Goal: Task Accomplishment & Management: Complete application form

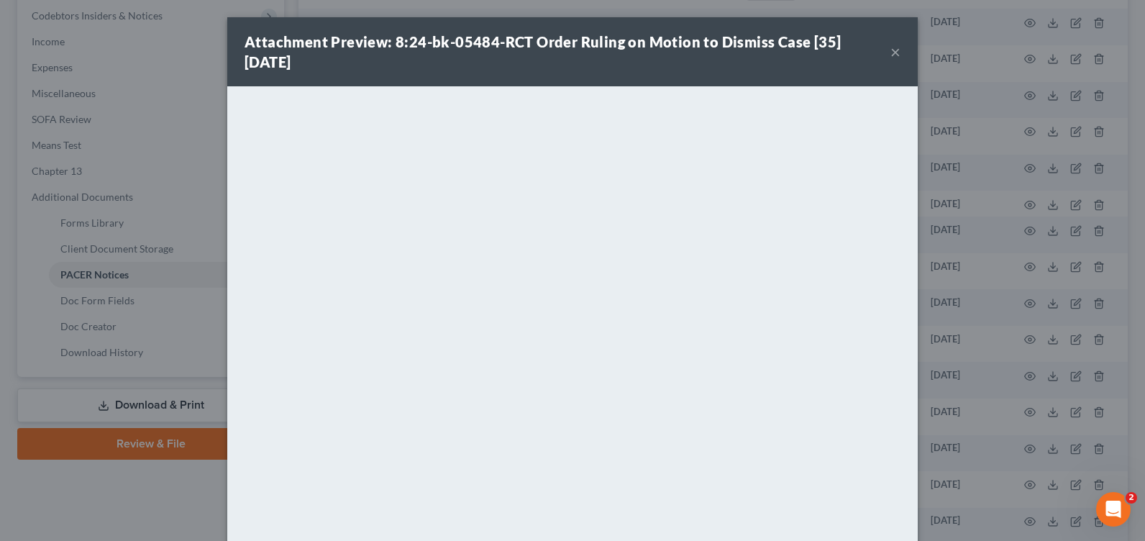
scroll to position [431, 0]
click at [890, 54] on button "×" at bounding box center [895, 51] width 10 height 17
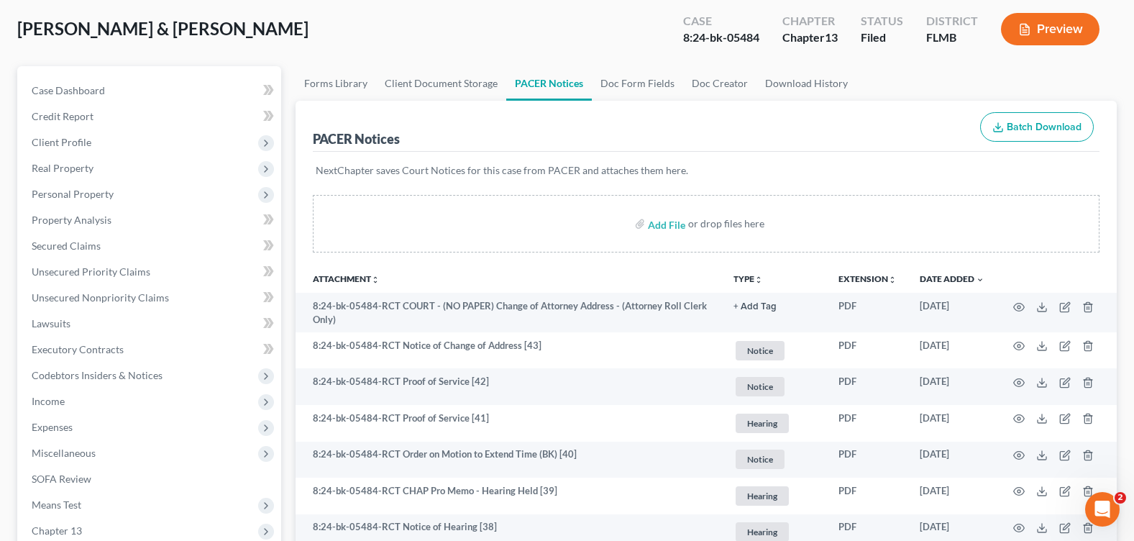
scroll to position [0, 0]
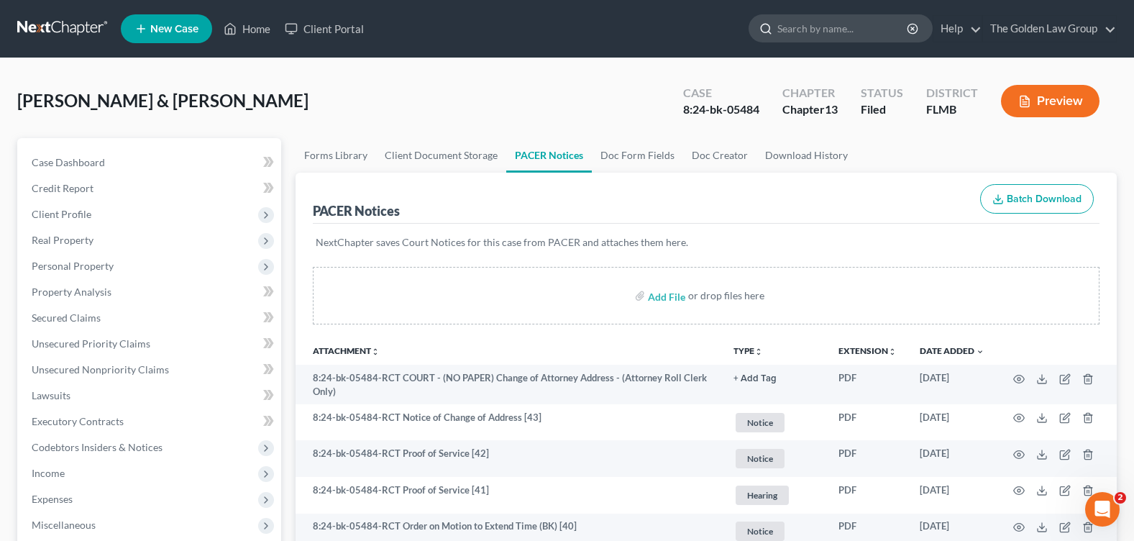
click at [817, 24] on input "search" at bounding box center [843, 28] width 132 height 27
type input "[PERSON_NAME]"
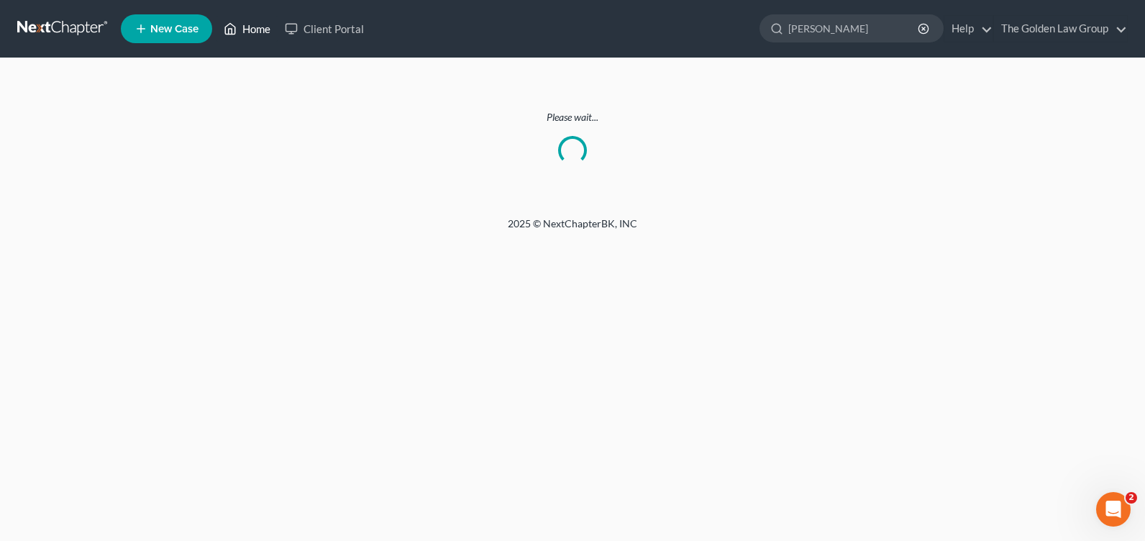
click at [246, 22] on link "Home" at bounding box center [246, 29] width 61 height 26
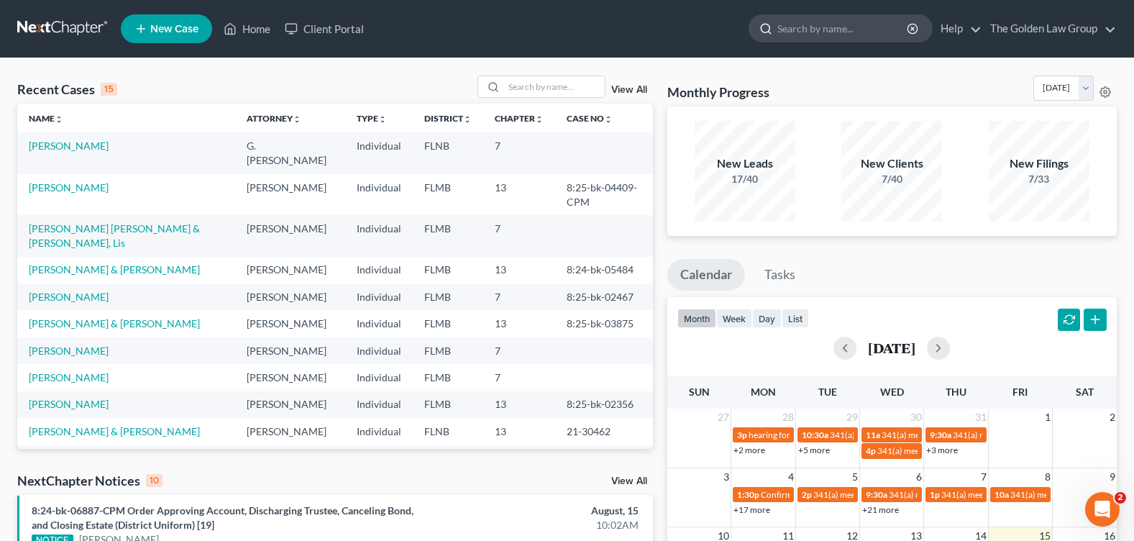
click at [798, 30] on input "search" at bounding box center [843, 28] width 132 height 27
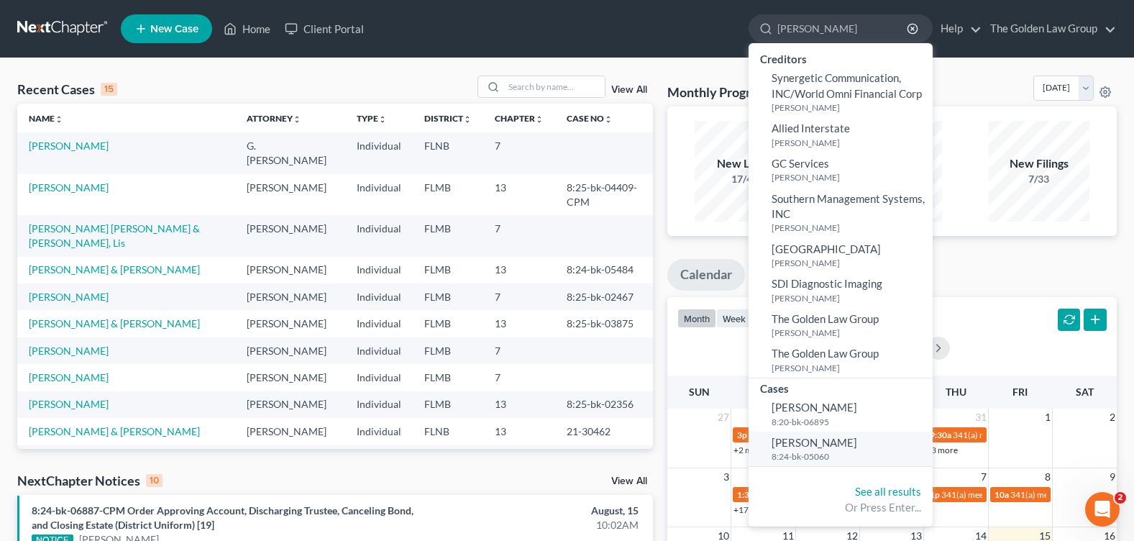
type input "Zamora"
click at [785, 449] on link "Zamora, Jorge 8:24-bk-05060" at bounding box center [840, 448] width 184 height 35
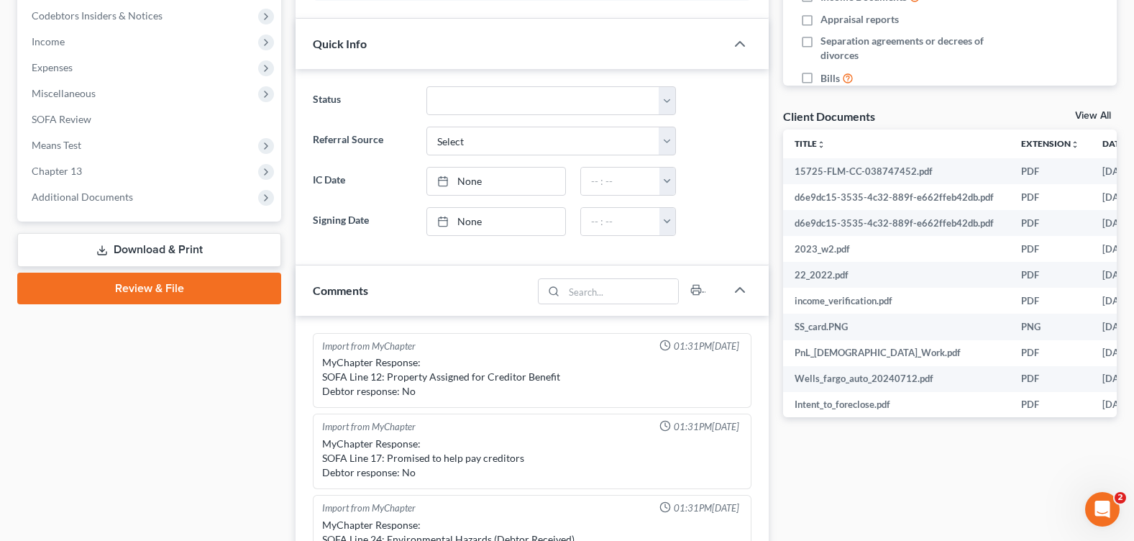
scroll to position [249, 0]
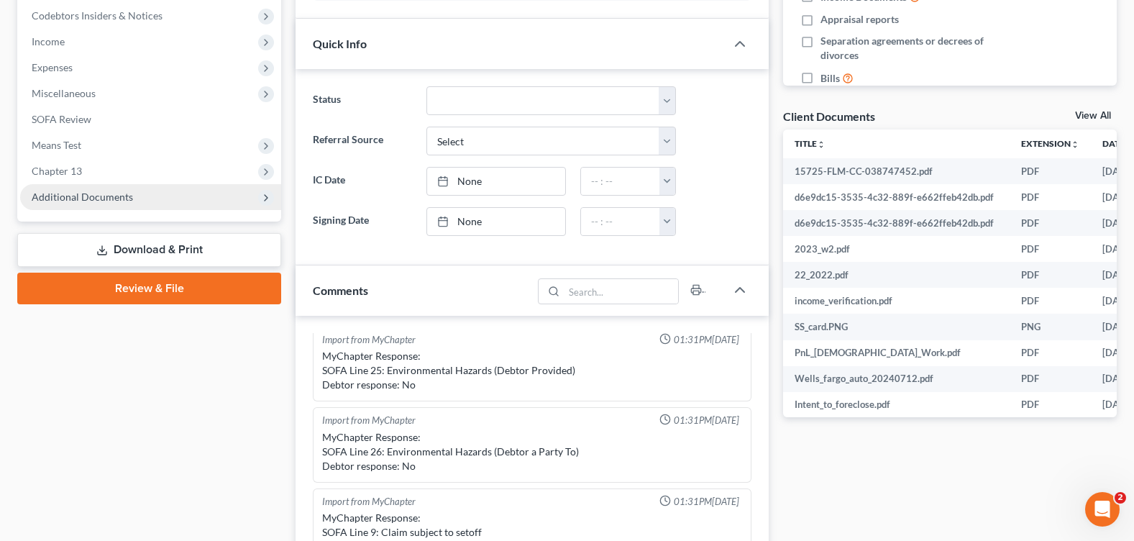
click at [110, 194] on span "Additional Documents" at bounding box center [82, 197] width 101 height 12
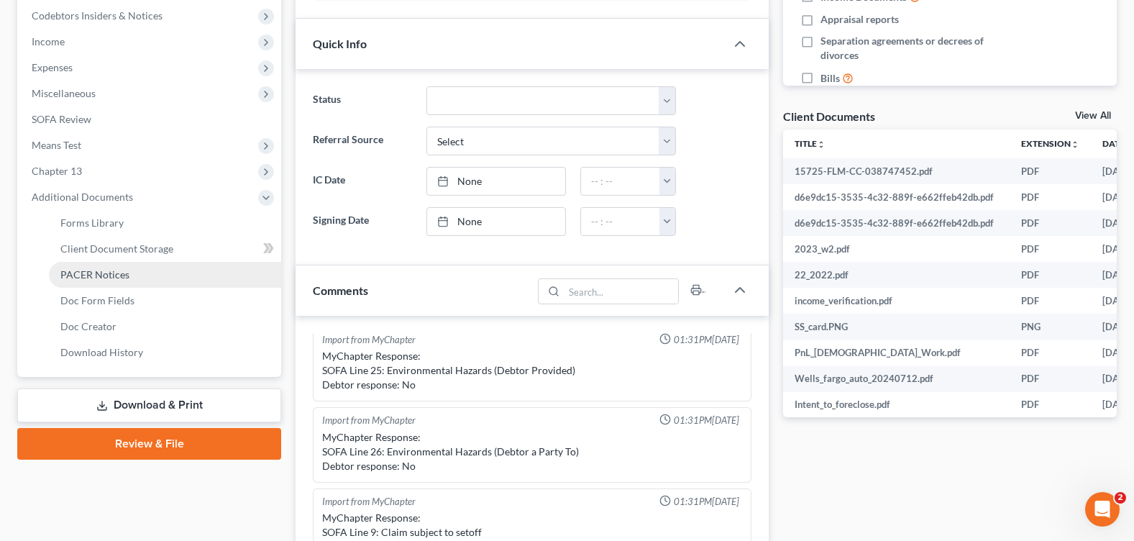
click at [127, 283] on link "PACER Notices" at bounding box center [165, 275] width 232 height 26
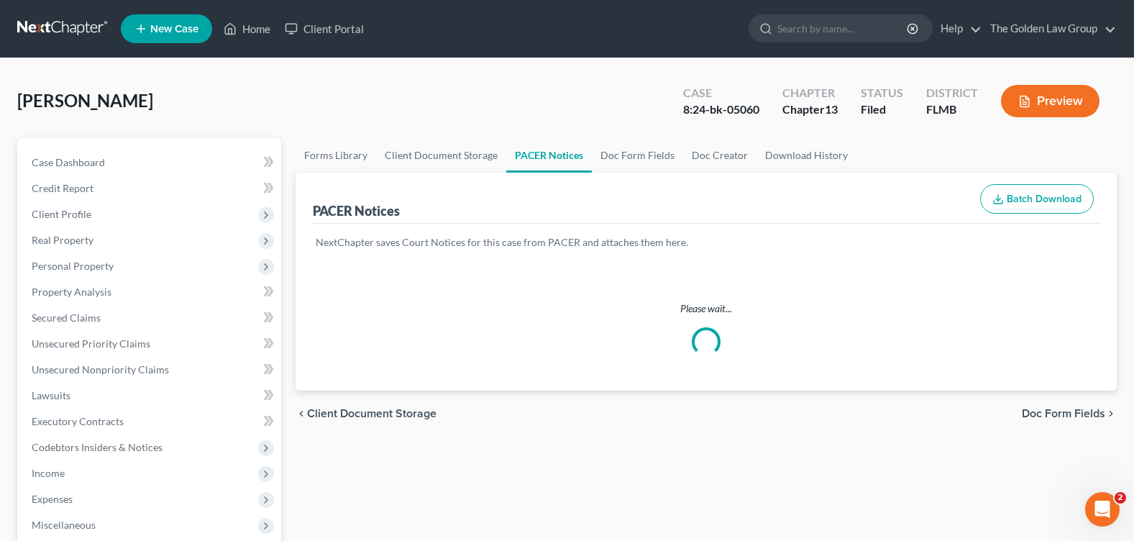
click at [445, 106] on div "Zamora, Jorge Upgraded Case 8:24-bk-05060 Chapter Chapter 13 Status Filed Distr…" at bounding box center [566, 106] width 1099 height 63
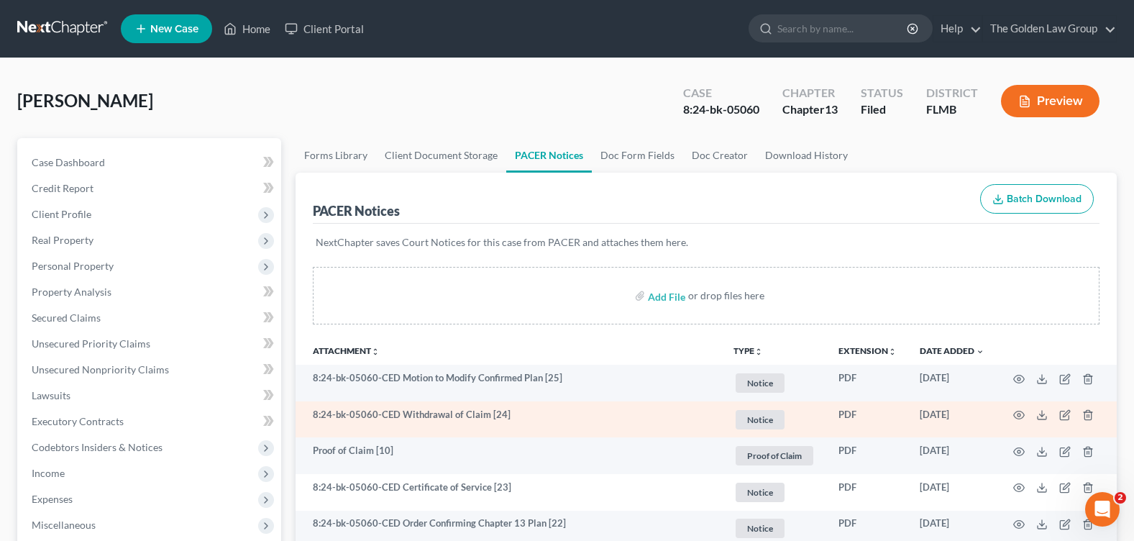
scroll to position [72, 0]
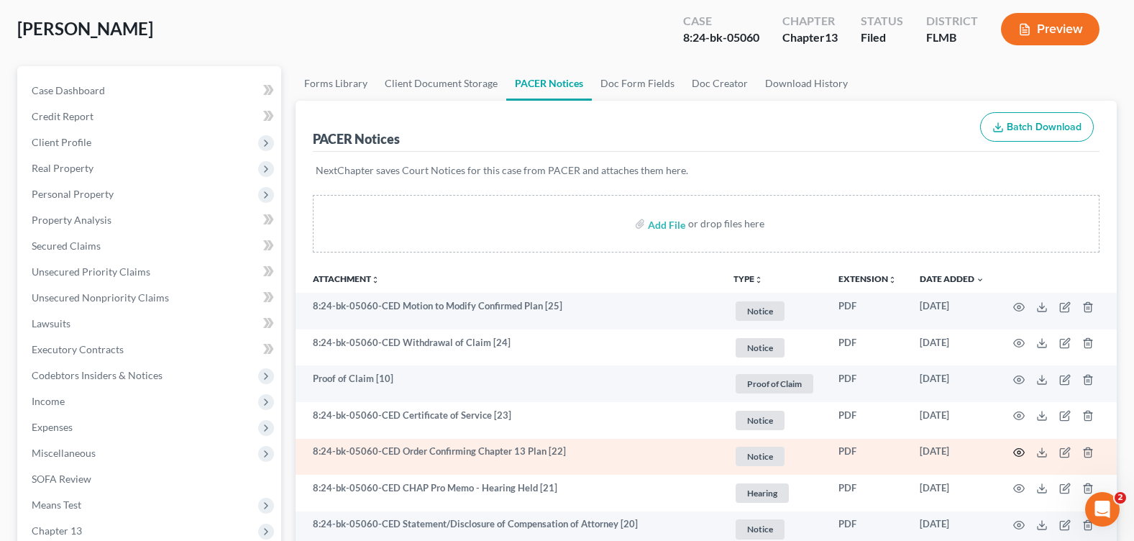
click at [1019, 451] on circle "button" at bounding box center [1018, 452] width 3 height 3
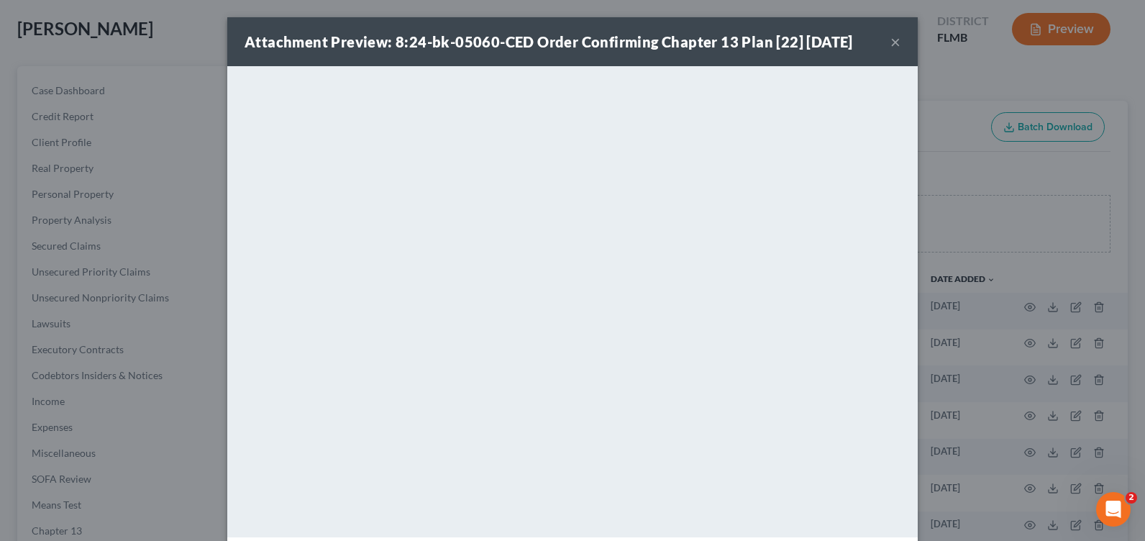
click at [890, 44] on button "×" at bounding box center [895, 41] width 10 height 17
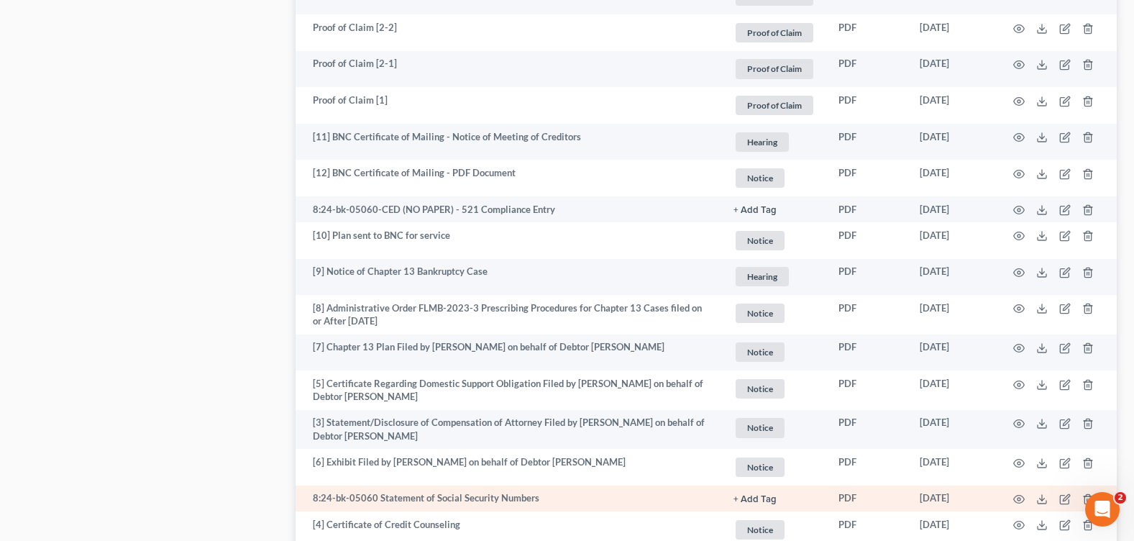
scroll to position [1797, 0]
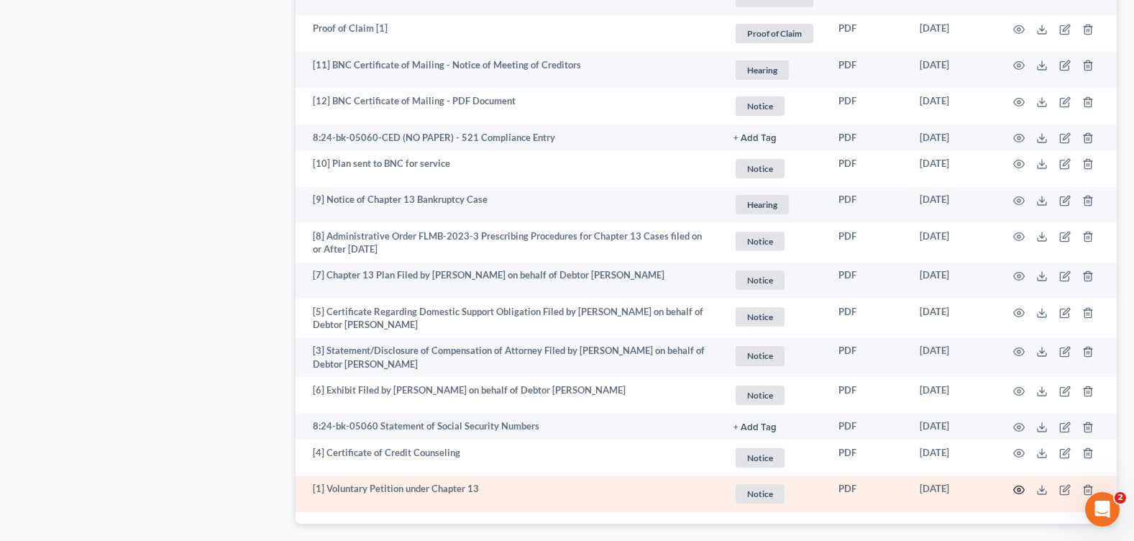
click at [1017, 485] on icon "button" at bounding box center [1019, 490] width 12 height 12
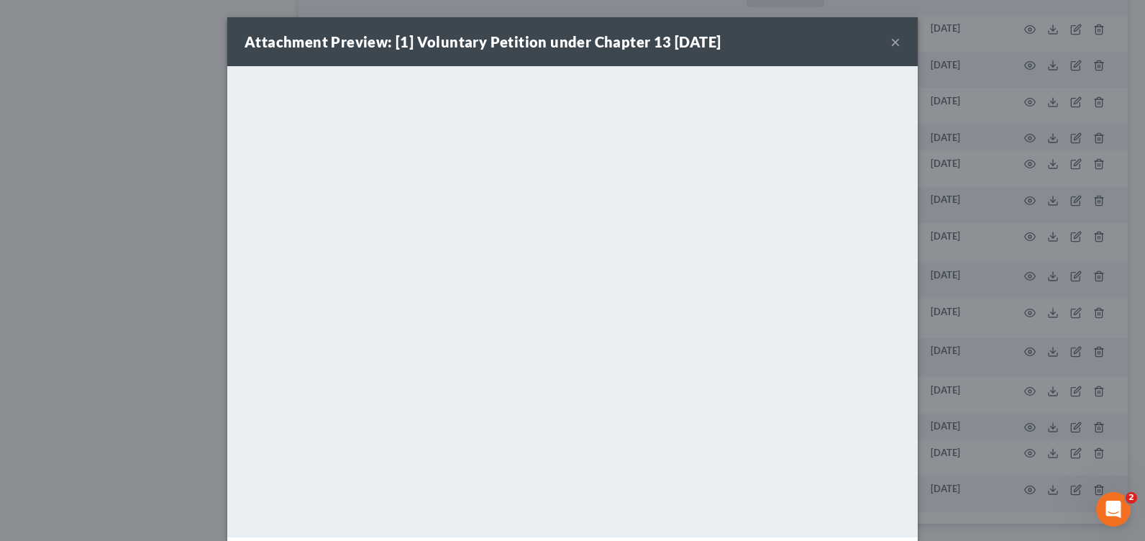
click at [891, 40] on button "×" at bounding box center [895, 41] width 10 height 17
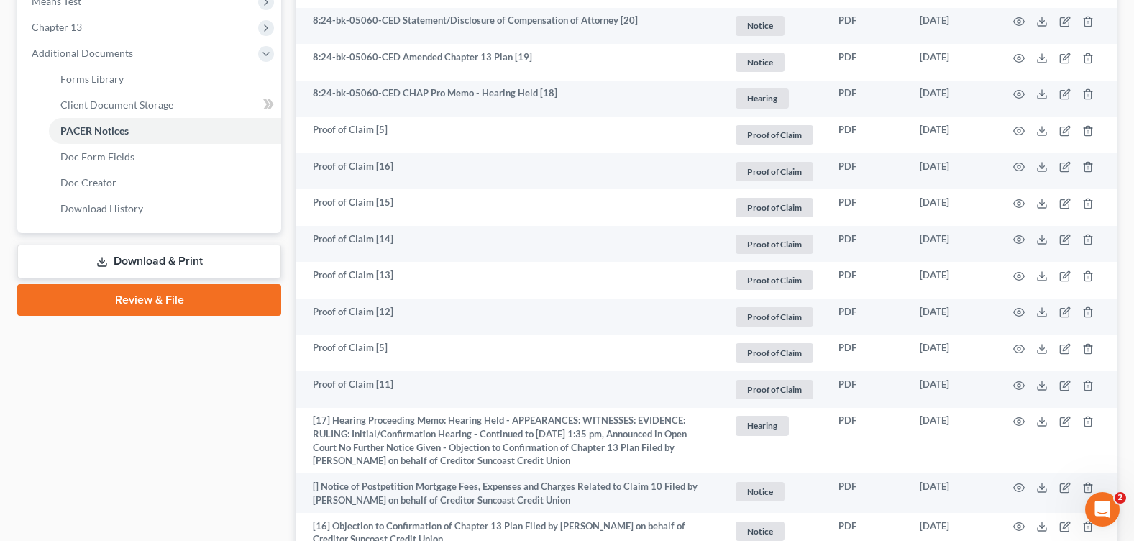
scroll to position [144, 0]
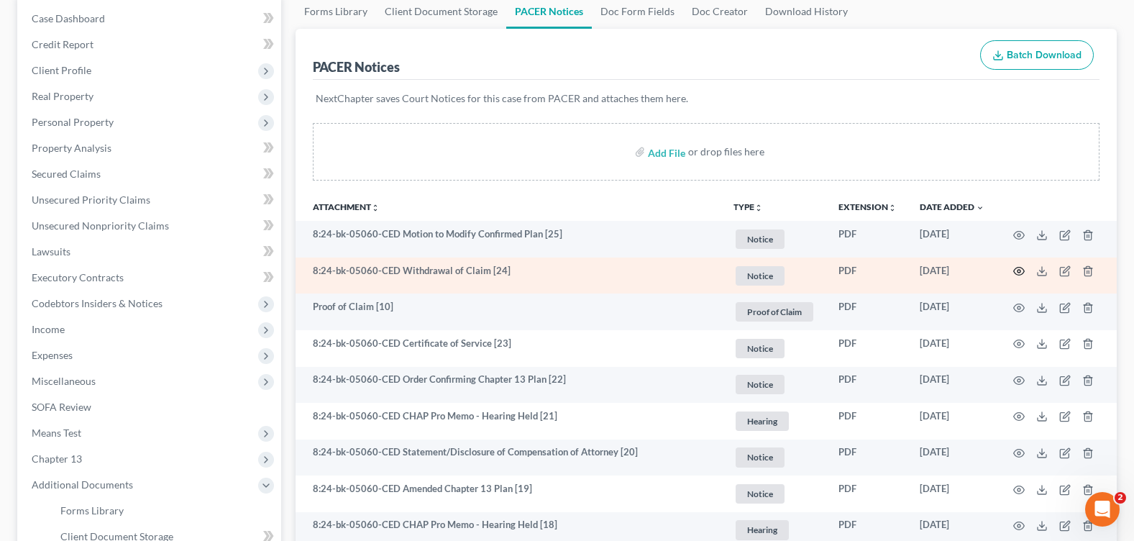
click at [1017, 271] on icon "button" at bounding box center [1019, 271] width 12 height 12
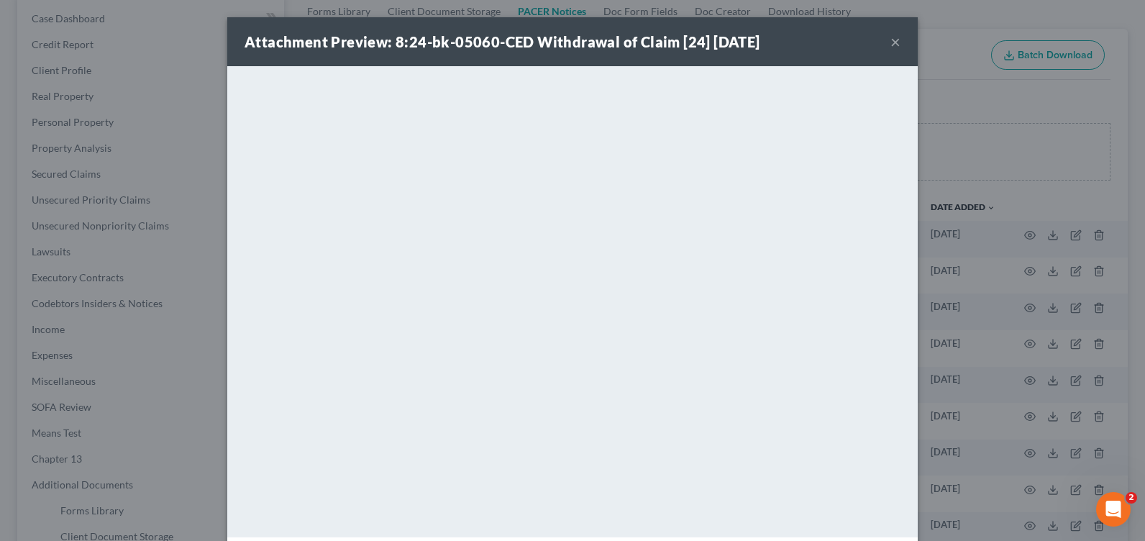
click at [890, 43] on button "×" at bounding box center [895, 41] width 10 height 17
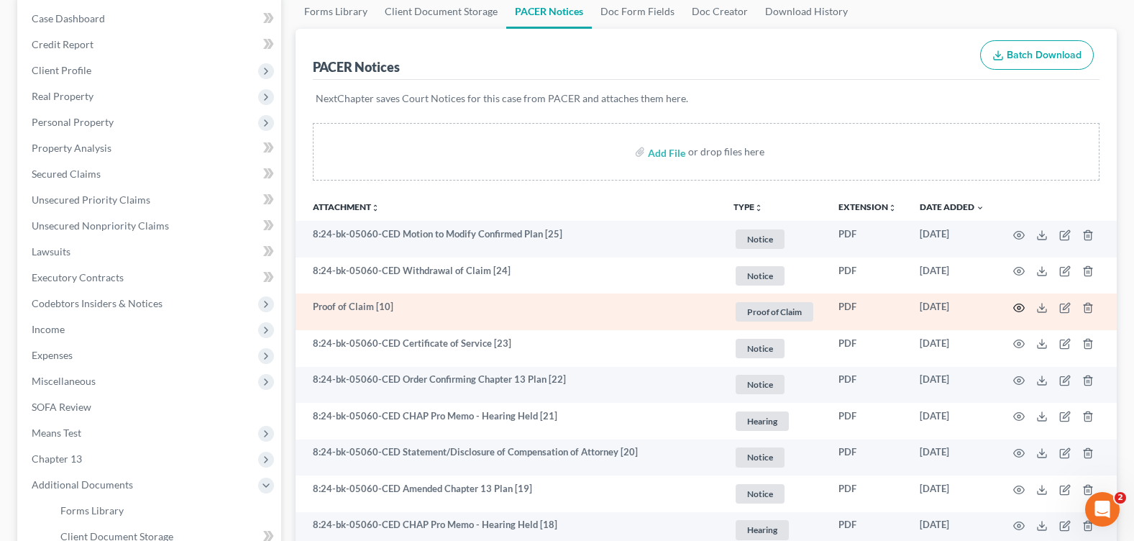
click at [1022, 306] on icon "button" at bounding box center [1019, 308] width 11 height 8
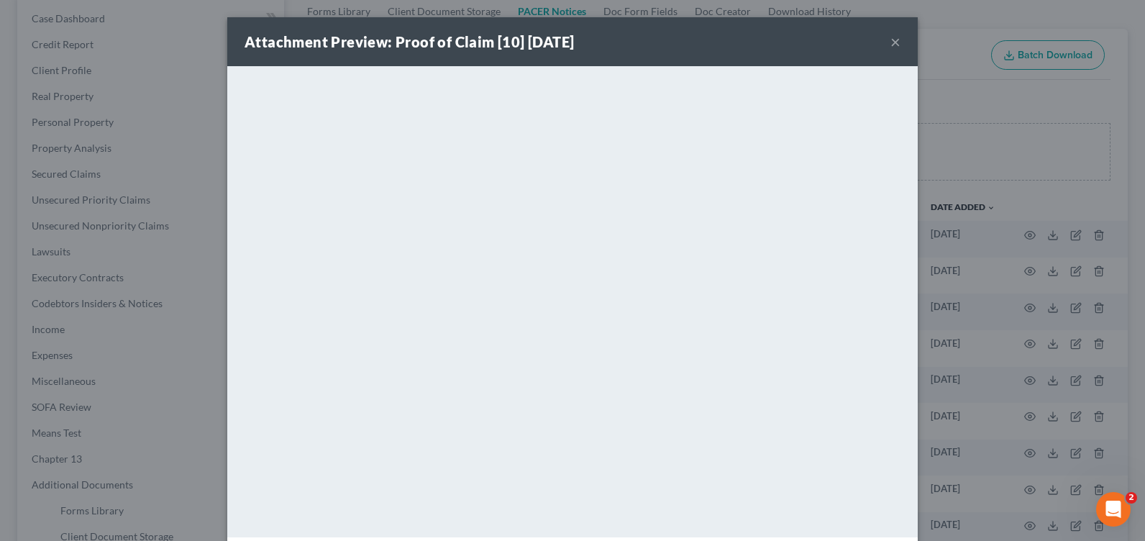
click at [890, 43] on button "×" at bounding box center [895, 41] width 10 height 17
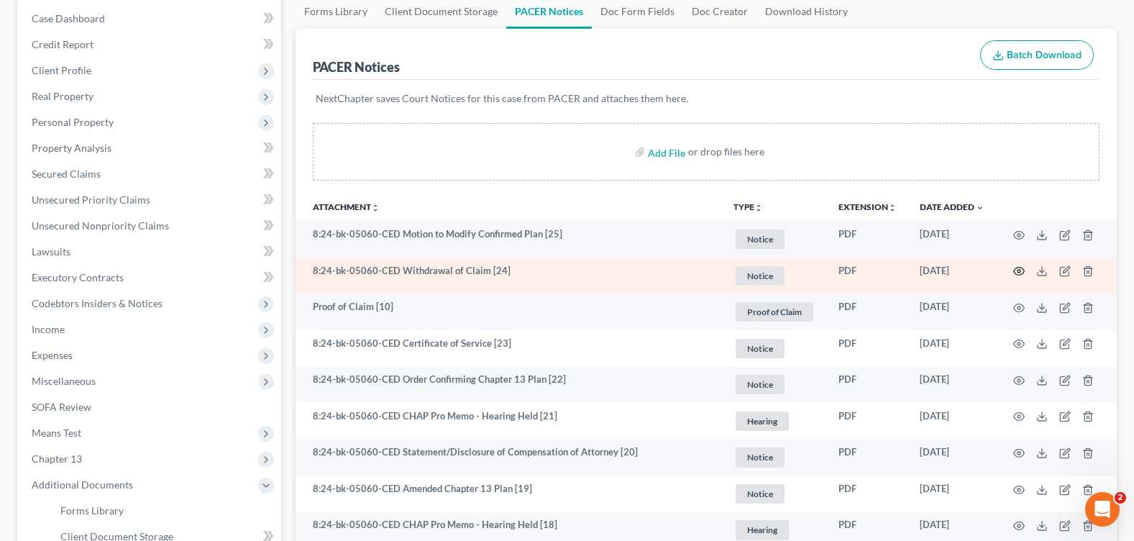
click at [1018, 269] on icon "button" at bounding box center [1019, 271] width 12 height 12
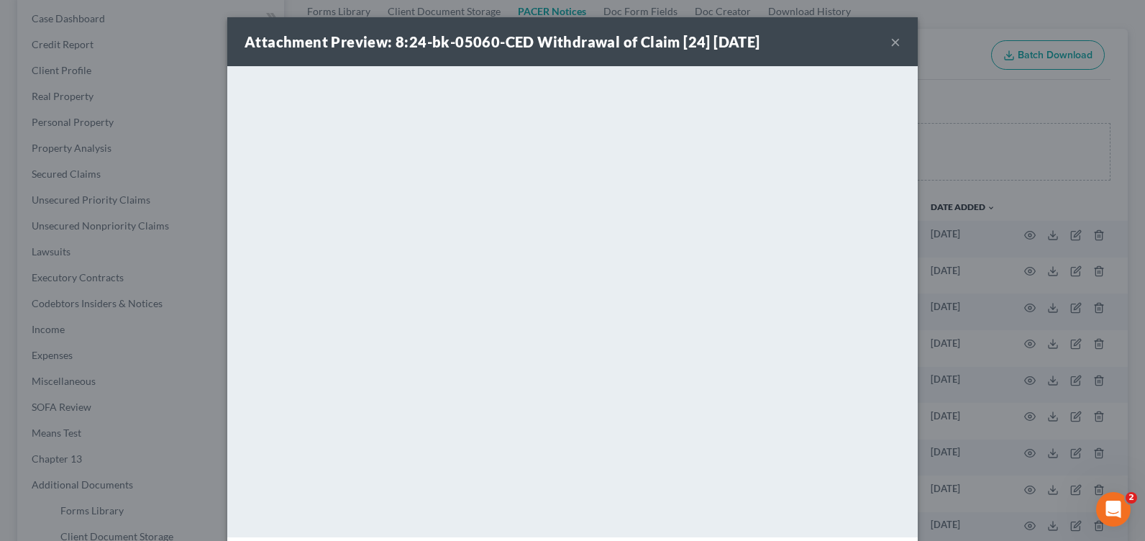
click at [892, 44] on button "×" at bounding box center [895, 41] width 10 height 17
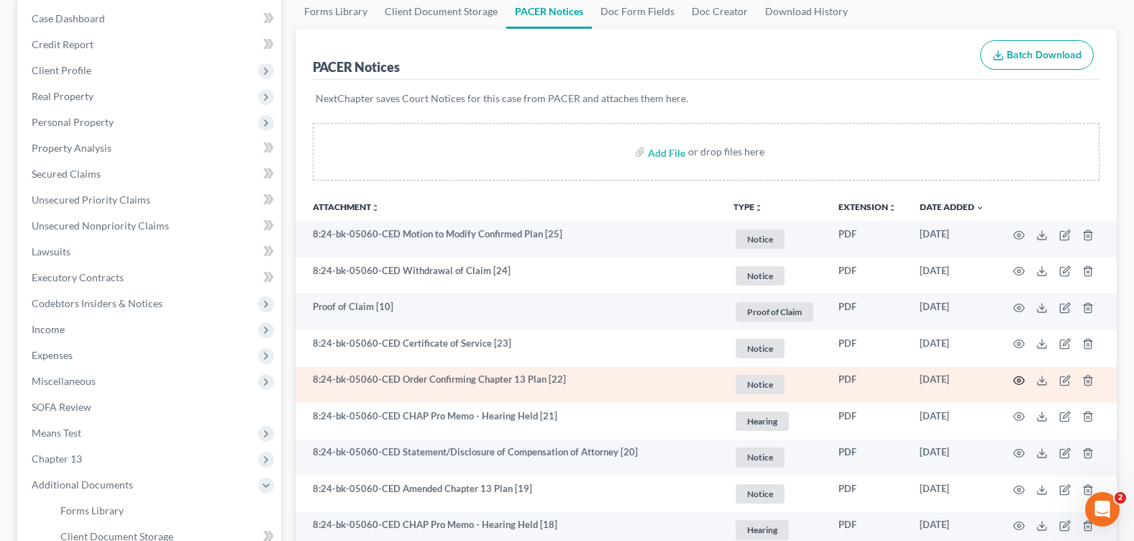
click at [1020, 382] on circle "button" at bounding box center [1018, 380] width 3 height 3
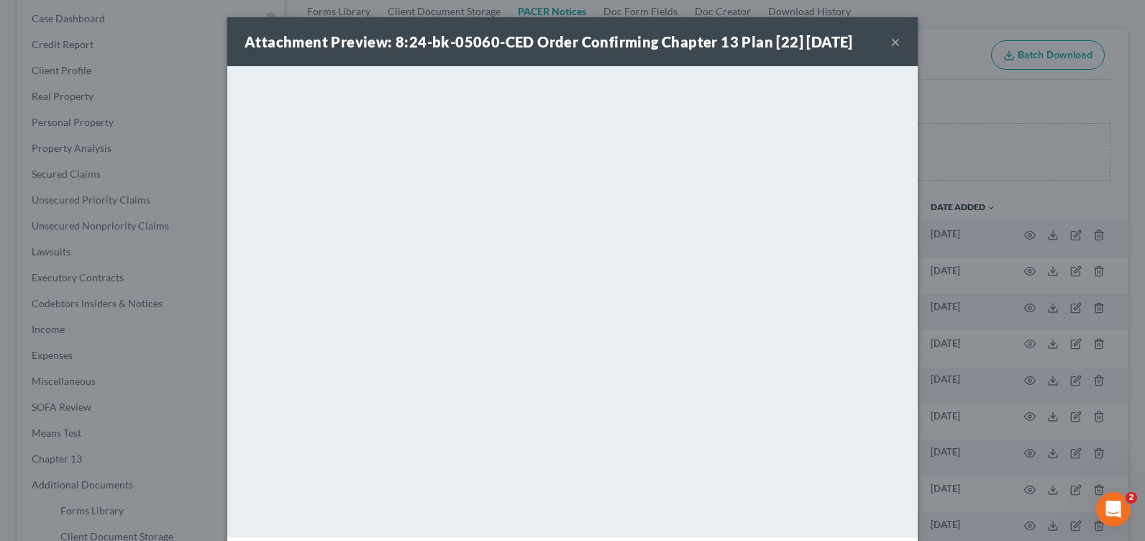
click at [890, 44] on button "×" at bounding box center [895, 41] width 10 height 17
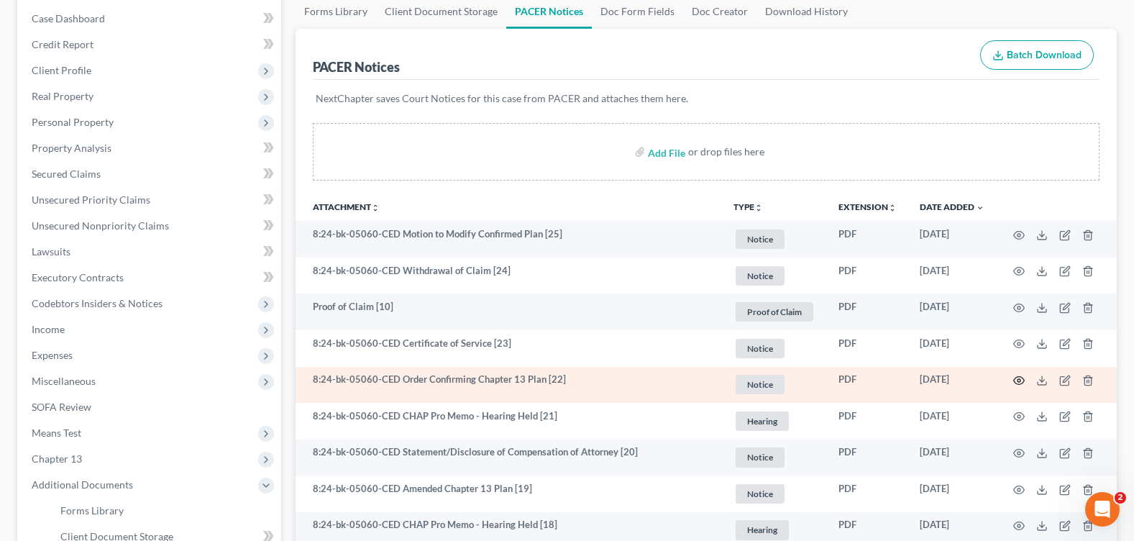
click at [1017, 383] on icon "button" at bounding box center [1019, 381] width 11 height 8
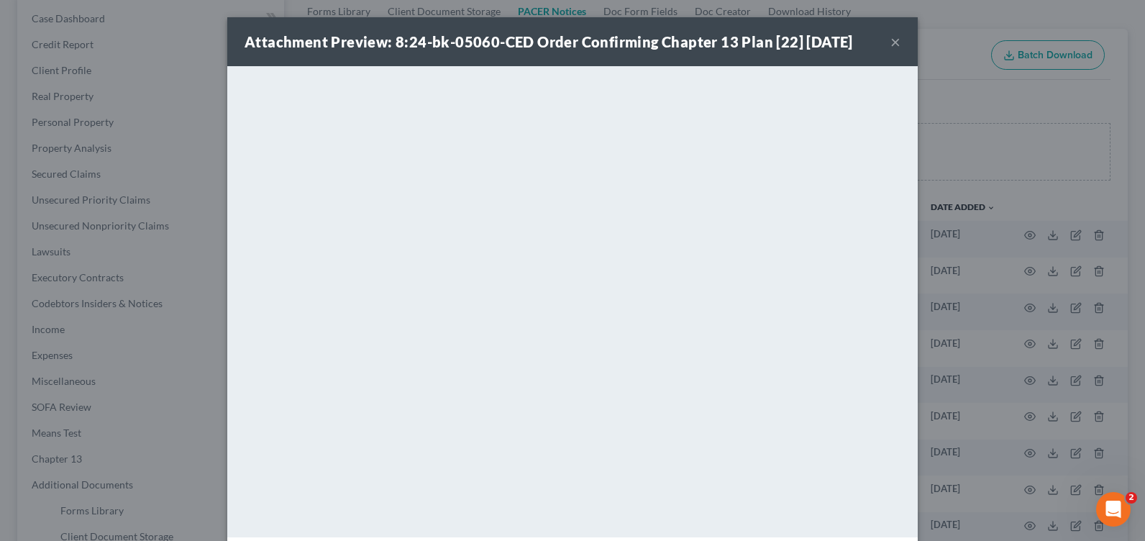
drag, startPoint x: 888, startPoint y: 42, endPoint x: 874, endPoint y: 45, distance: 14.0
click at [890, 42] on button "×" at bounding box center [895, 41] width 10 height 17
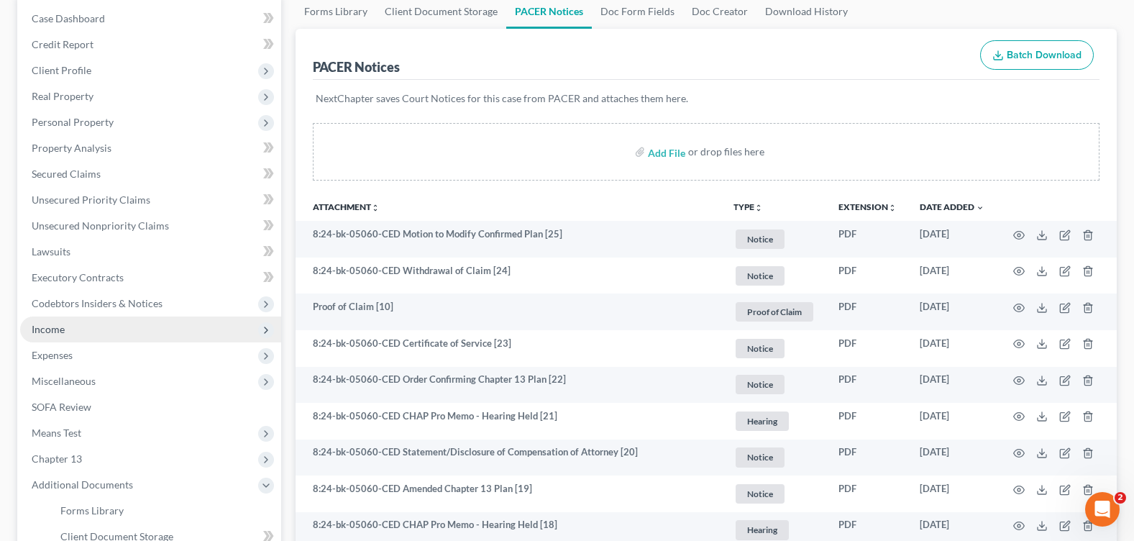
click at [70, 332] on span "Income" at bounding box center [150, 329] width 261 height 26
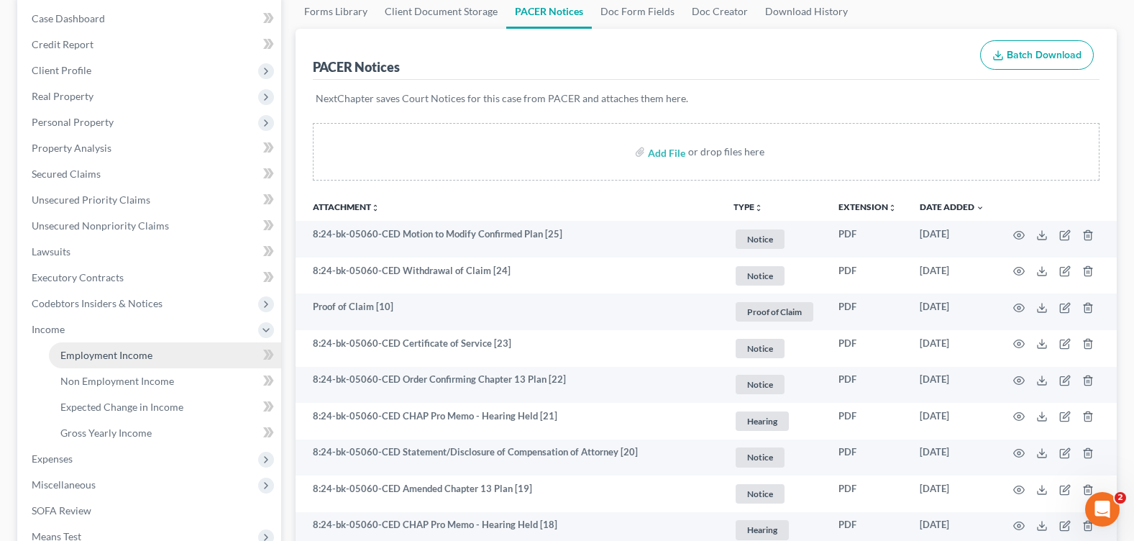
click at [90, 357] on span "Employment Income" at bounding box center [106, 355] width 92 height 12
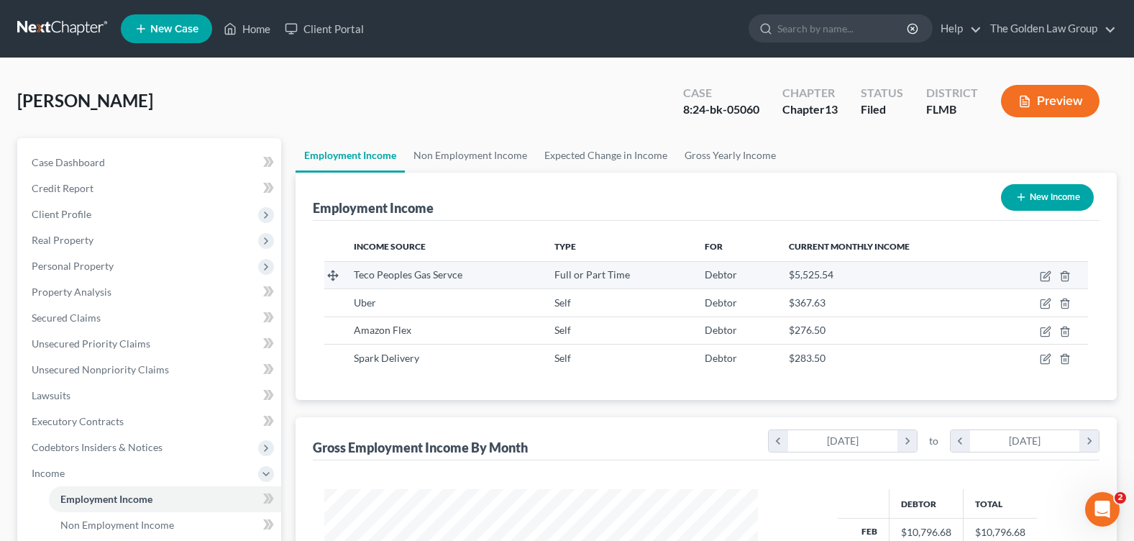
scroll to position [258, 462]
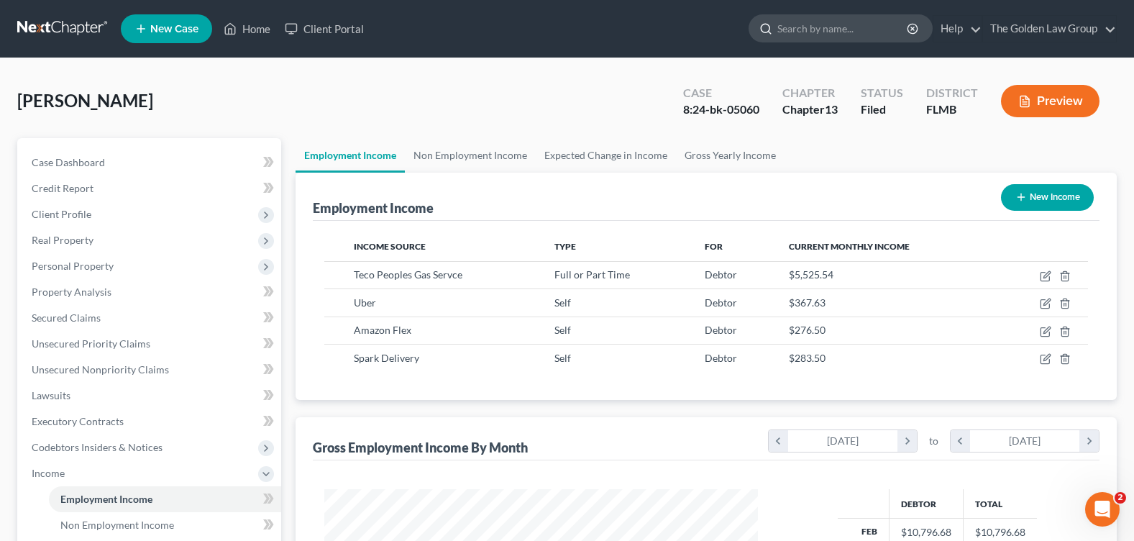
click at [801, 37] on input "search" at bounding box center [843, 28] width 132 height 27
type input "williams"
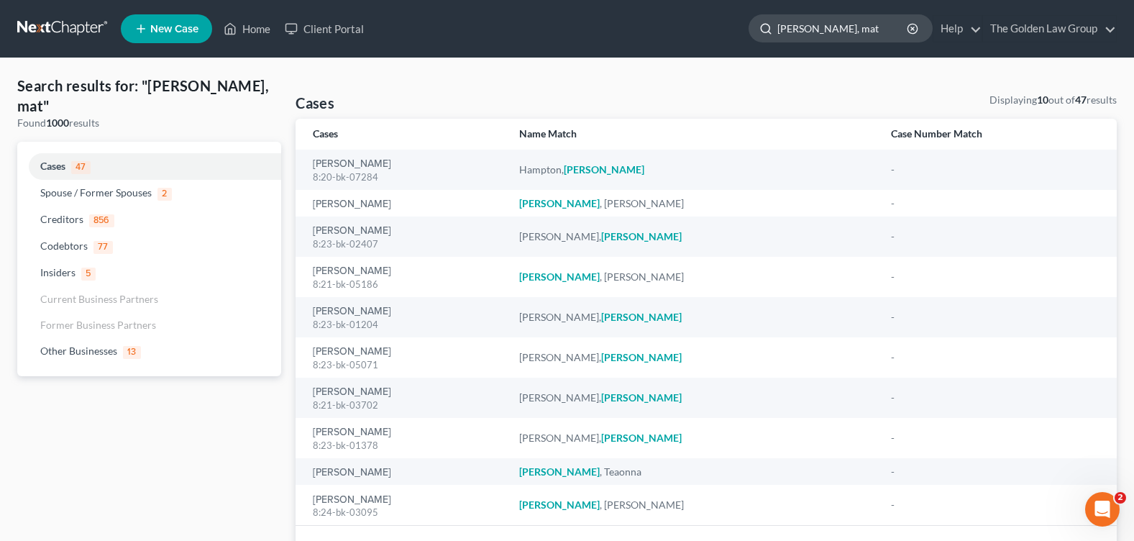
type input "williams, mat"
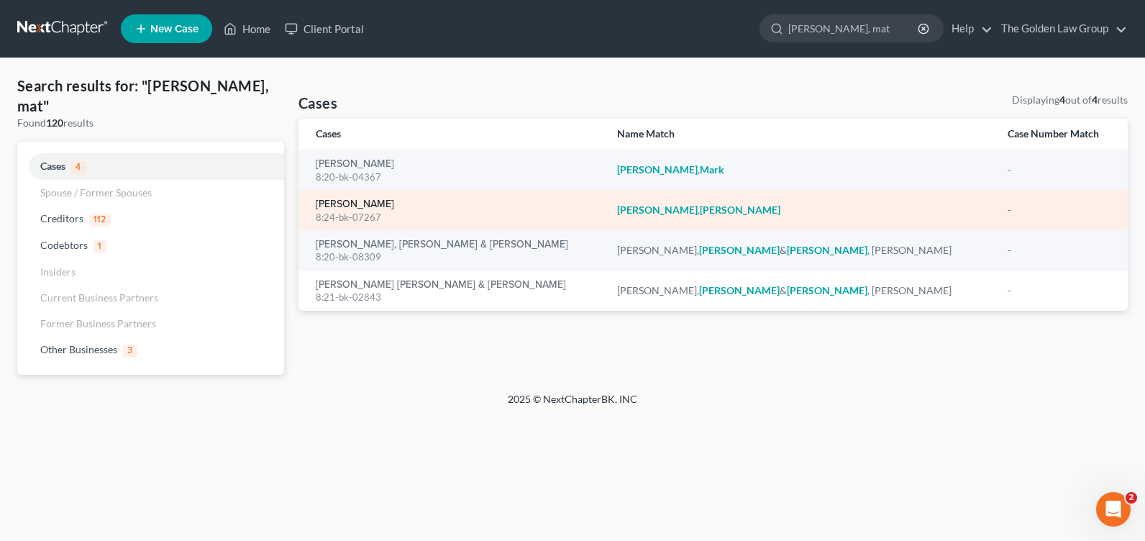
click at [356, 204] on link "Williams, Mattie" at bounding box center [355, 204] width 78 height 10
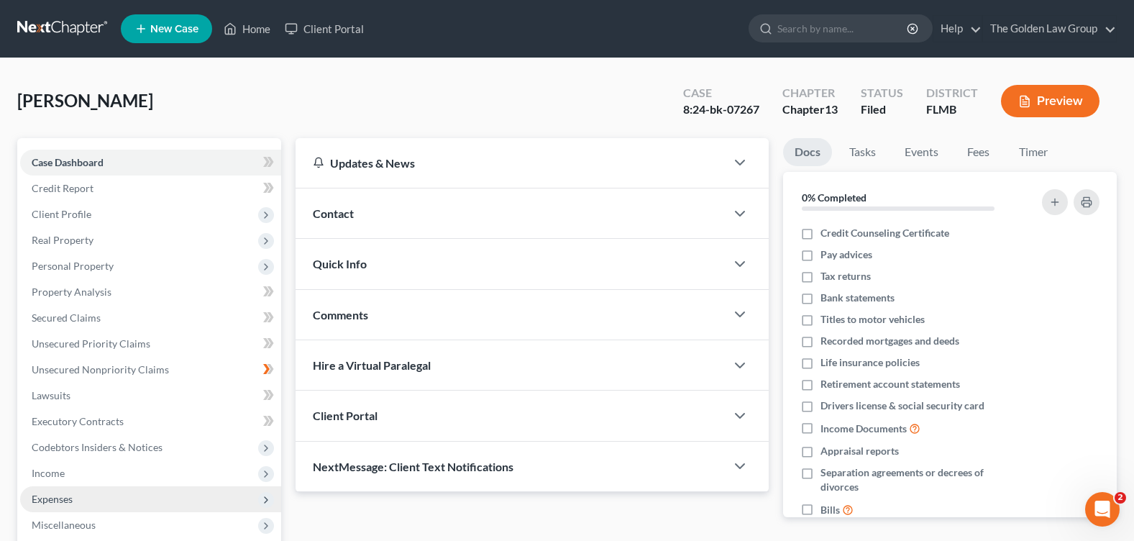
scroll to position [72, 0]
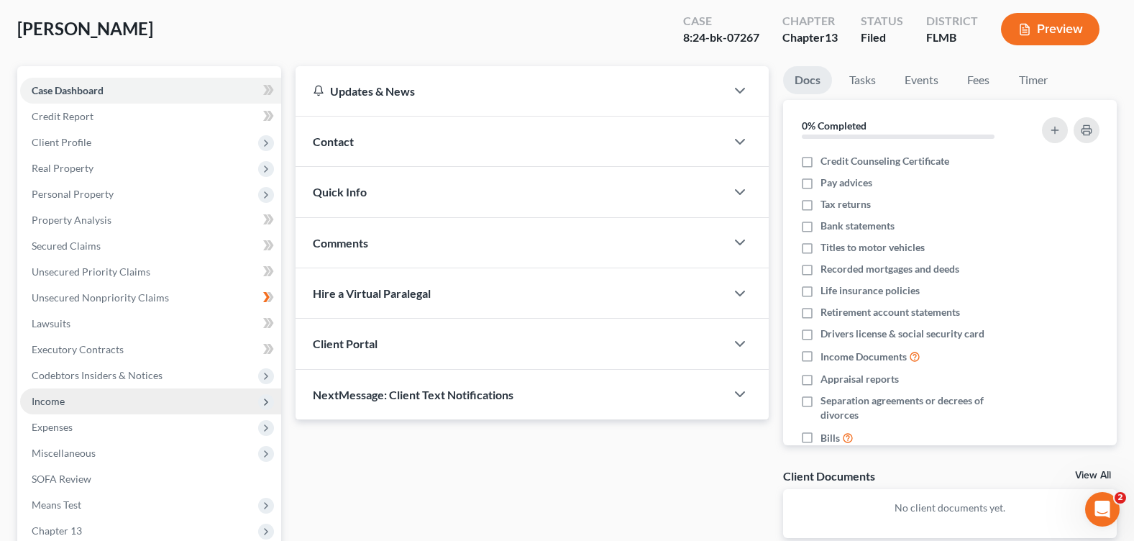
click at [81, 402] on span "Income" at bounding box center [150, 401] width 261 height 26
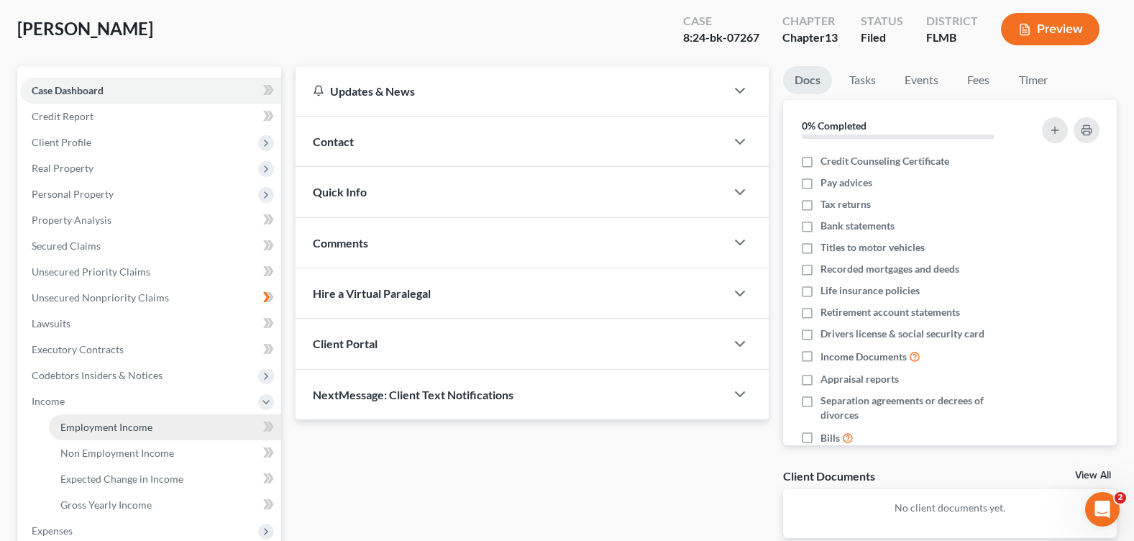
click at [96, 426] on span "Employment Income" at bounding box center [106, 427] width 92 height 12
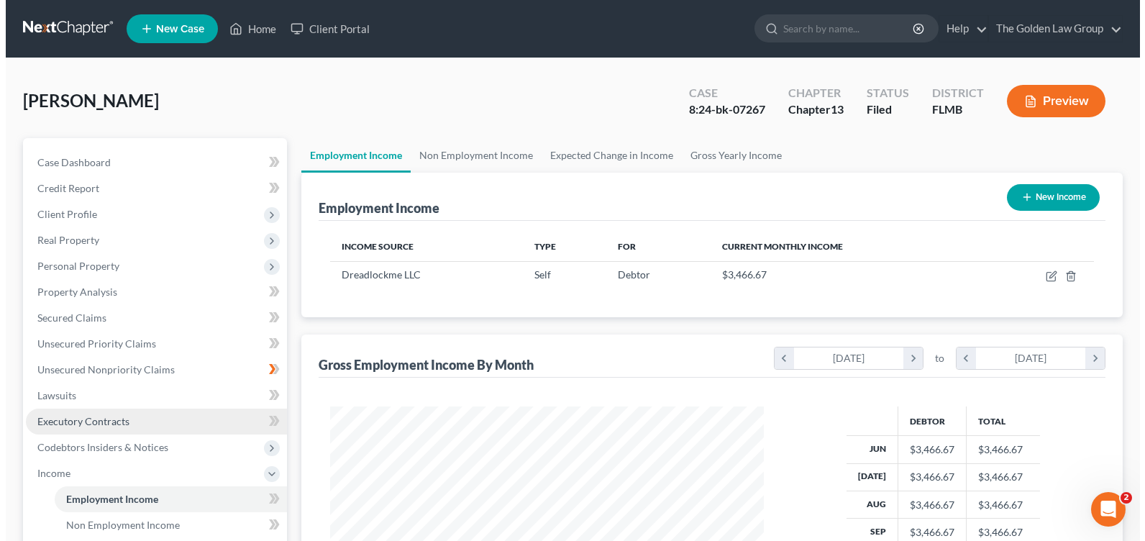
scroll to position [258, 462]
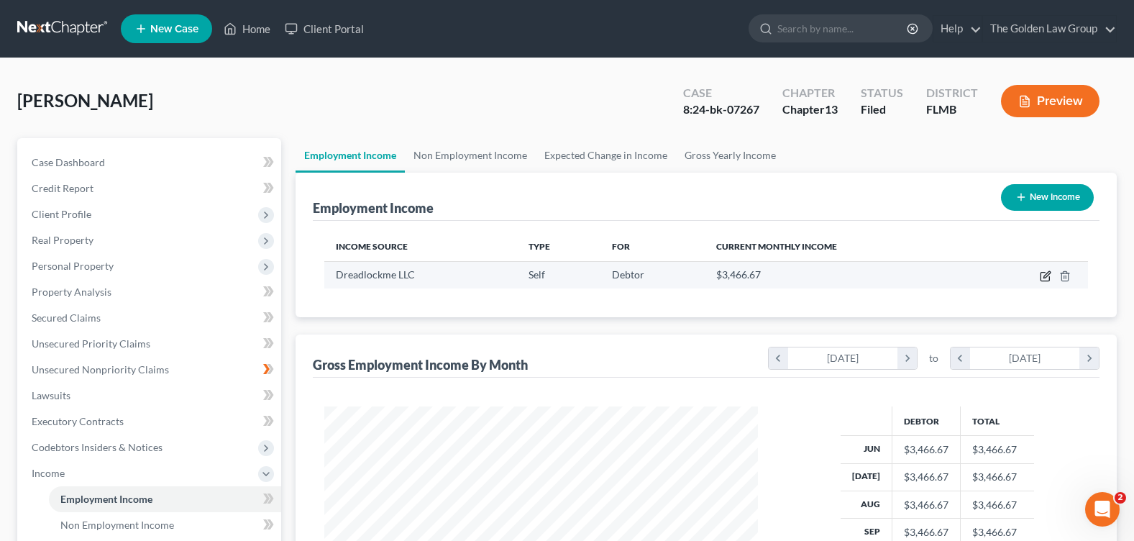
click at [1047, 273] on icon "button" at bounding box center [1046, 274] width 6 height 6
select select "1"
select select "9"
select select "3"
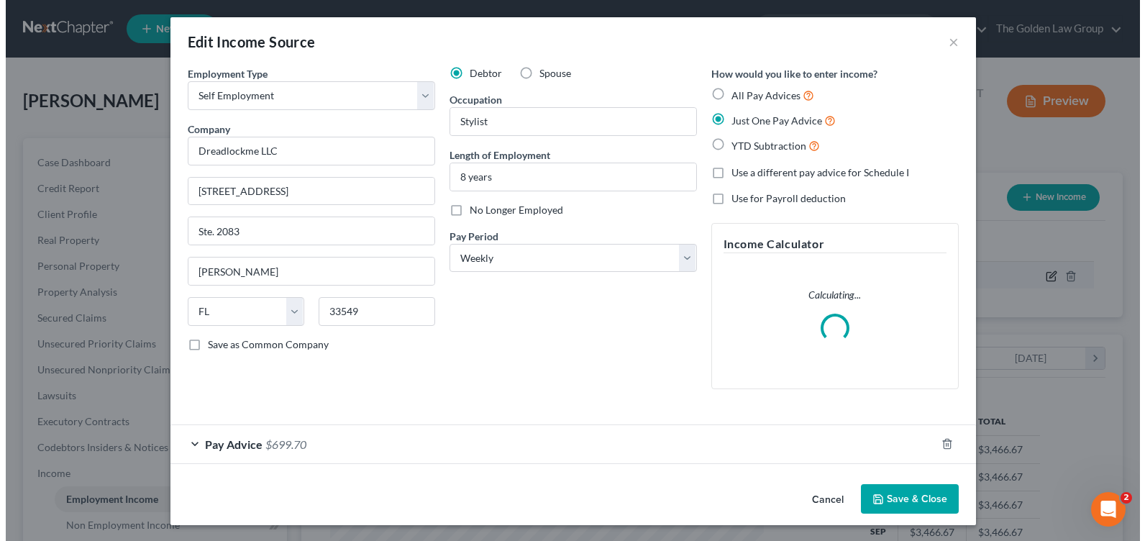
scroll to position [258, 467]
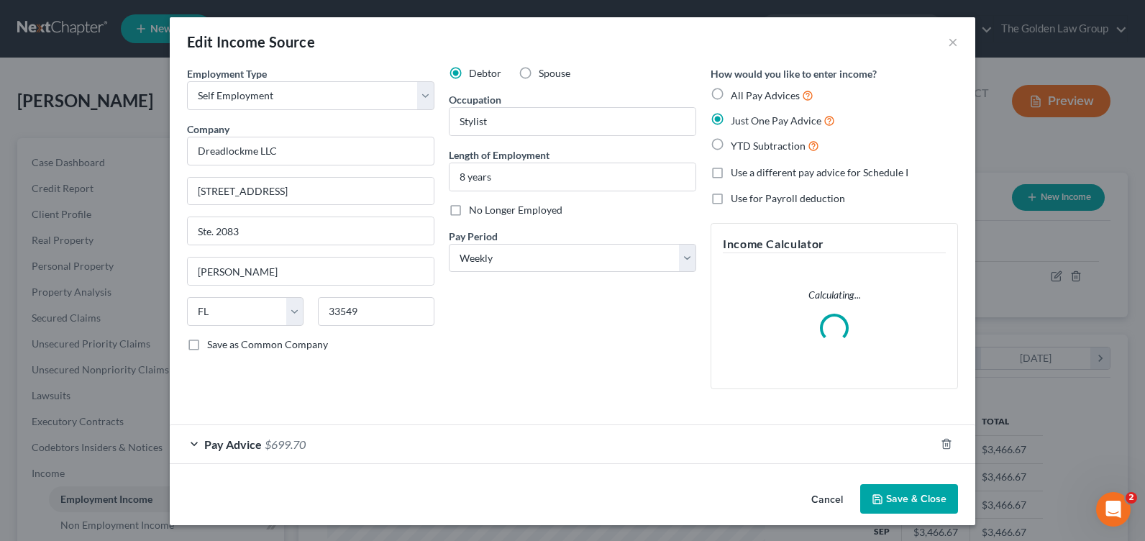
click at [186, 442] on div "Pay Advice $699.70" at bounding box center [552, 444] width 765 height 38
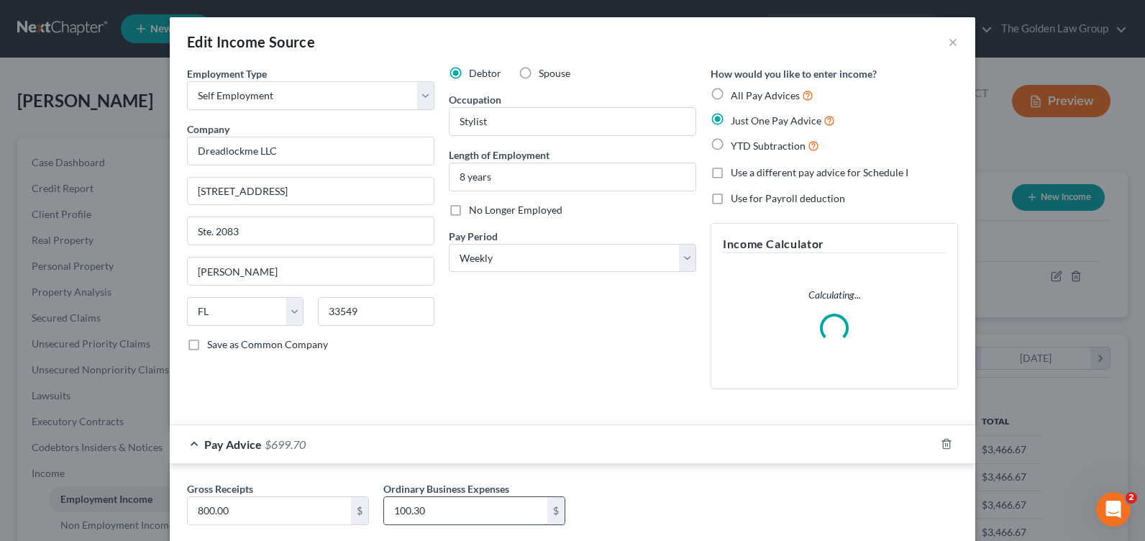
scroll to position [86, 0]
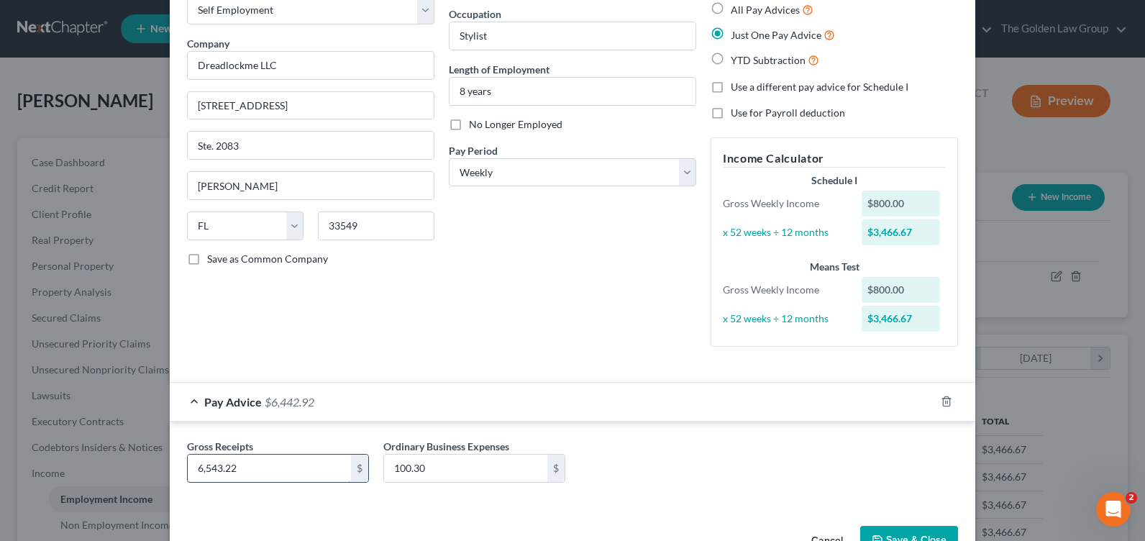
type input "6,543.22"
type input "810"
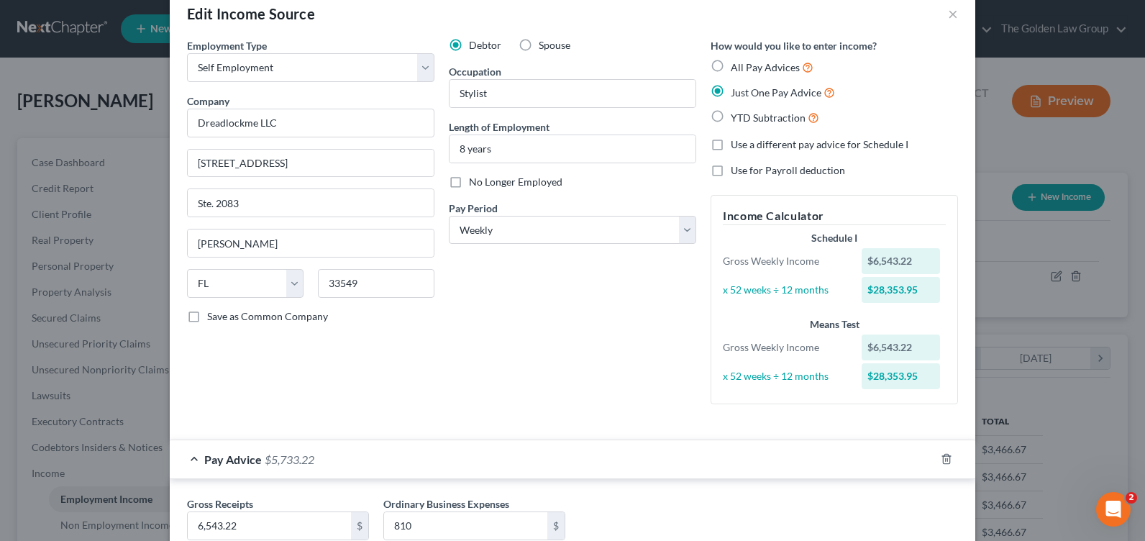
scroll to position [0, 0]
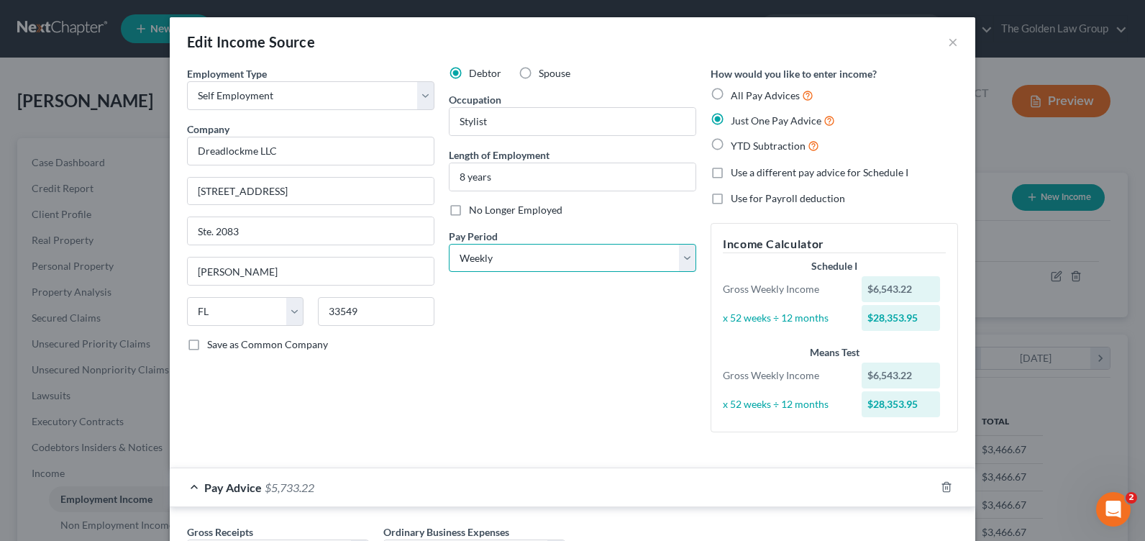
click at [677, 260] on select "Select Monthly Twice Monthly Every Other Week Weekly" at bounding box center [572, 258] width 247 height 29
select select "0"
click at [449, 244] on select "Select Monthly Twice Monthly Every Other Week Weekly" at bounding box center [572, 258] width 247 height 29
click at [544, 397] on div "Debtor Spouse Occupation Stylist Length of Employment 8 years No Longer Employe…" at bounding box center [572, 254] width 262 height 377
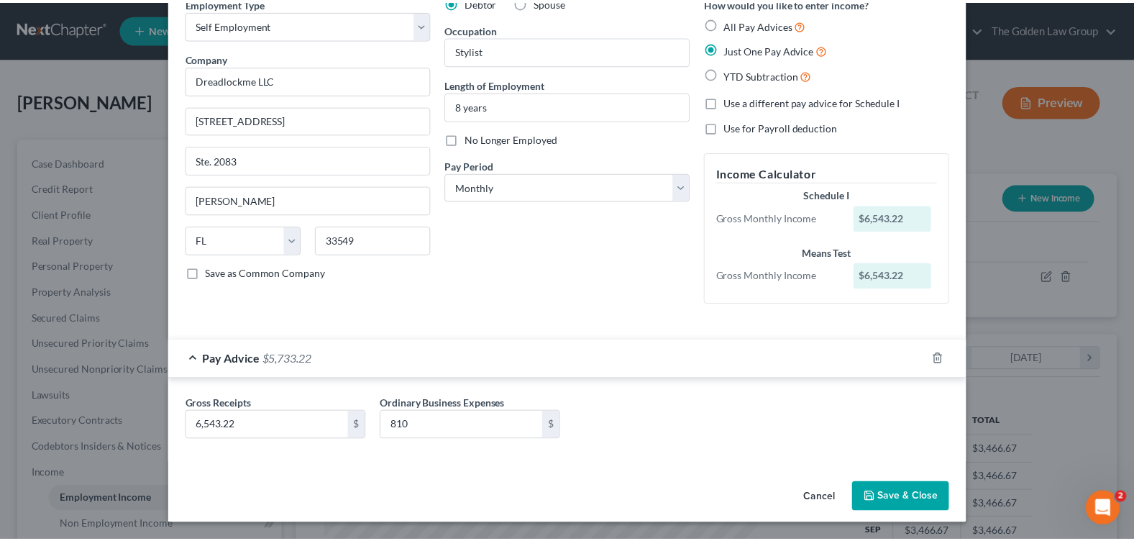
scroll to position [71, 0]
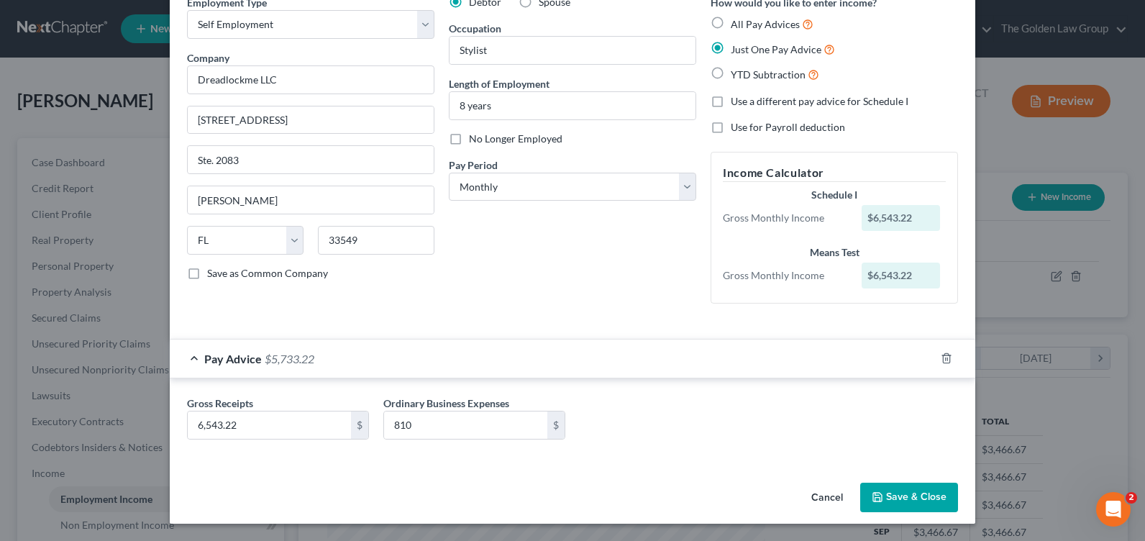
click at [929, 502] on button "Save & Close" at bounding box center [909, 497] width 98 height 30
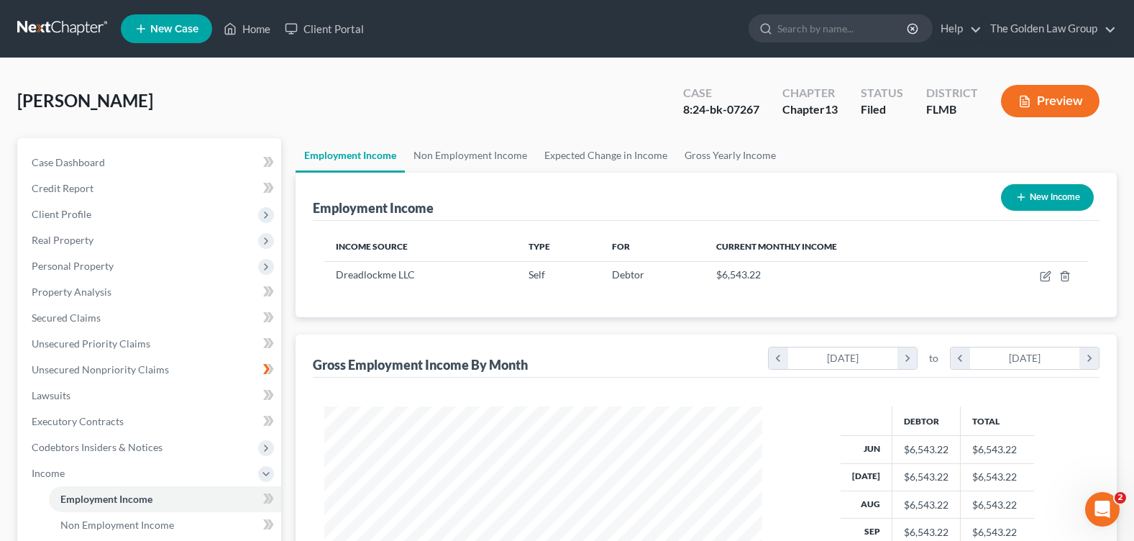
scroll to position [718739, 718534]
click at [489, 156] on link "Non Employment Income" at bounding box center [470, 155] width 131 height 35
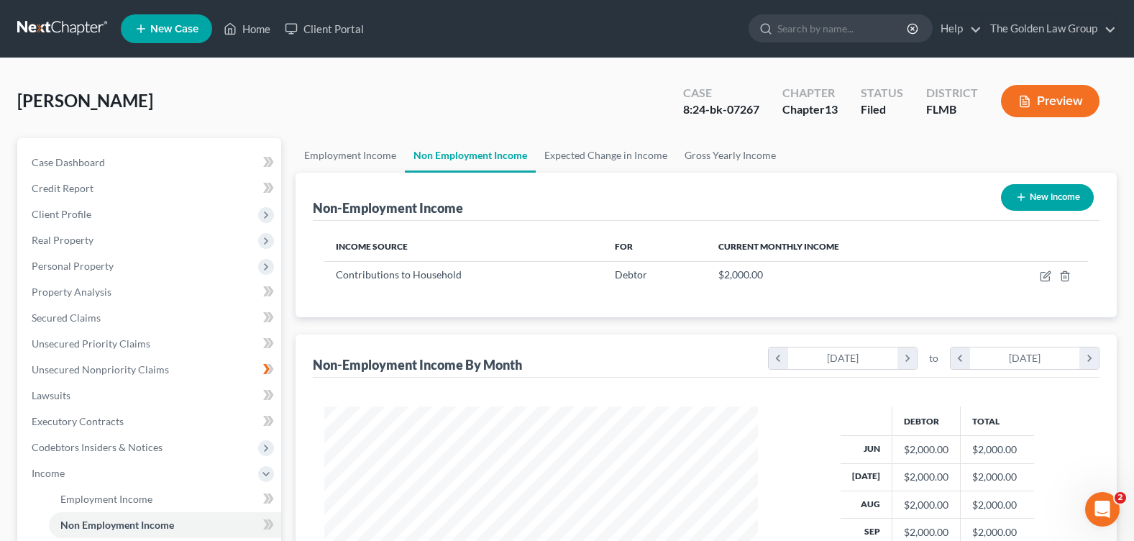
scroll to position [258, 462]
click at [349, 155] on link "Employment Income" at bounding box center [350, 155] width 109 height 35
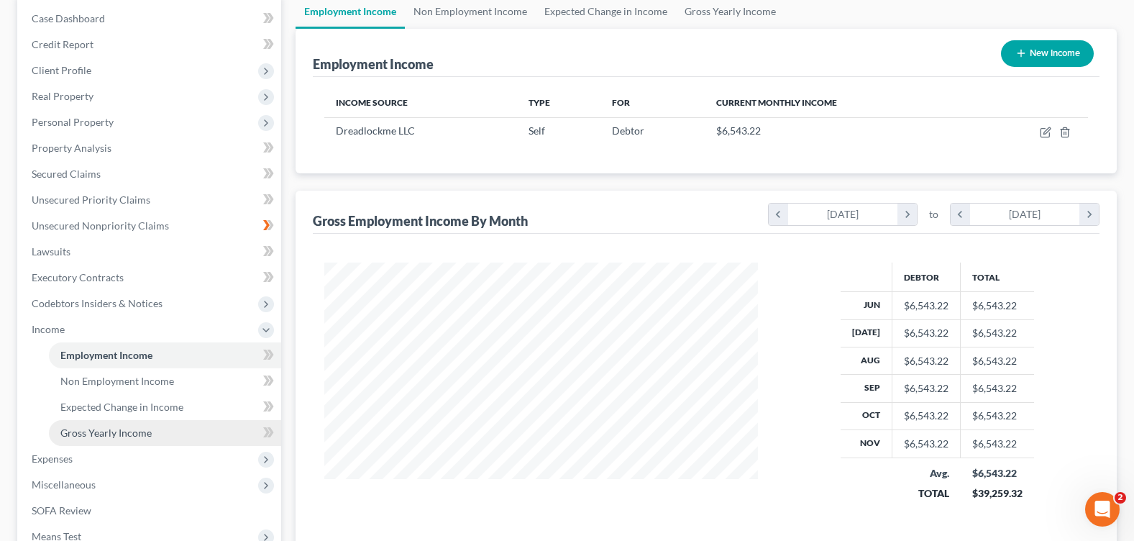
scroll to position [288, 0]
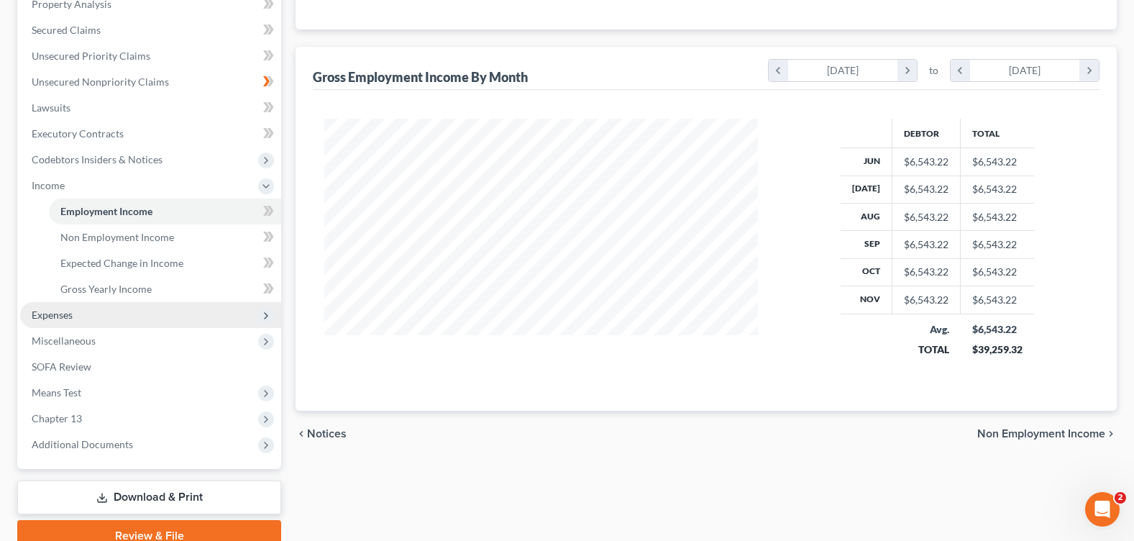
click at [92, 321] on span "Expenses" at bounding box center [150, 315] width 261 height 26
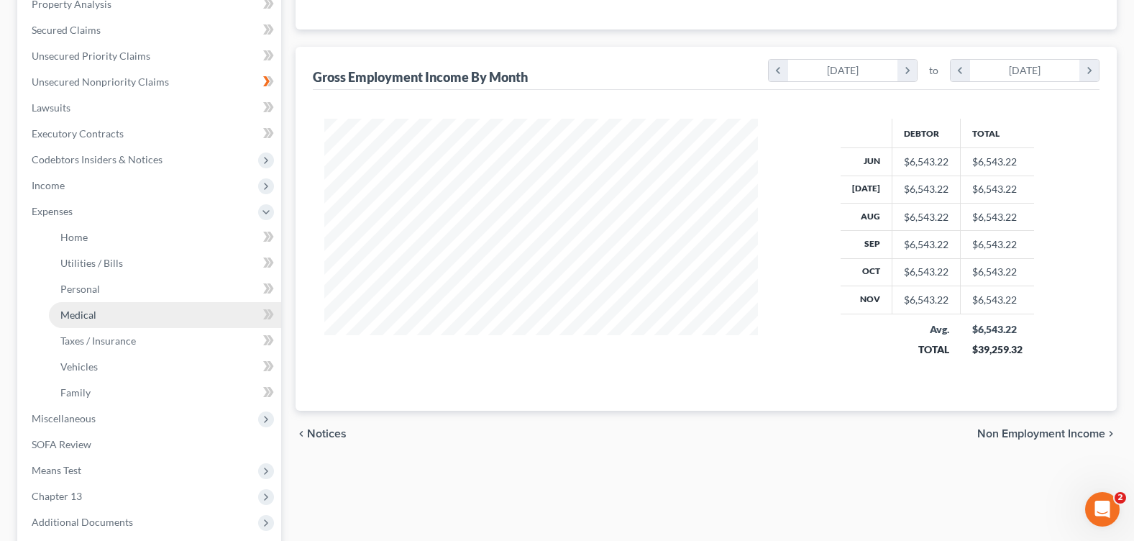
click at [92, 322] on link "Medical" at bounding box center [165, 315] width 232 height 26
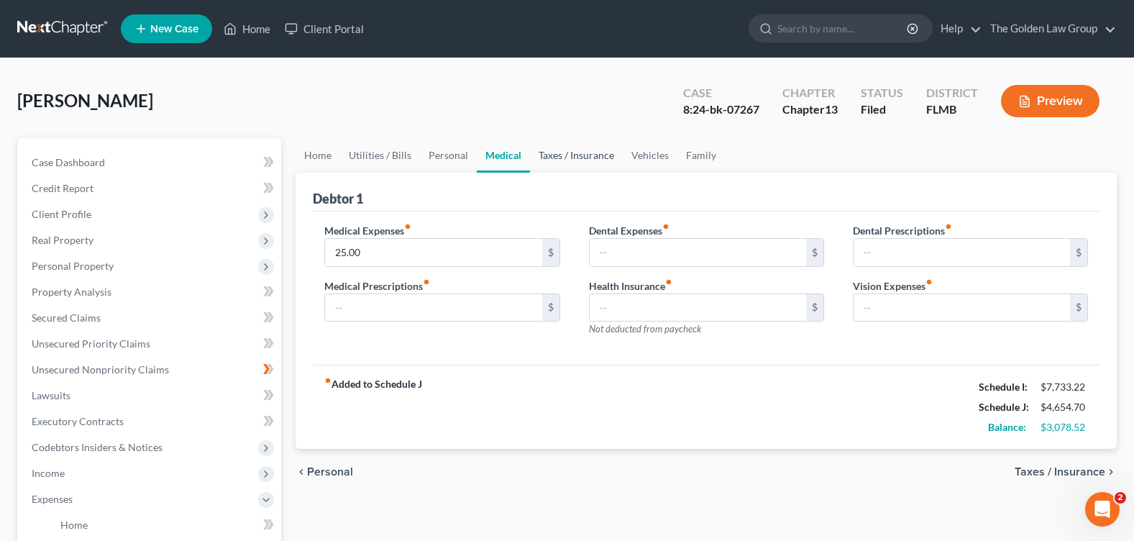
click at [586, 165] on link "Taxes / Insurance" at bounding box center [576, 155] width 93 height 35
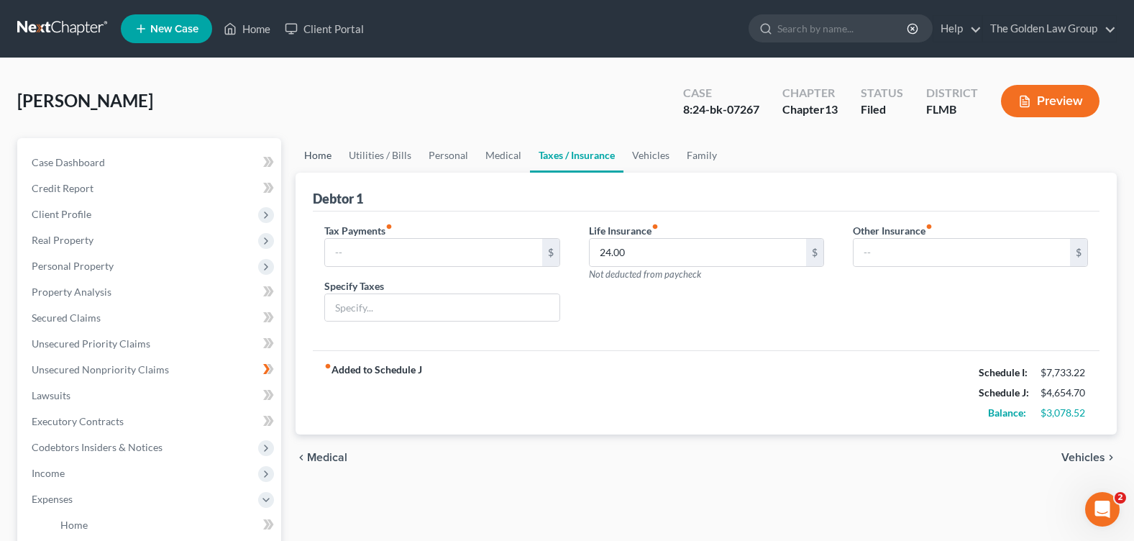
click at [328, 159] on link "Home" at bounding box center [318, 155] width 45 height 35
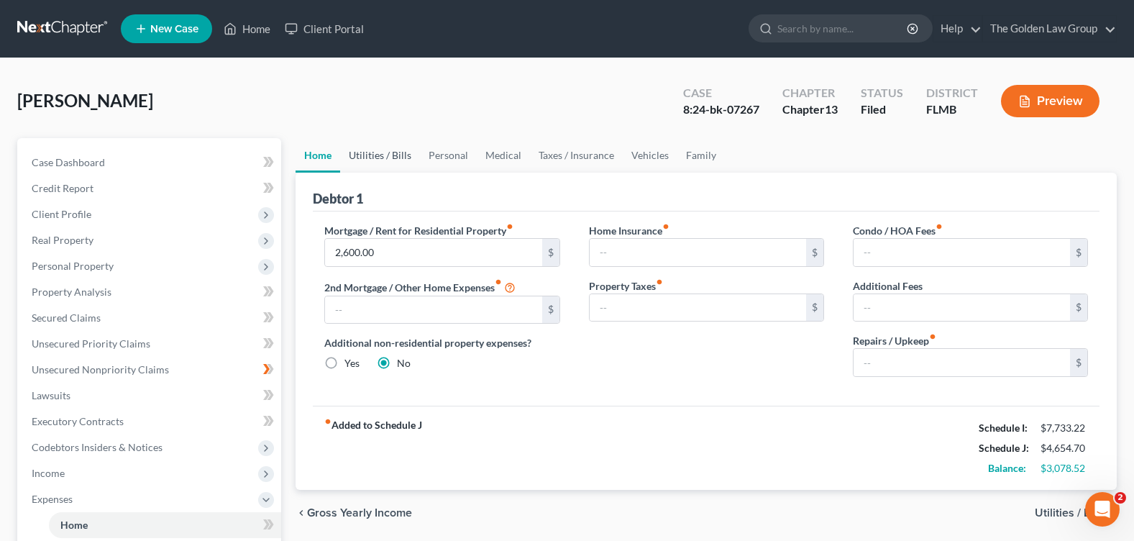
click at [377, 153] on link "Utilities / Bills" at bounding box center [380, 155] width 80 height 35
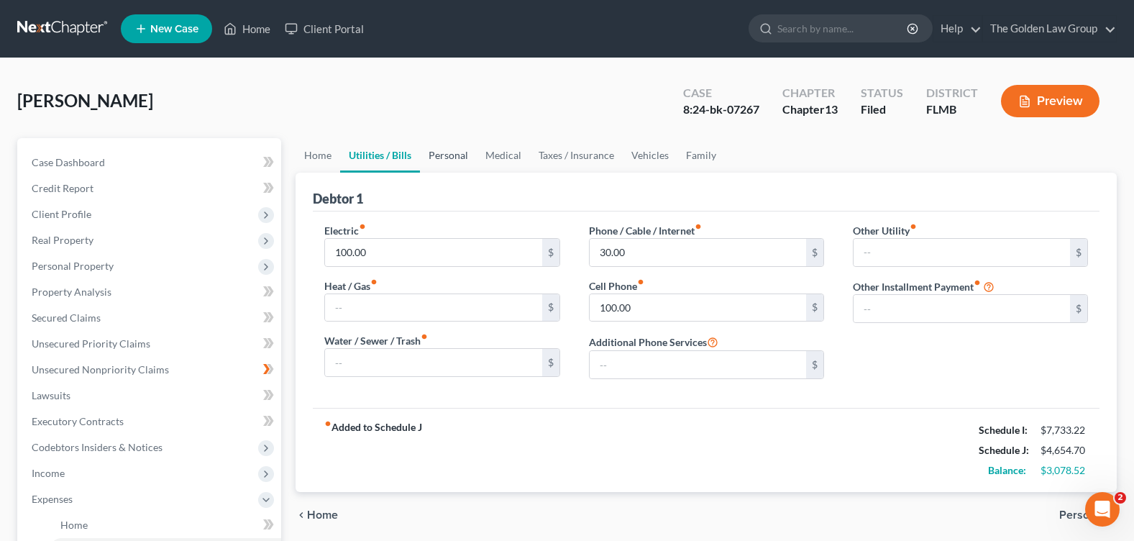
click at [457, 161] on link "Personal" at bounding box center [448, 155] width 57 height 35
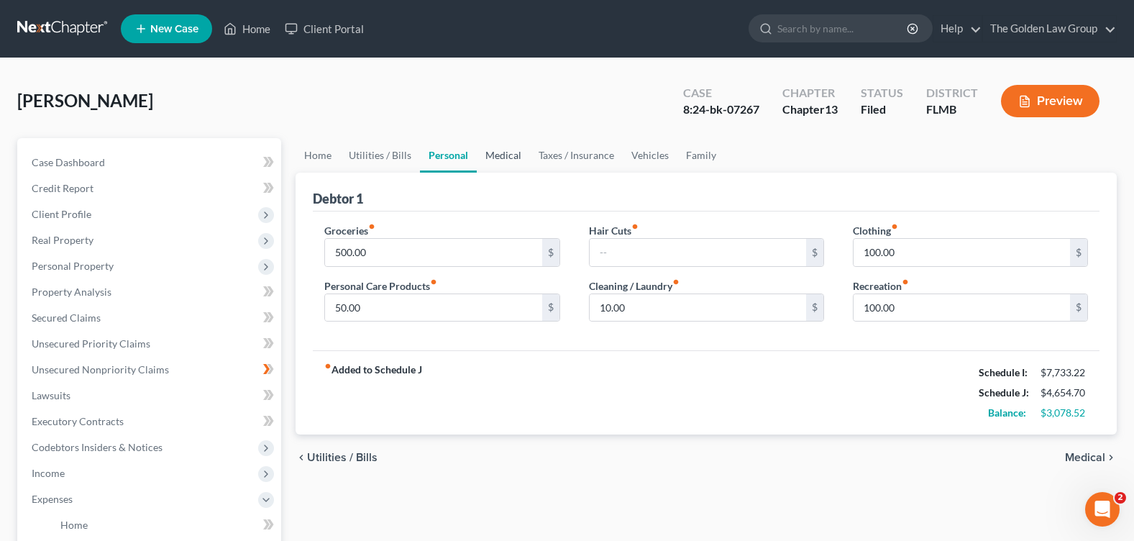
click at [510, 164] on link "Medical" at bounding box center [503, 155] width 53 height 35
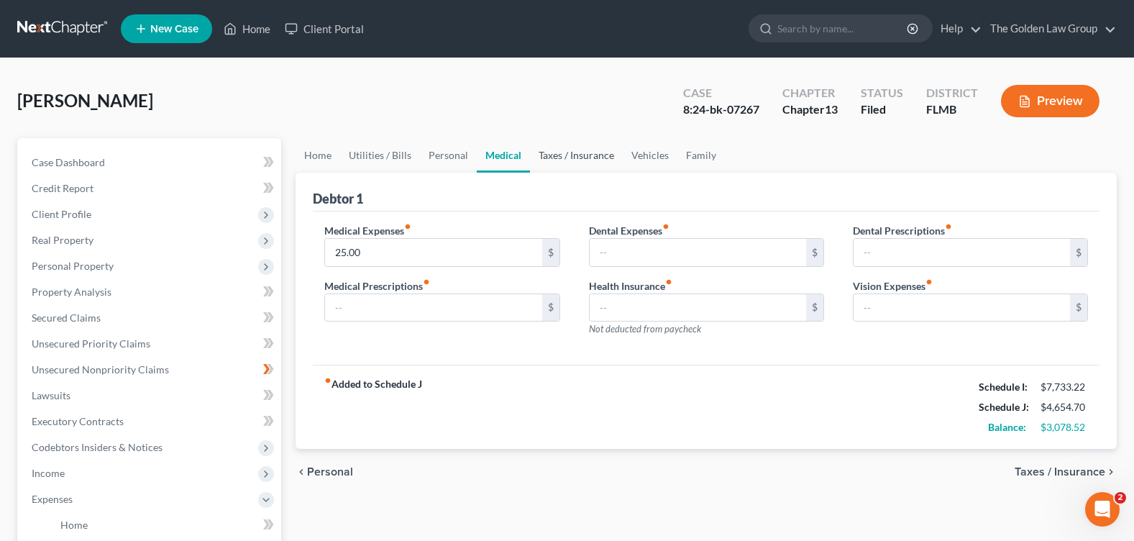
click at [567, 160] on link "Taxes / Insurance" at bounding box center [576, 155] width 93 height 35
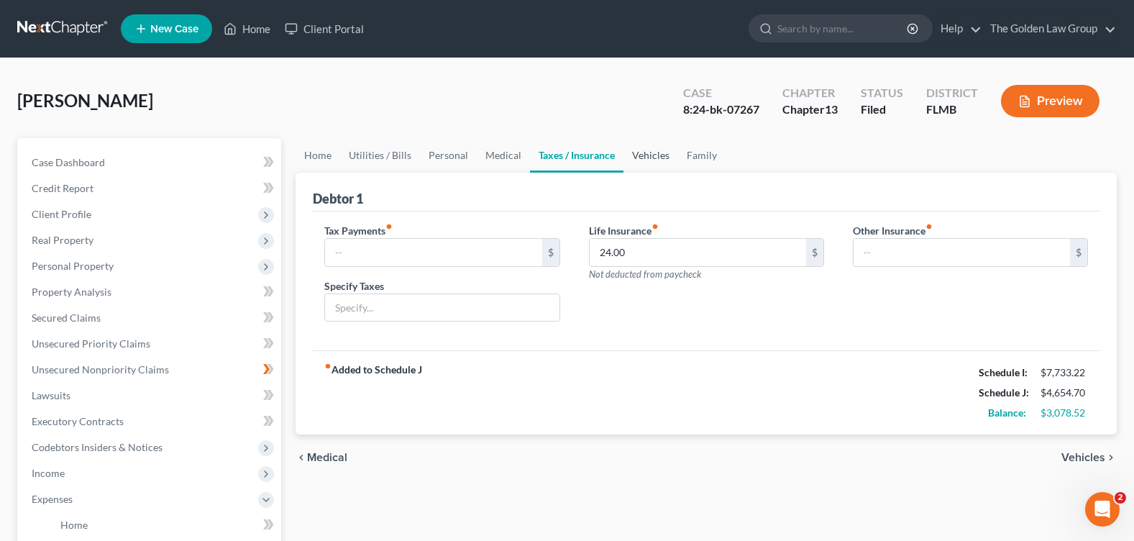
click at [638, 156] on link "Vehicles" at bounding box center [650, 155] width 55 height 35
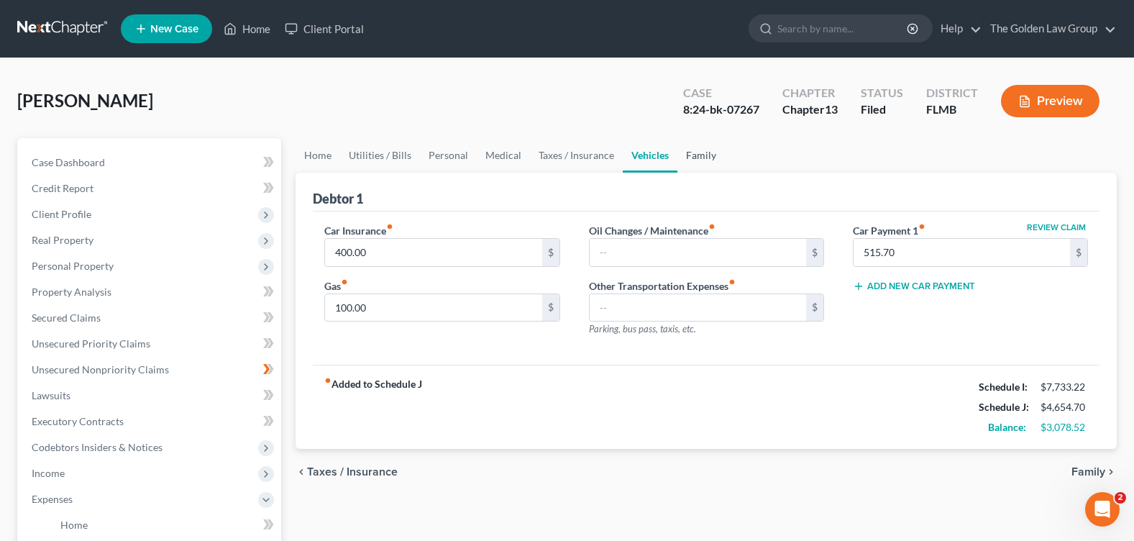
click at [695, 157] on link "Family" at bounding box center [700, 155] width 47 height 35
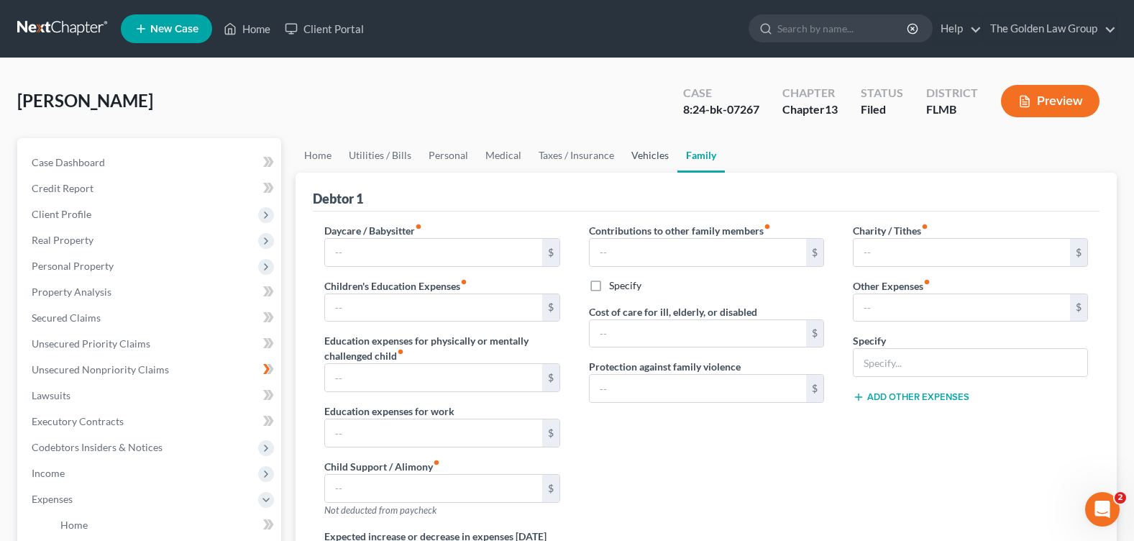
click at [639, 155] on link "Vehicles" at bounding box center [650, 155] width 55 height 35
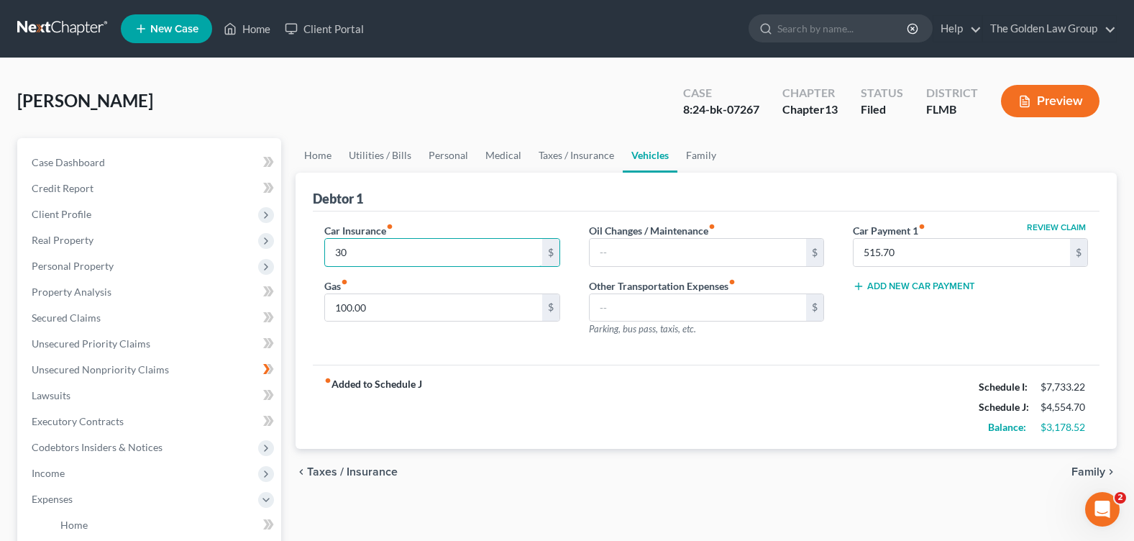
type input "3"
type input "200"
click at [379, 311] on input "100.00" at bounding box center [433, 307] width 216 height 27
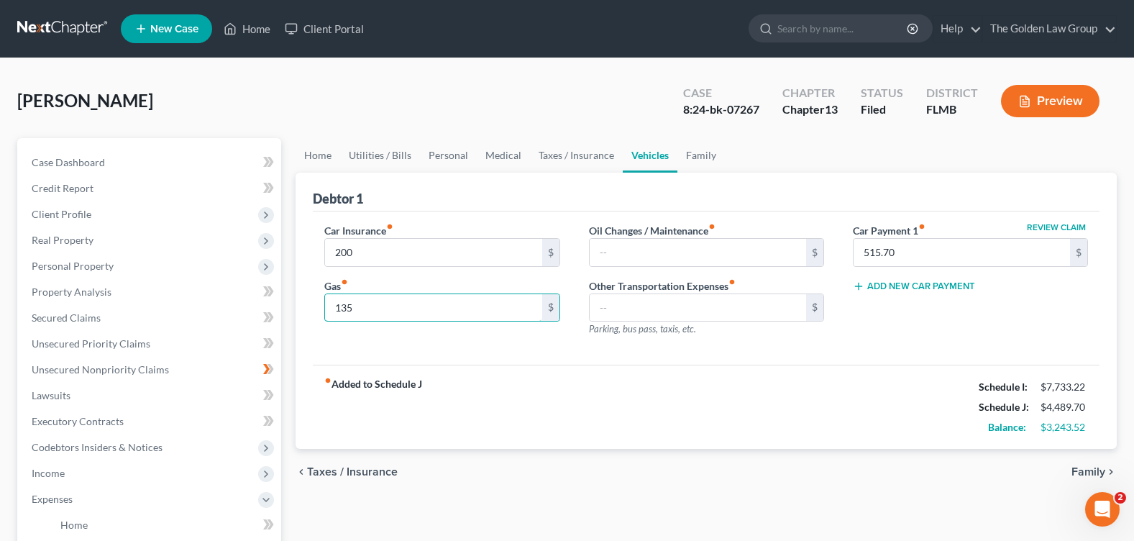
type input "135"
click at [566, 433] on div "fiber_manual_record Added to Schedule J Schedule I: $7,733.22 Schedule J: $4,48…" at bounding box center [706, 407] width 787 height 84
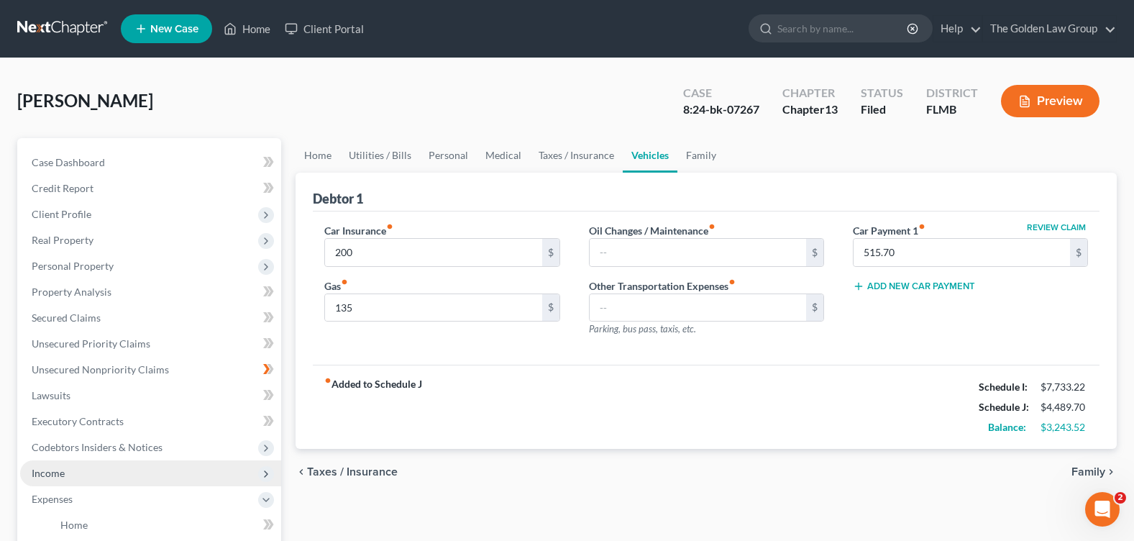
click at [80, 475] on span "Income" at bounding box center [150, 473] width 261 height 26
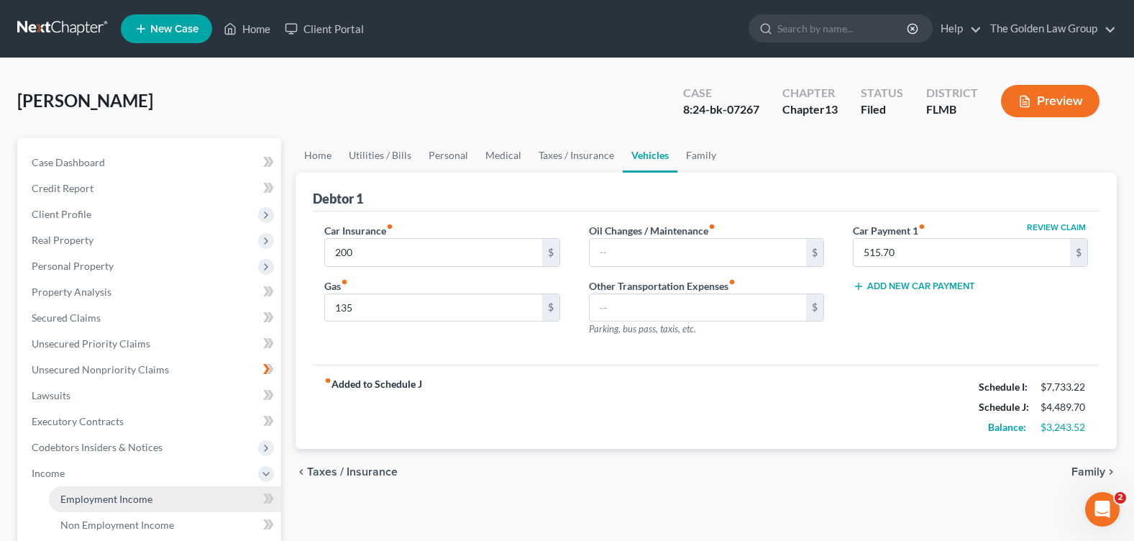
click at [116, 491] on link "Employment Income" at bounding box center [165, 499] width 232 height 26
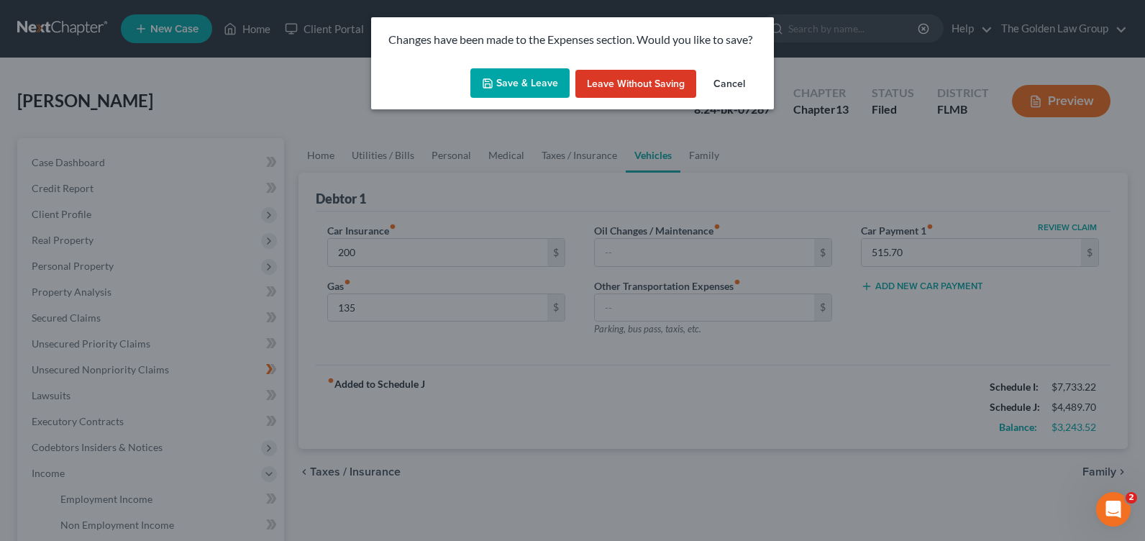
click at [519, 79] on button "Save & Leave" at bounding box center [519, 83] width 99 height 30
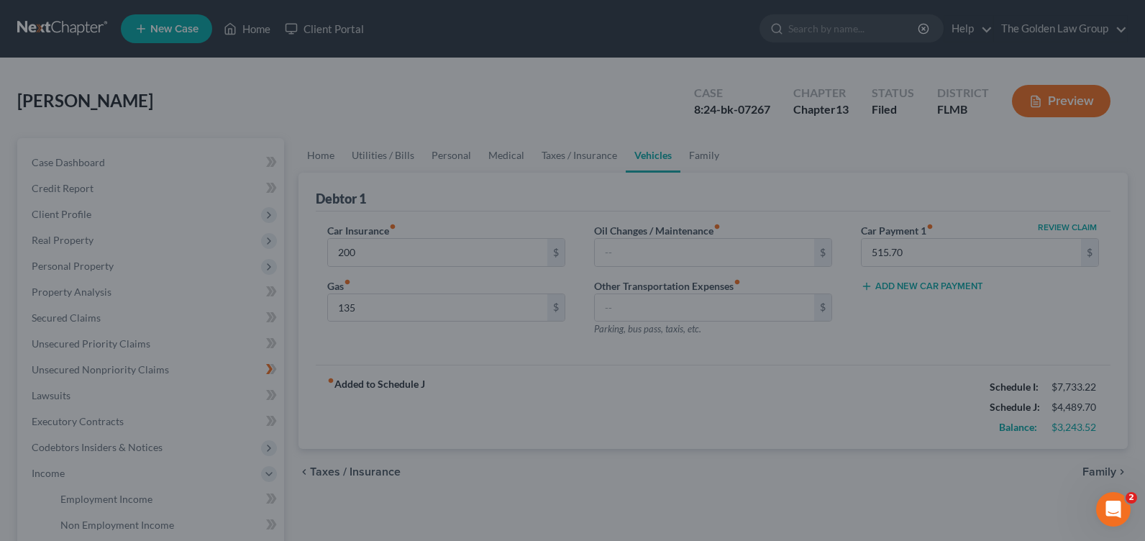
type input "200.00"
type input "135.00"
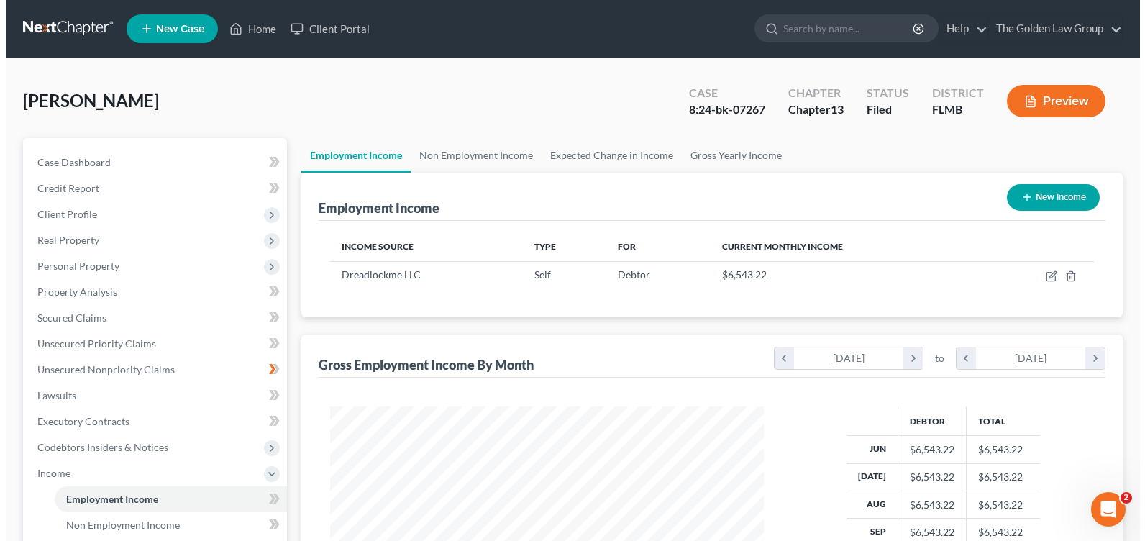
scroll to position [258, 462]
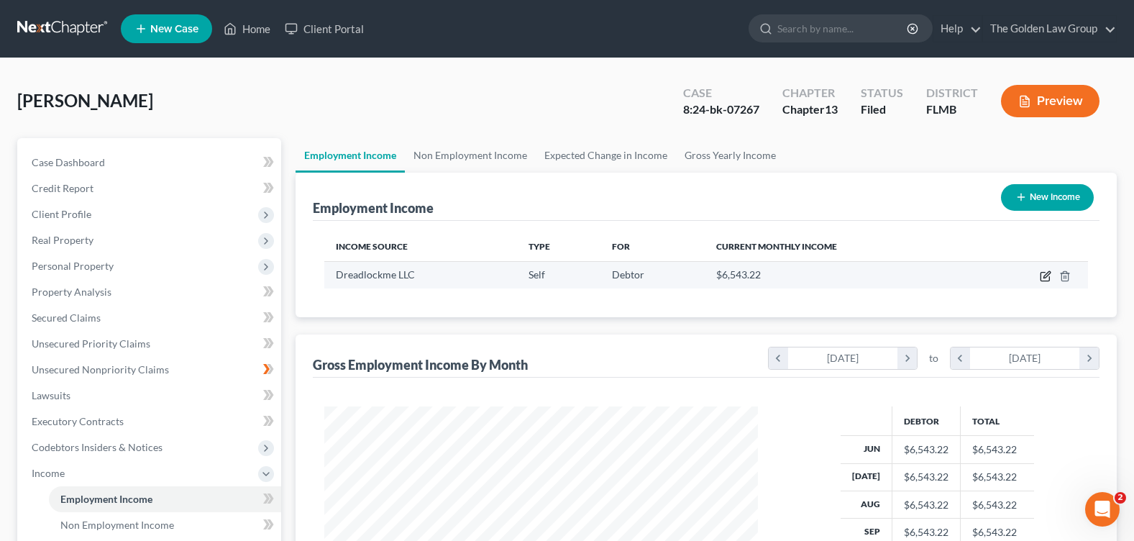
click at [1048, 278] on icon "button" at bounding box center [1046, 276] width 12 height 12
select select "1"
select select "9"
select select "0"
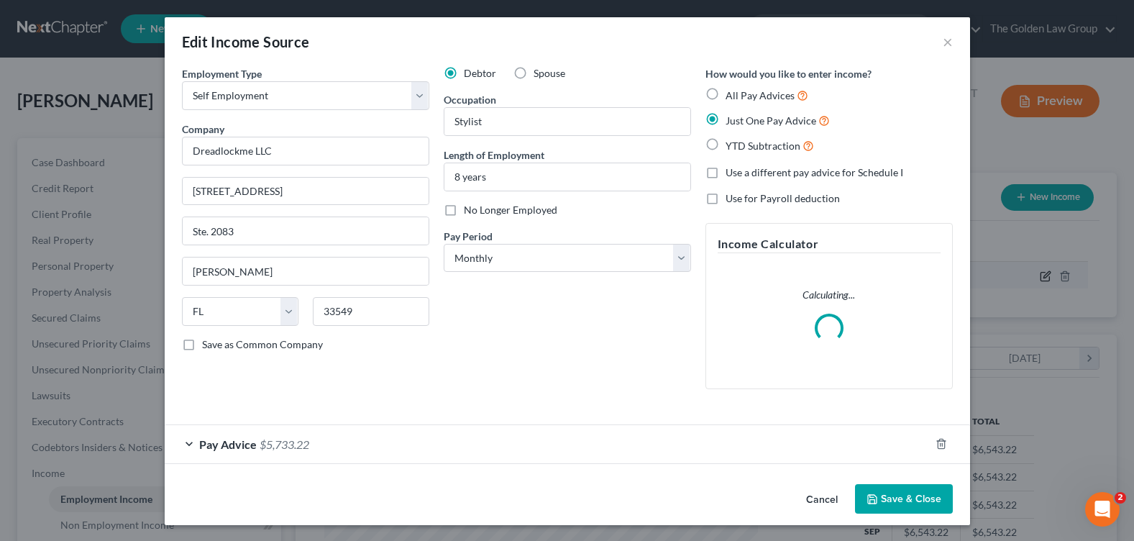
scroll to position [258, 467]
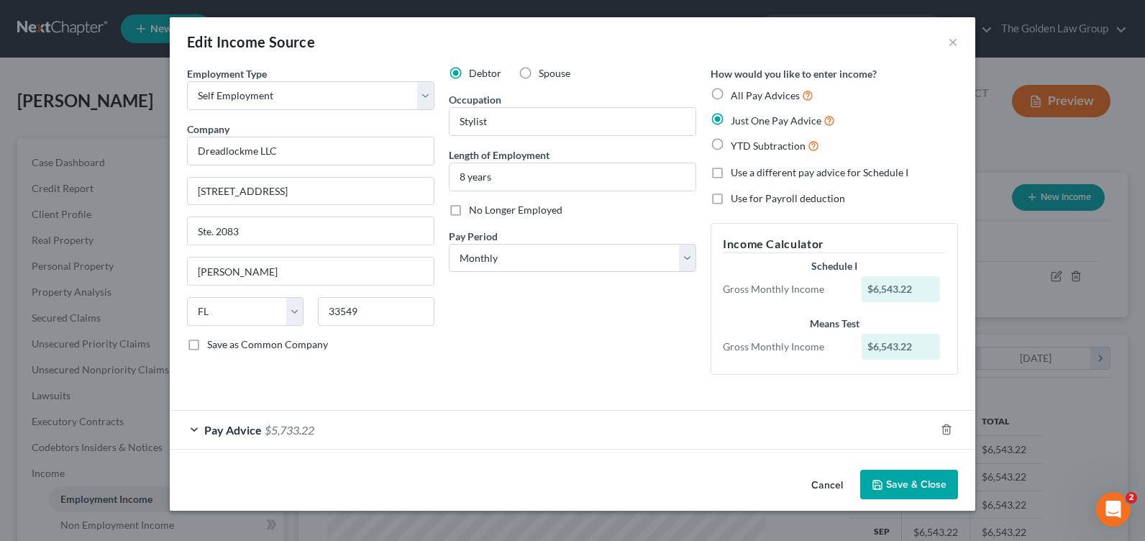
click at [914, 480] on button "Save & Close" at bounding box center [909, 485] width 98 height 30
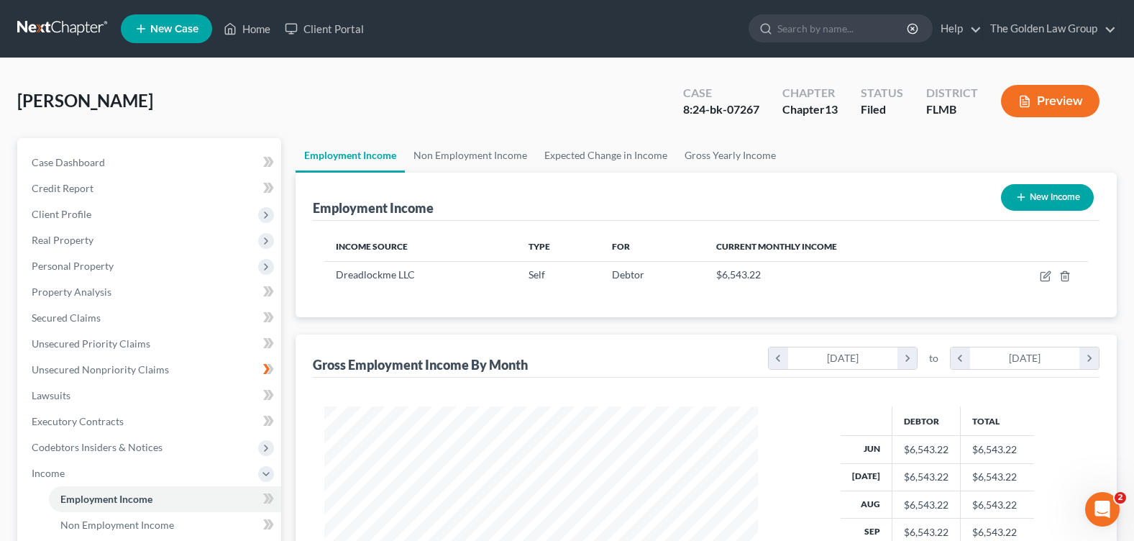
scroll to position [144, 0]
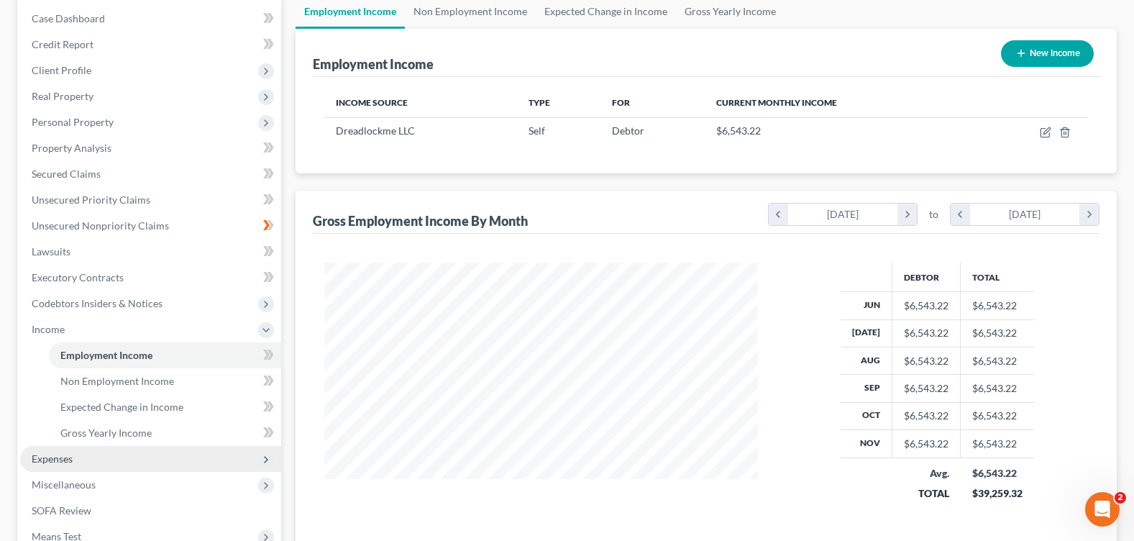
click at [86, 457] on span "Expenses" at bounding box center [150, 459] width 261 height 26
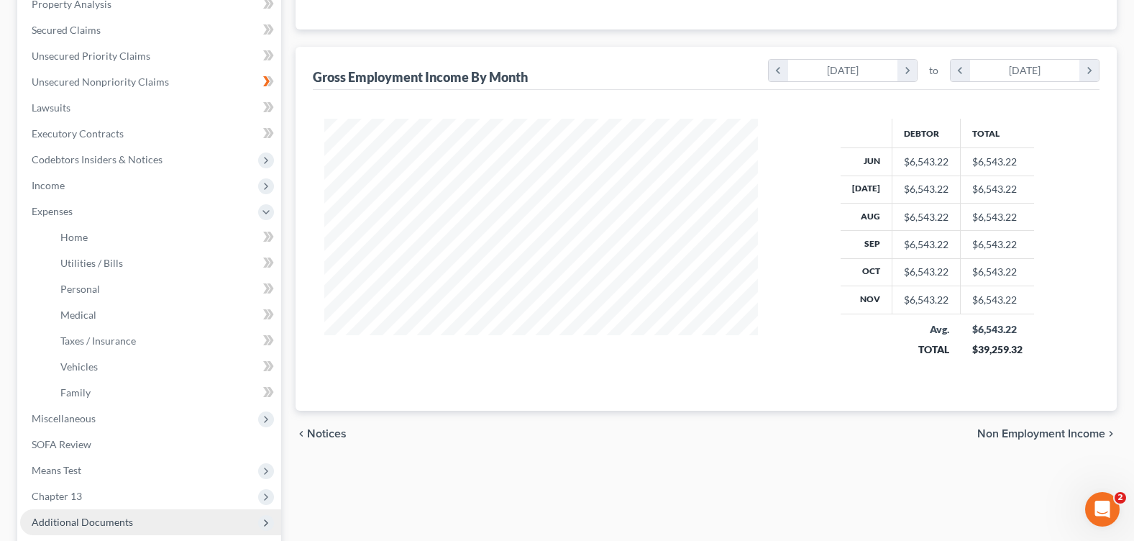
scroll to position [359, 0]
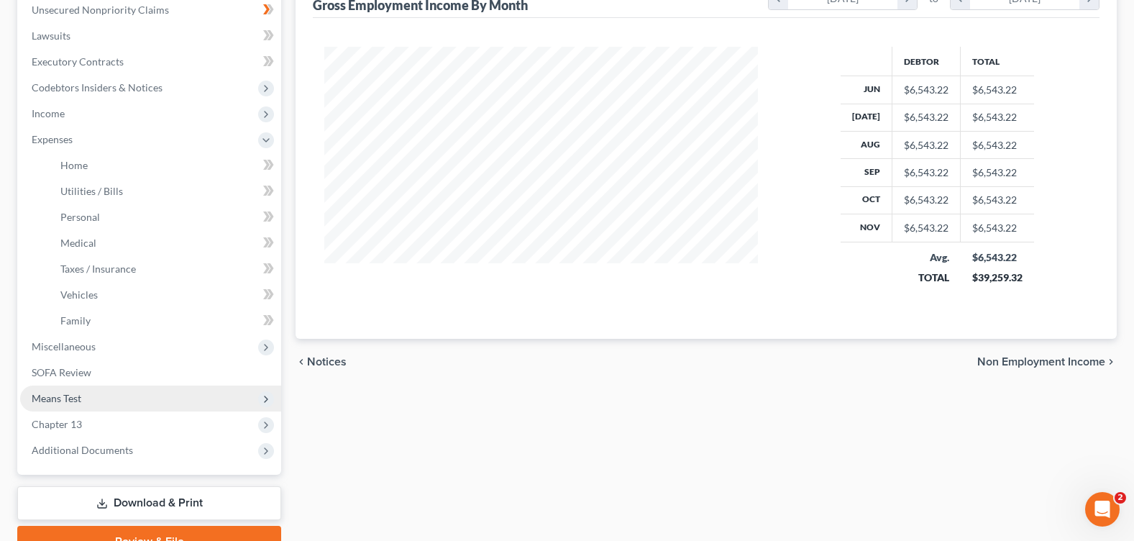
click at [83, 398] on span "Means Test" at bounding box center [150, 398] width 261 height 26
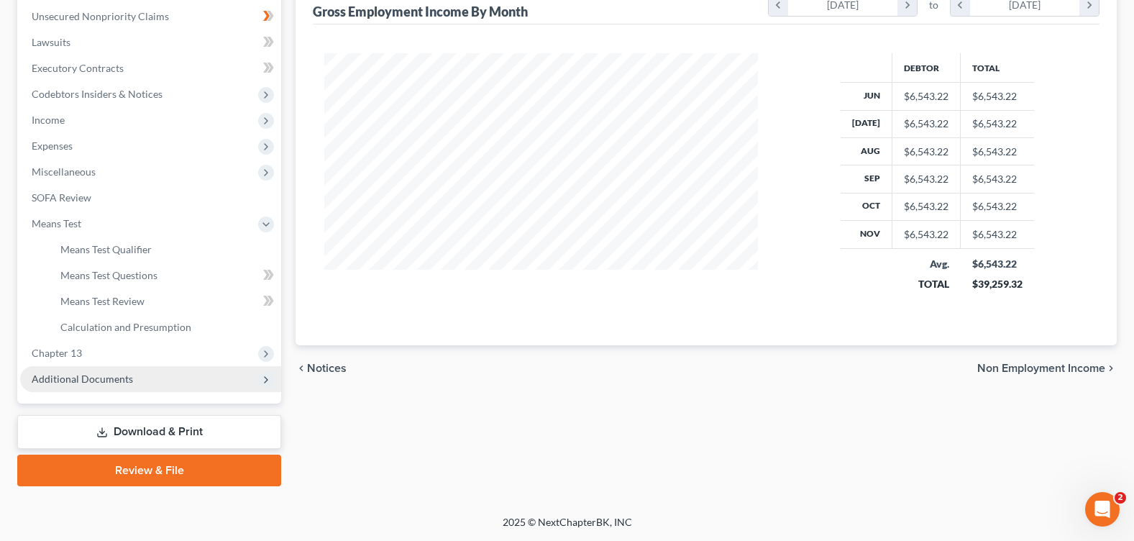
scroll to position [353, 0]
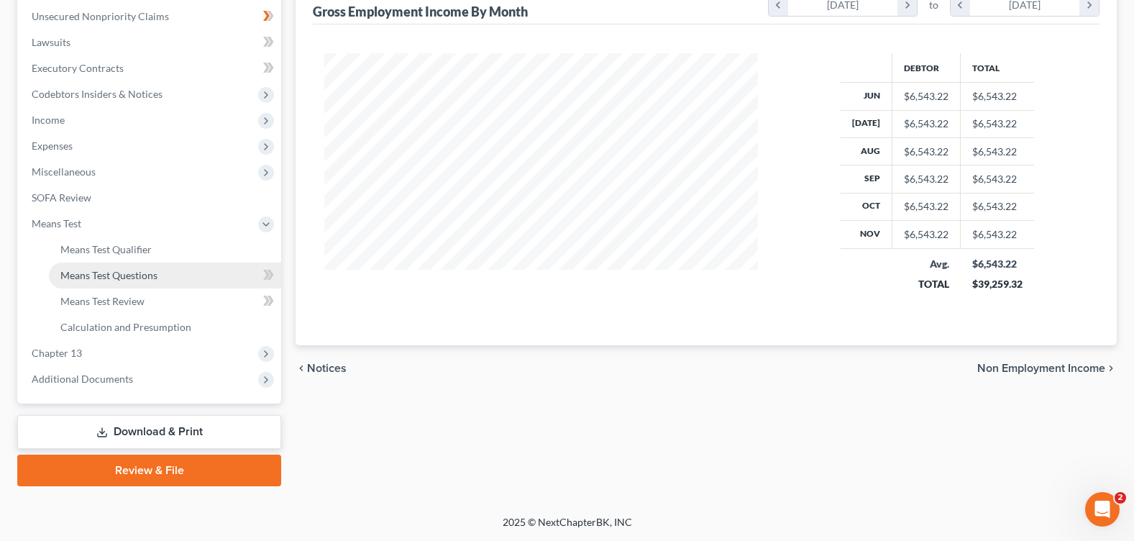
click at [134, 269] on span "Means Test Questions" at bounding box center [108, 275] width 97 height 12
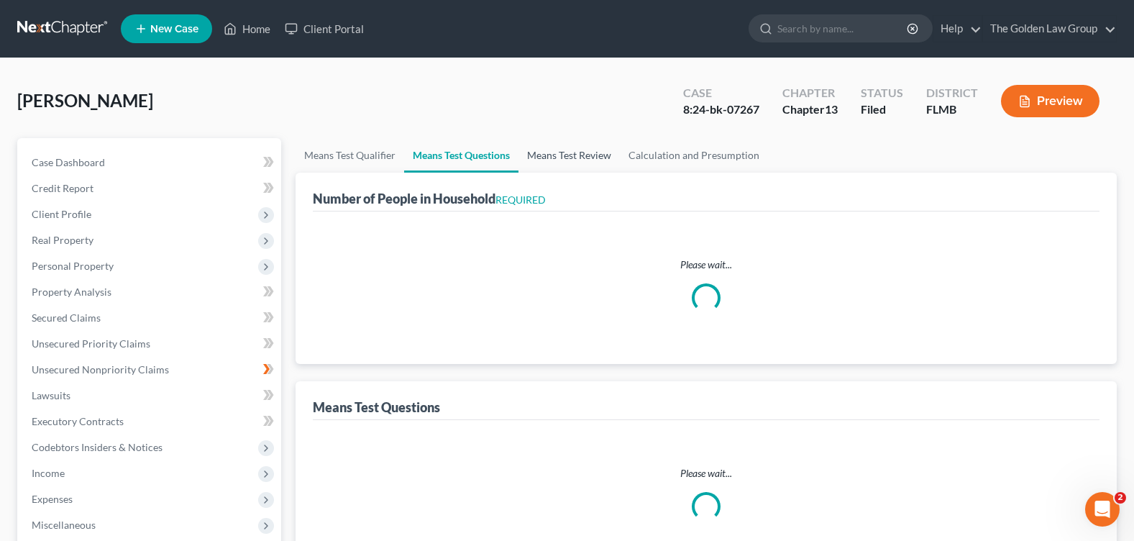
click at [574, 150] on link "Means Test Review" at bounding box center [568, 155] width 101 height 35
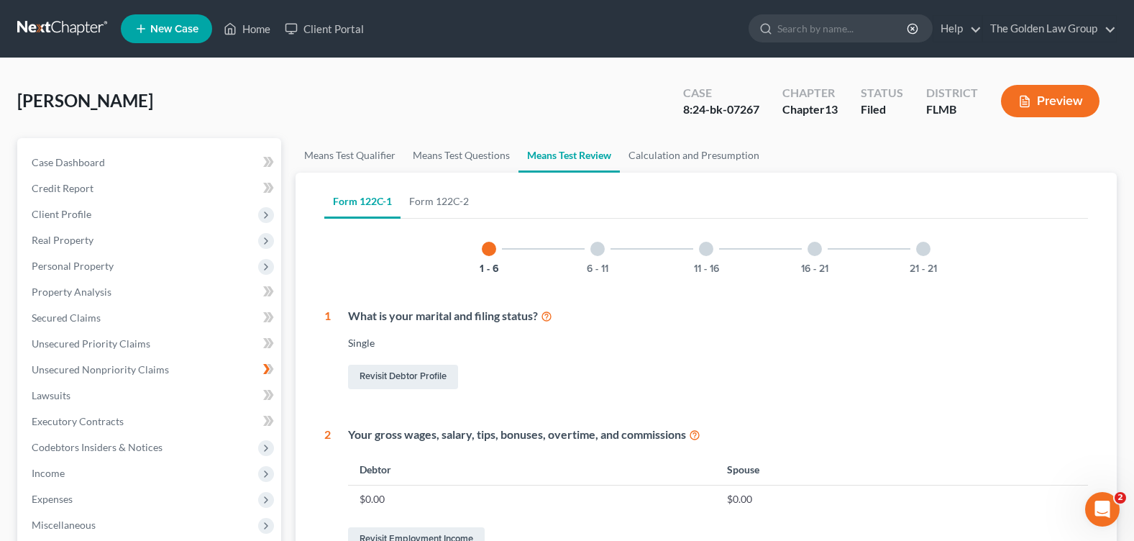
drag, startPoint x: 597, startPoint y: 252, endPoint x: 675, endPoint y: 251, distance: 78.4
click at [597, 252] on div at bounding box center [597, 249] width 14 height 14
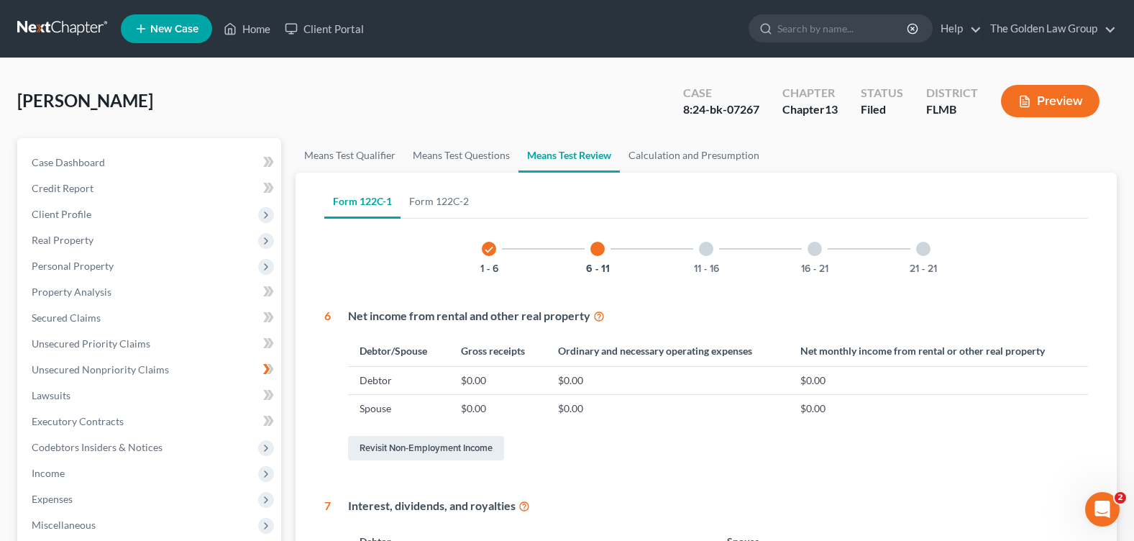
click at [817, 246] on div at bounding box center [814, 249] width 14 height 14
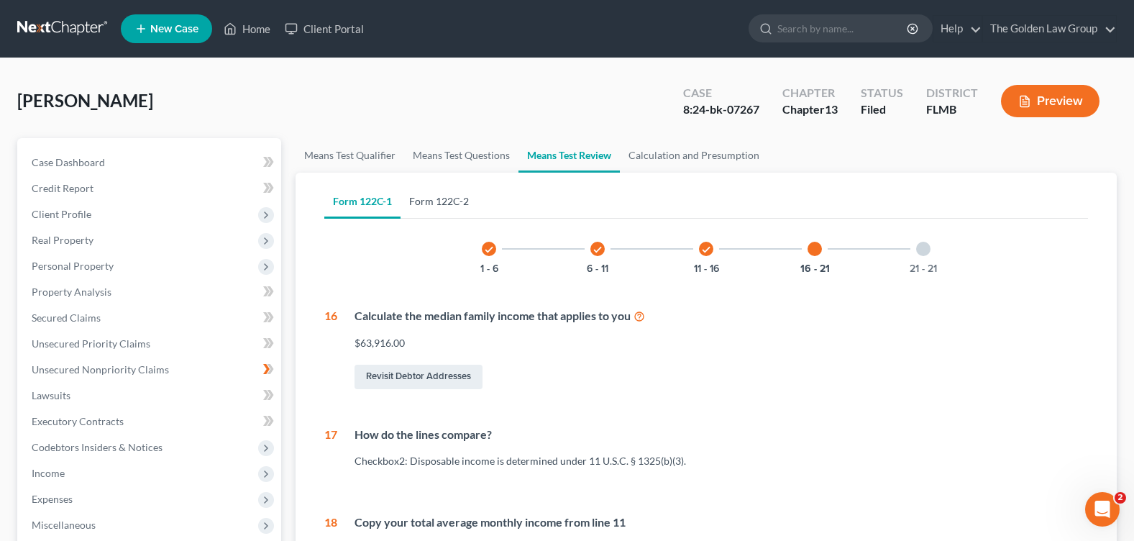
click at [457, 195] on link "Form 122C-2" at bounding box center [438, 201] width 77 height 35
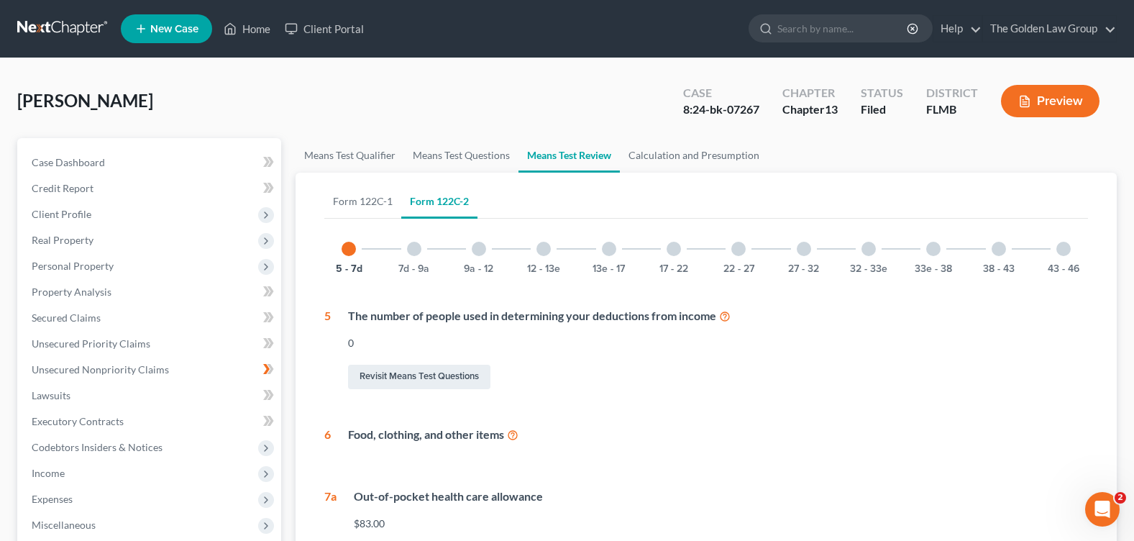
click at [612, 253] on div at bounding box center [609, 249] width 14 height 14
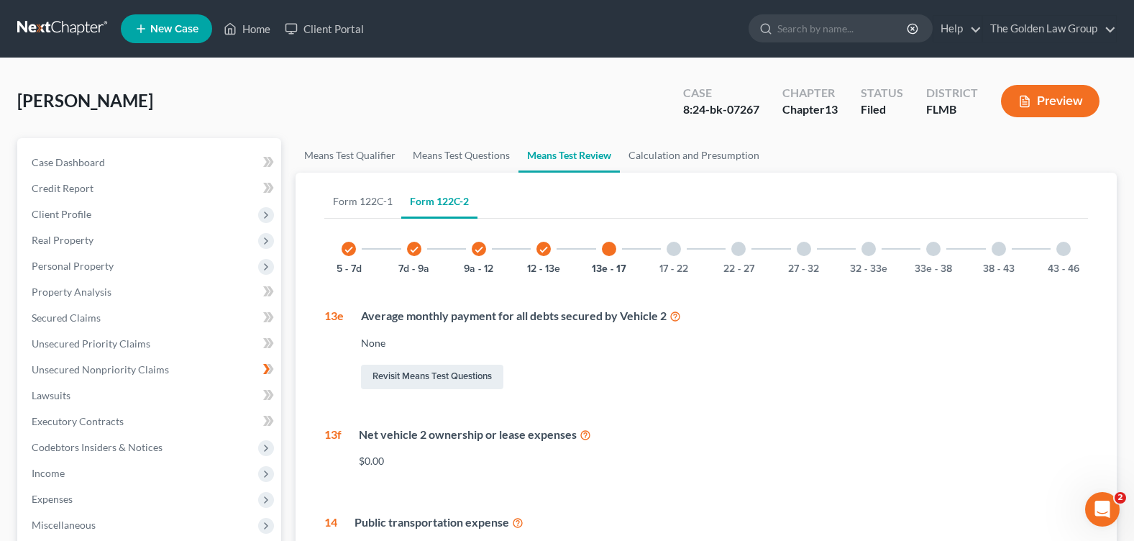
click at [810, 247] on div at bounding box center [804, 249] width 14 height 14
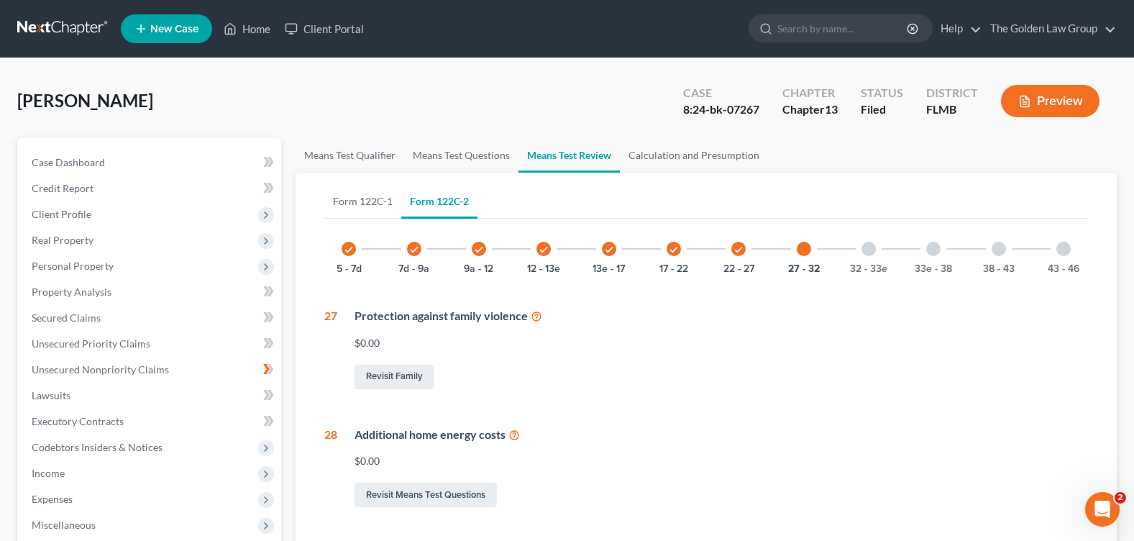
click at [1002, 252] on div at bounding box center [998, 249] width 14 height 14
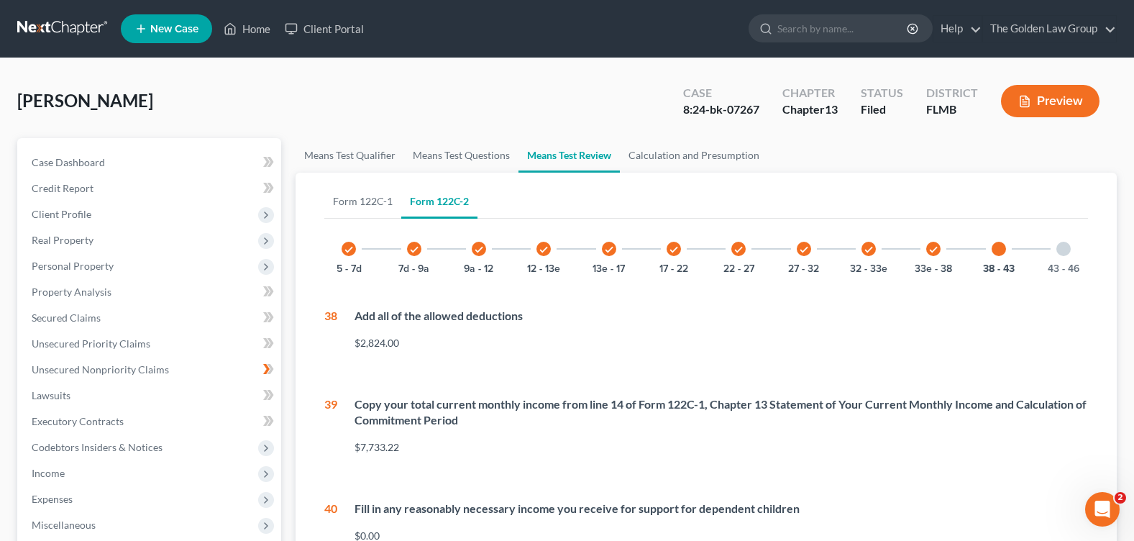
click at [1058, 251] on div at bounding box center [1063, 249] width 14 height 14
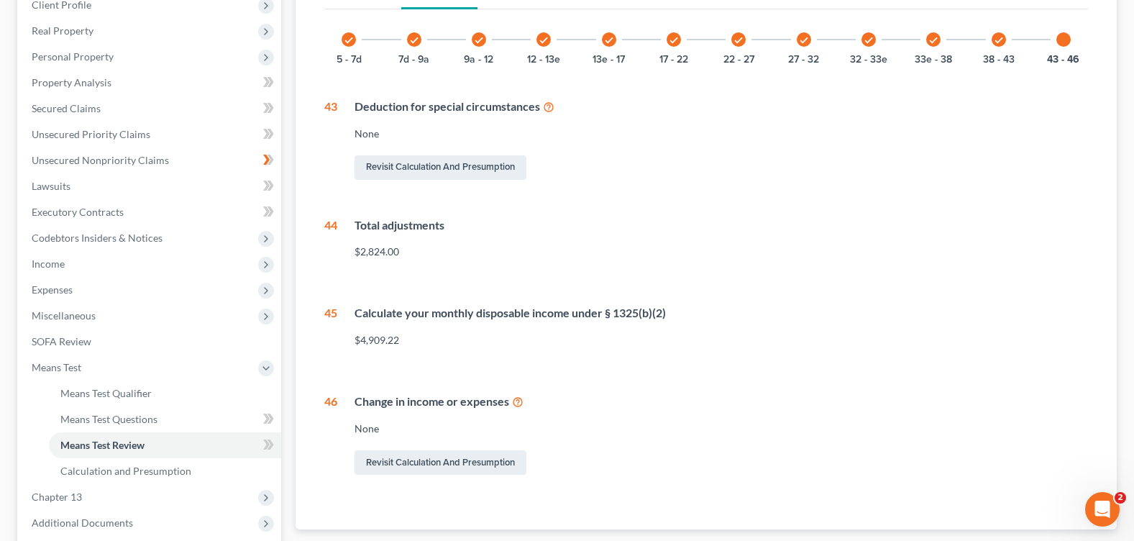
scroll to position [137, 0]
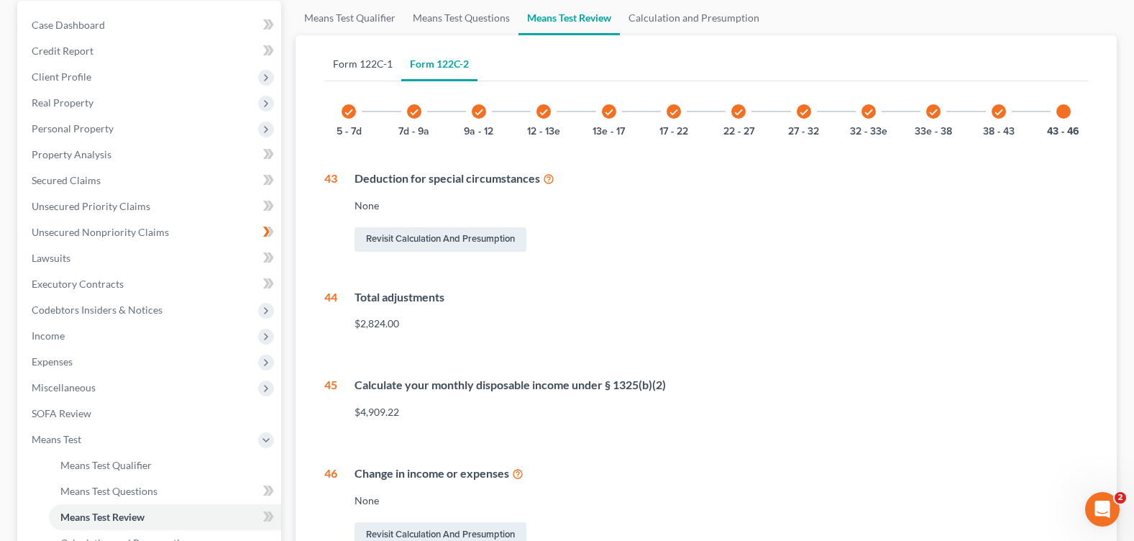
click at [370, 68] on link "Form 122C-1" at bounding box center [362, 64] width 77 height 35
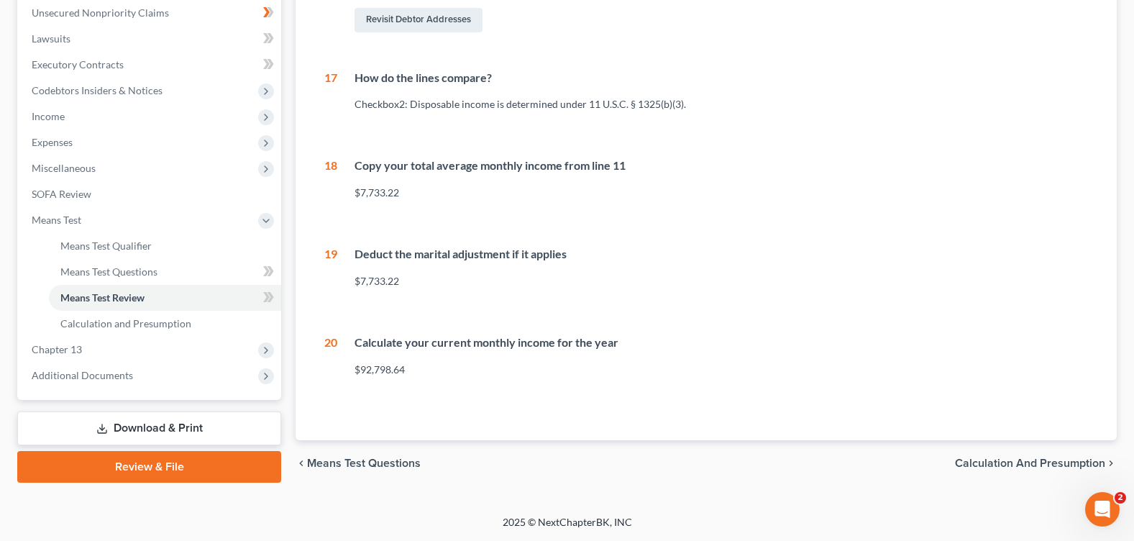
scroll to position [69, 0]
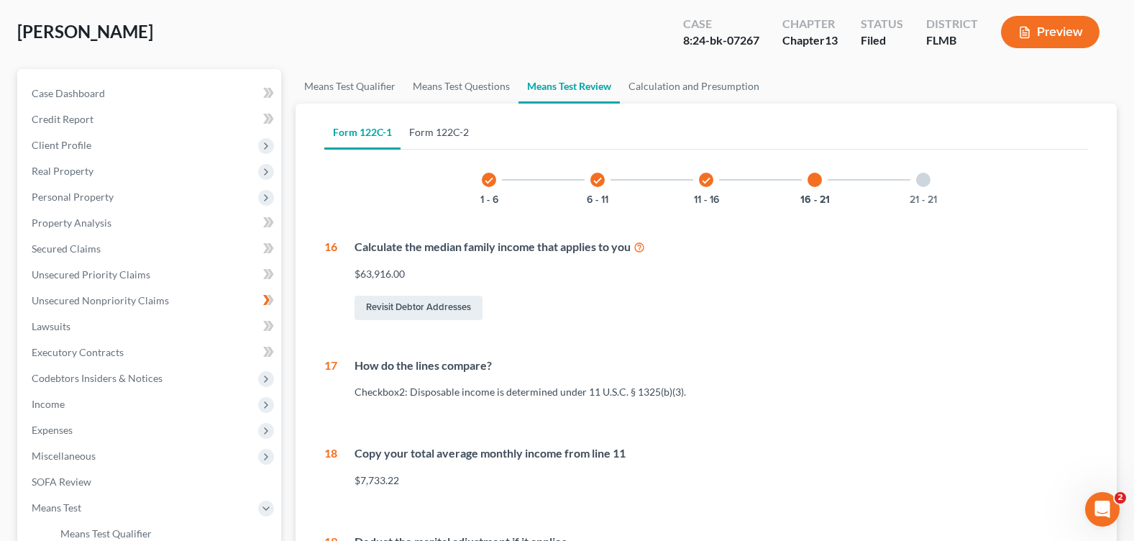
click at [428, 127] on link "Form 122C-2" at bounding box center [438, 132] width 77 height 35
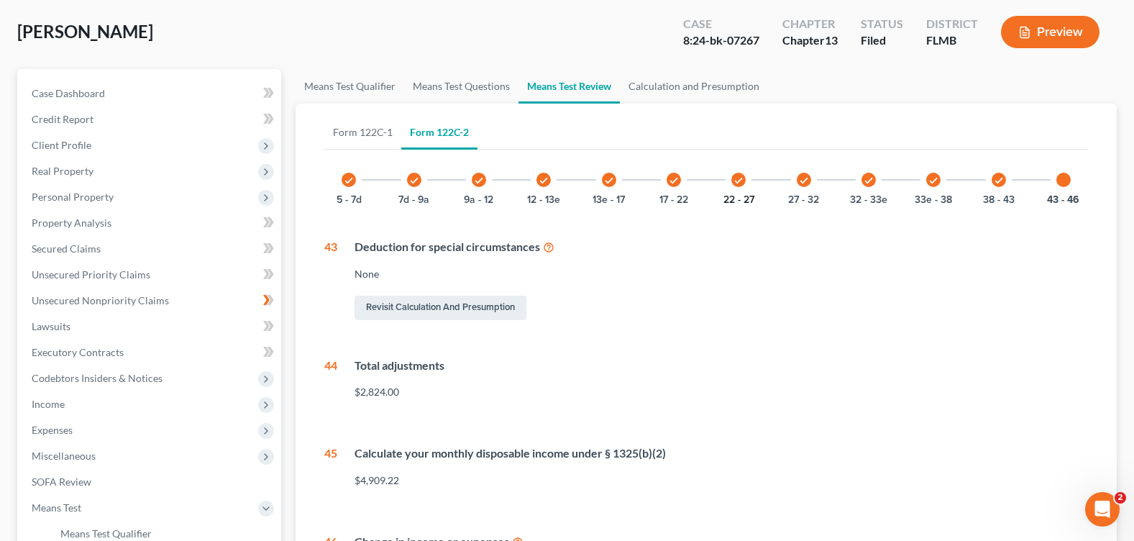
scroll to position [0, 0]
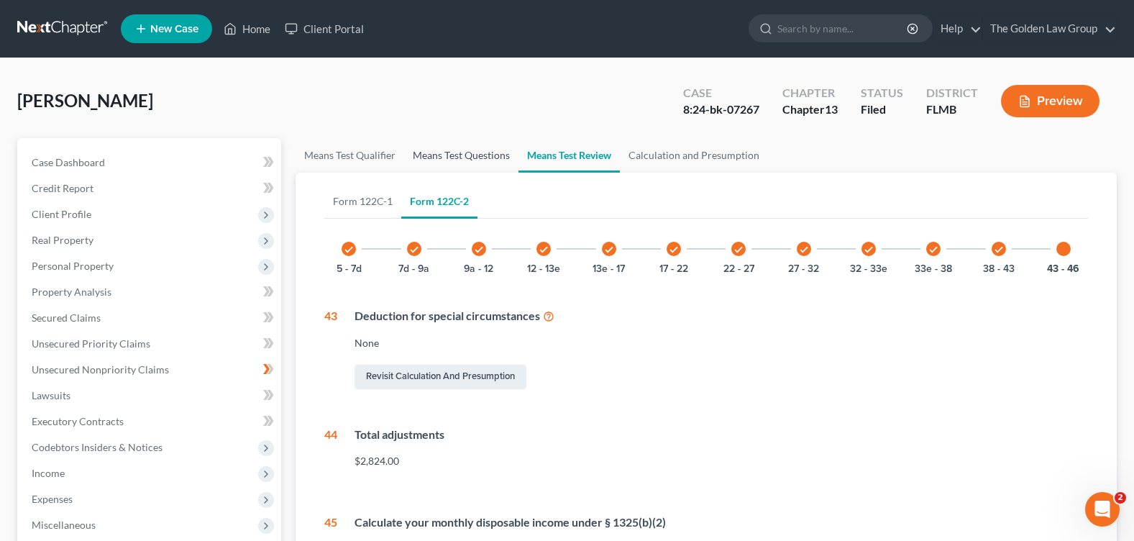
click at [444, 152] on link "Means Test Questions" at bounding box center [461, 155] width 114 height 35
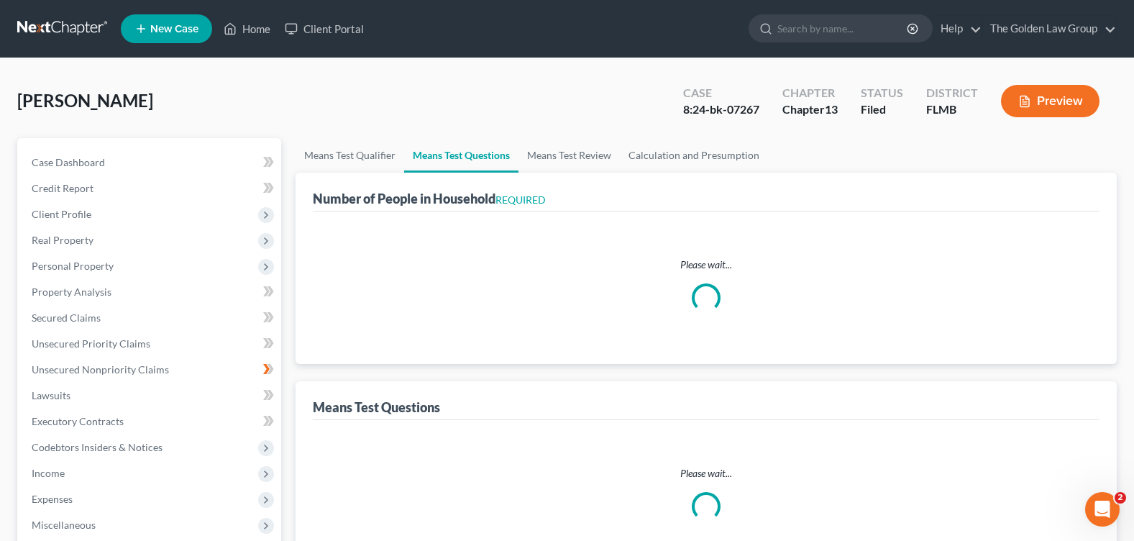
select select "1"
select select "60"
select select "1"
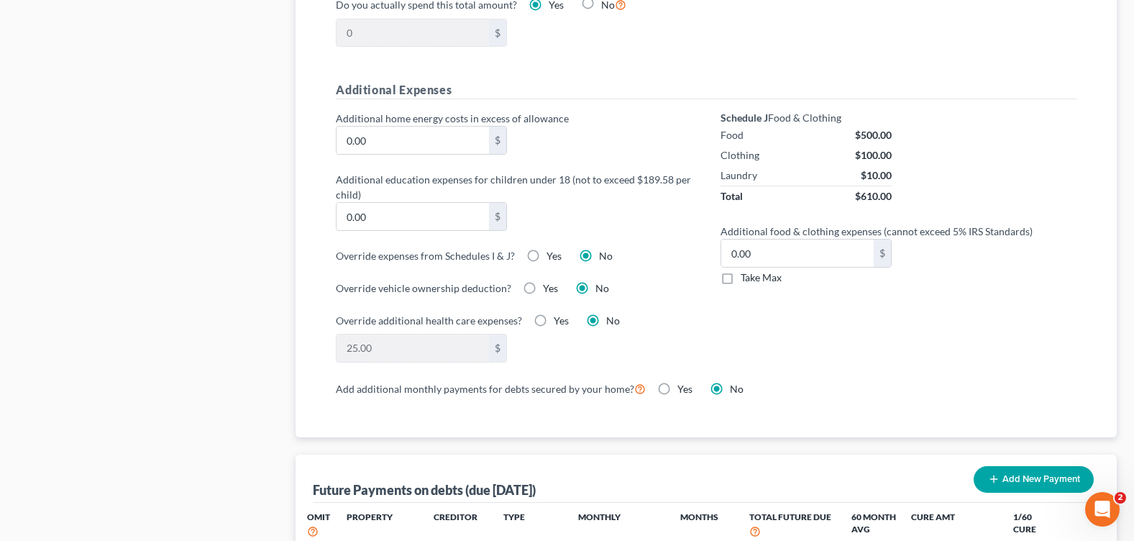
scroll to position [1294, 0]
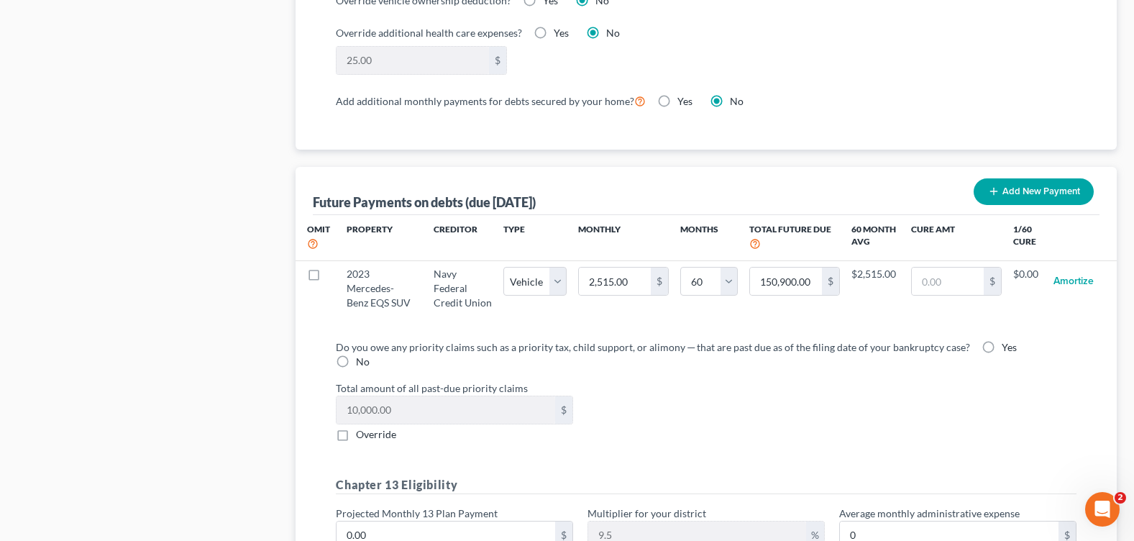
click at [356, 427] on label "Override" at bounding box center [376, 434] width 40 height 14
click at [362, 427] on input "Override" at bounding box center [366, 431] width 9 height 9
checkbox input "true"
type input "10,227"
click at [764, 411] on div "Total amount of all past-due priority claims 10,227 $ Override" at bounding box center [706, 410] width 755 height 61
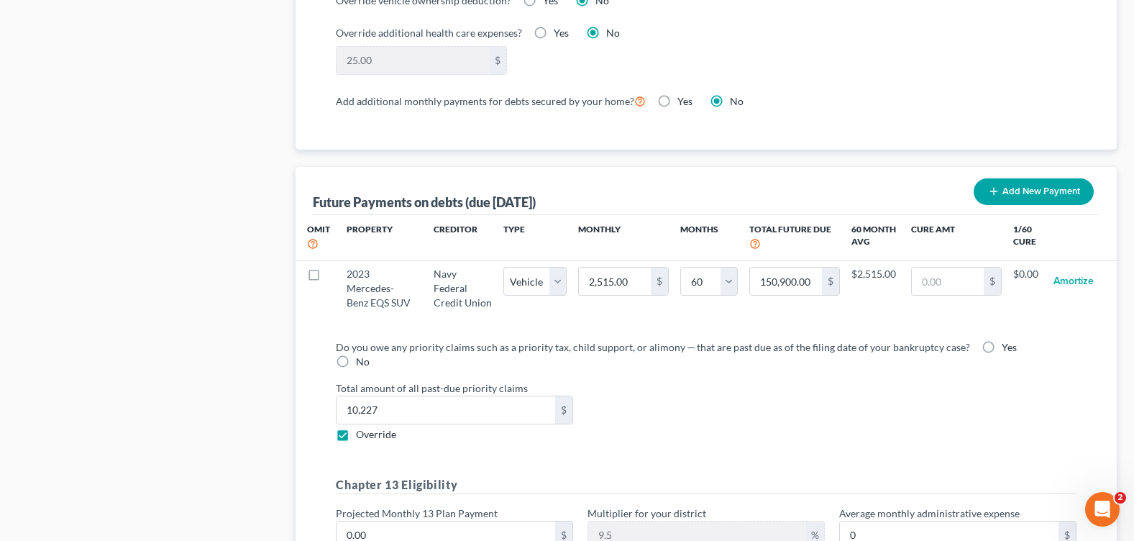
scroll to position [1366, 0]
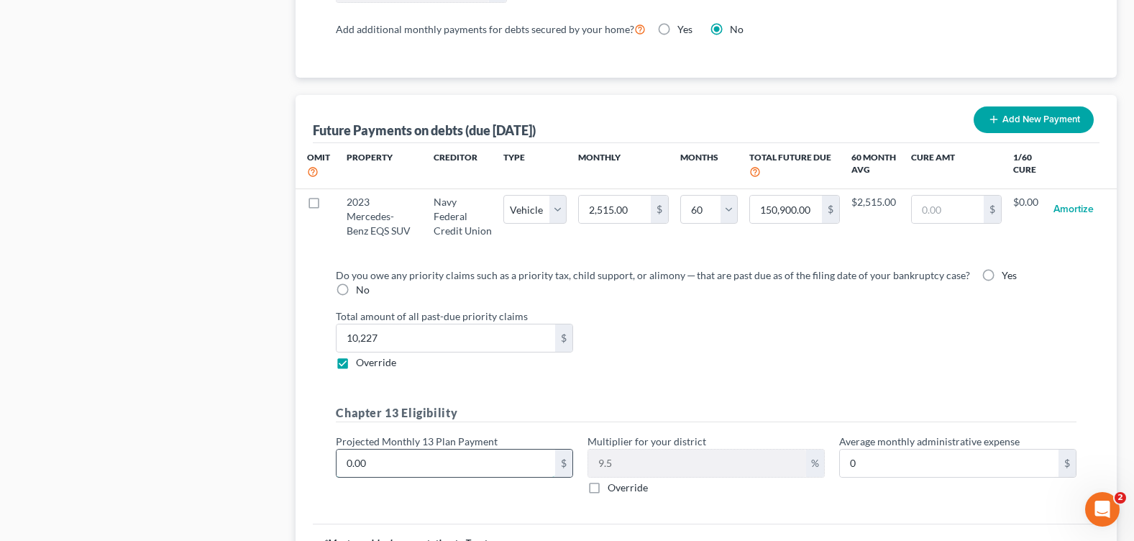
click at [371, 453] on input "0.00" at bounding box center [445, 462] width 219 height 27
type input "3"
type input "0.28"
type input "33"
type input "3.13"
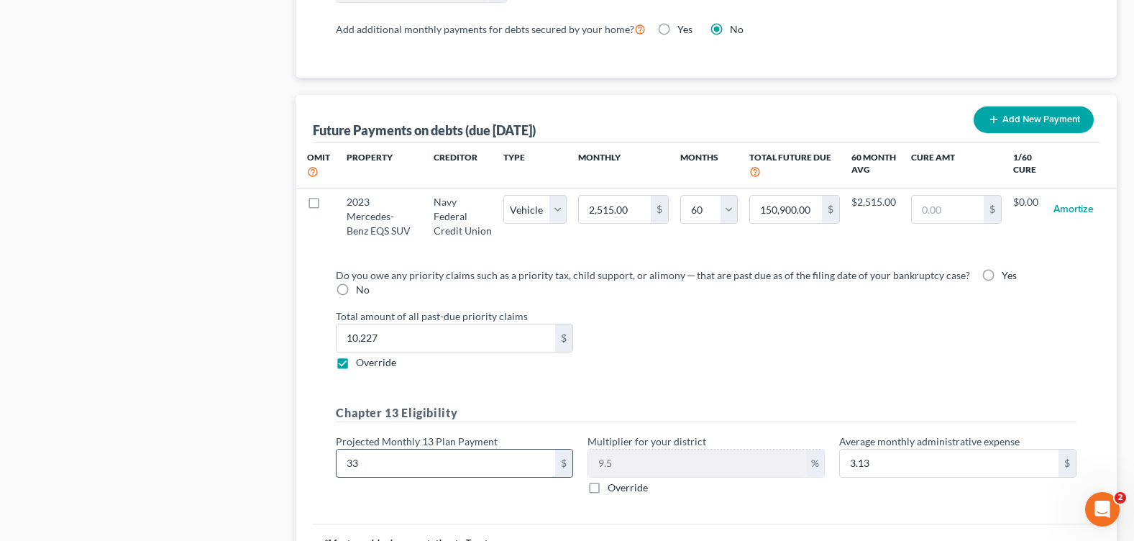
type input "336"
type input "31.92"
type input "336"
drag, startPoint x: 661, startPoint y: 385, endPoint x: 656, endPoint y: 394, distance: 11.0
click at [661, 384] on div "Do you owe any priority claims such as a priority tax, child support, or alimon…" at bounding box center [706, 386] width 764 height 239
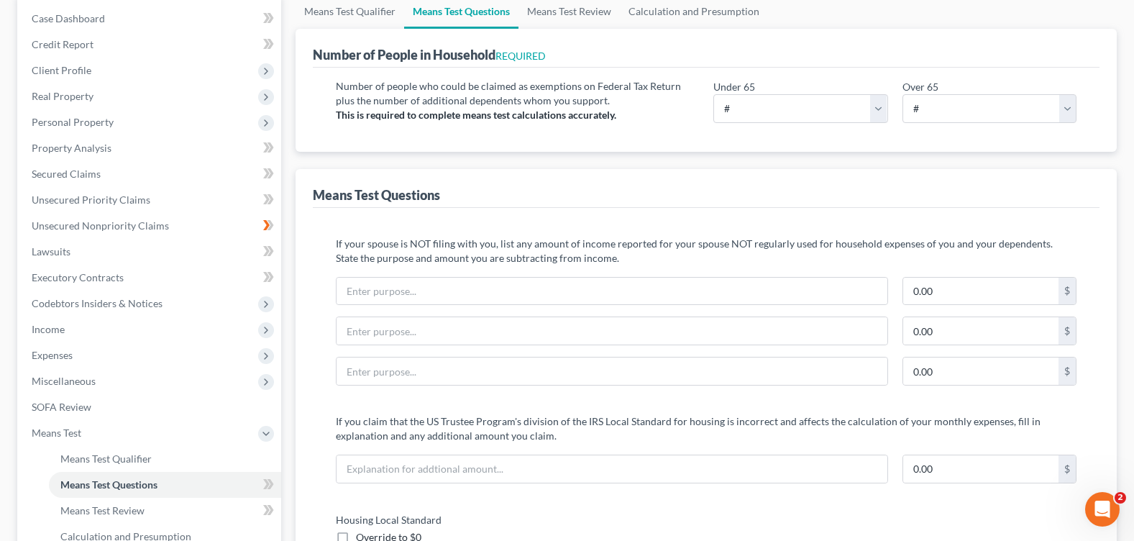
scroll to position [72, 0]
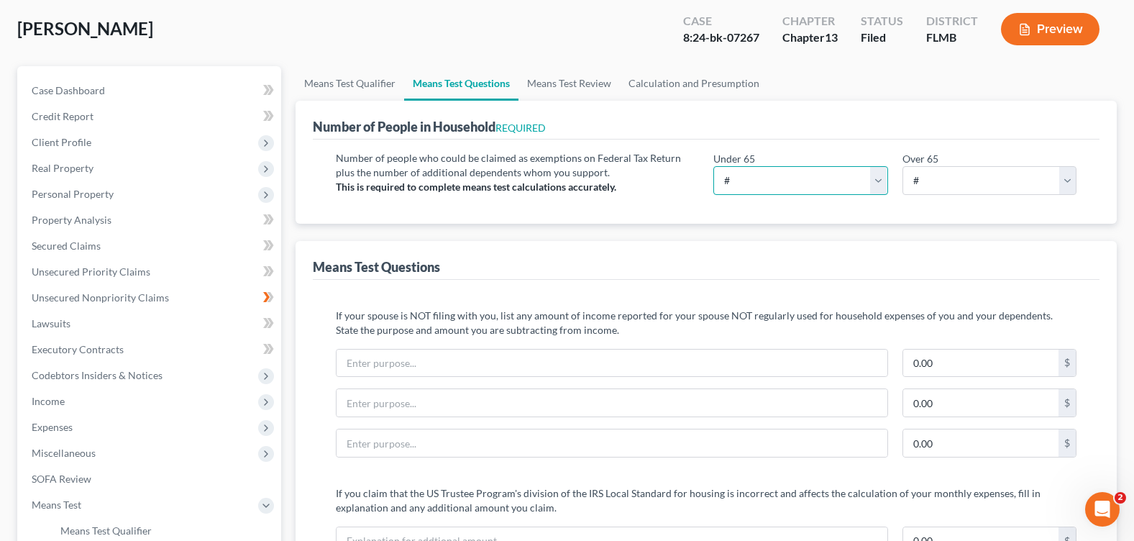
click at [881, 183] on select "# 0 1 2 3 4 5 6 7 8 9 10" at bounding box center [800, 180] width 174 height 29
select select "1"
click at [713, 166] on select "# 0 1 2 3 4 5 6 7 8 9 10" at bounding box center [800, 180] width 174 height 29
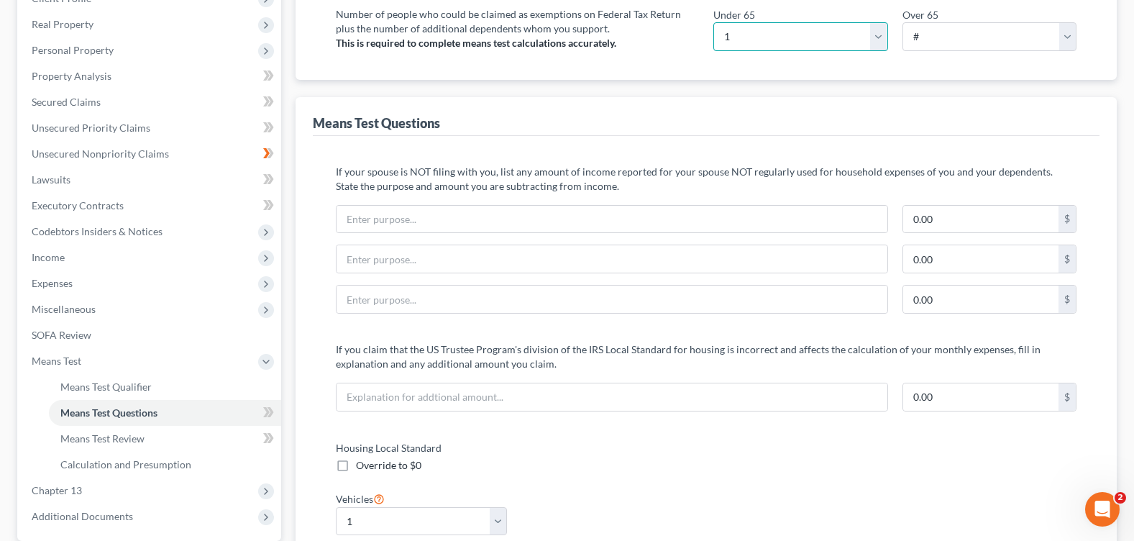
scroll to position [0, 0]
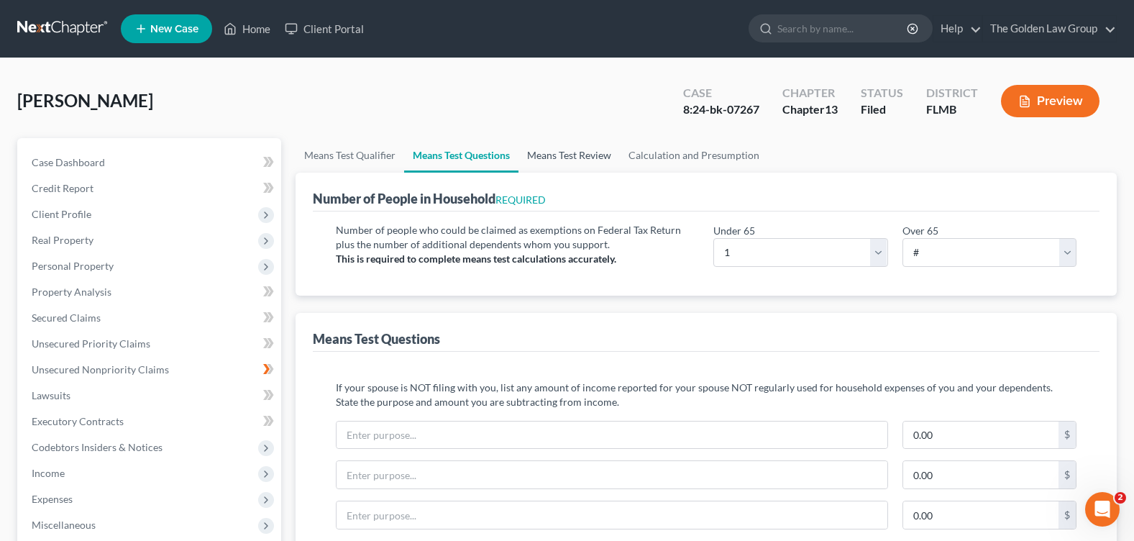
click at [583, 153] on link "Means Test Review" at bounding box center [568, 155] width 101 height 35
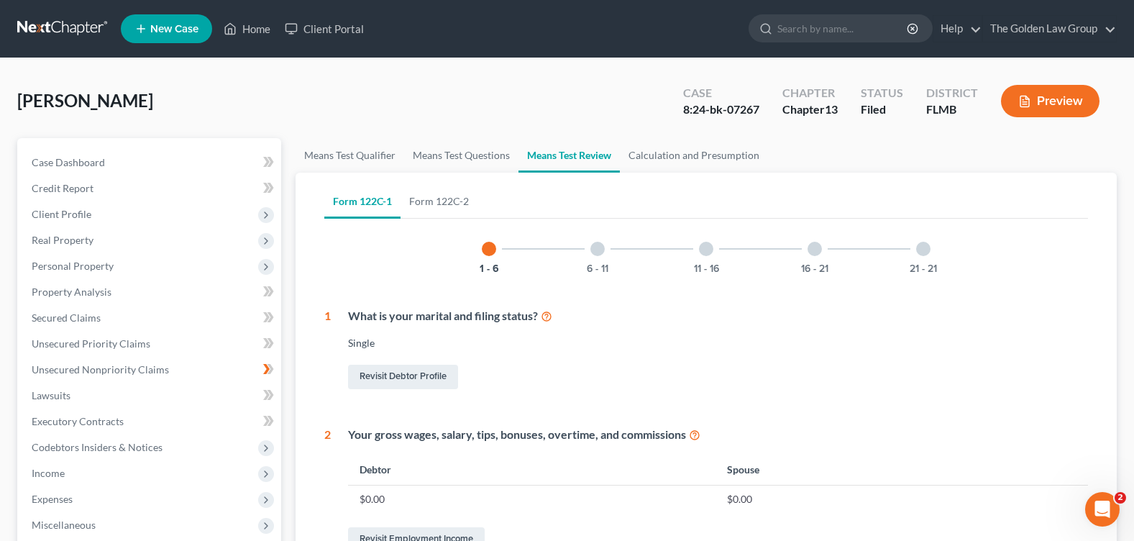
click at [597, 249] on div at bounding box center [597, 249] width 14 height 14
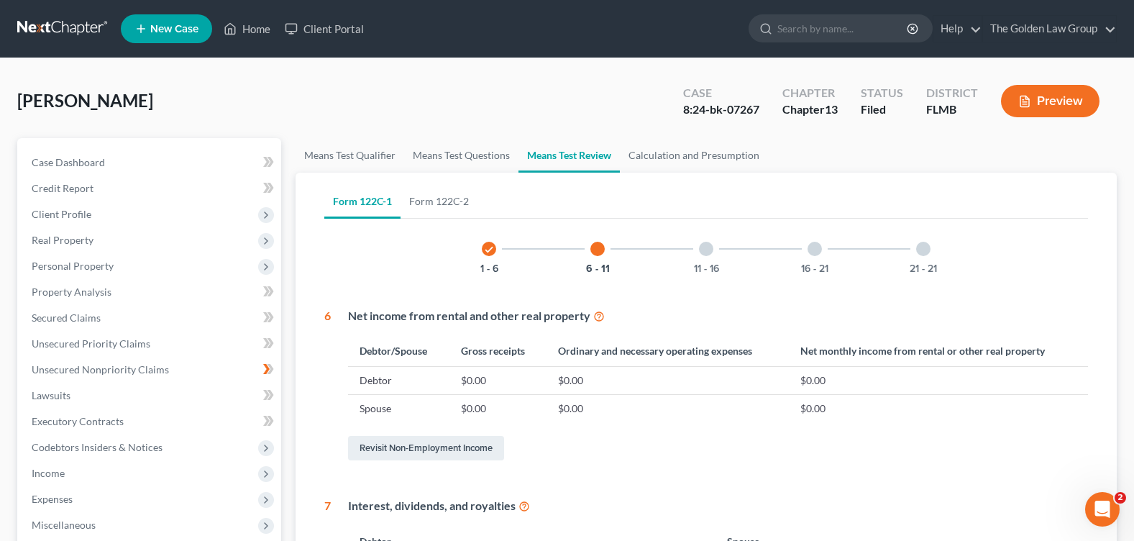
click at [808, 252] on div at bounding box center [814, 249] width 14 height 14
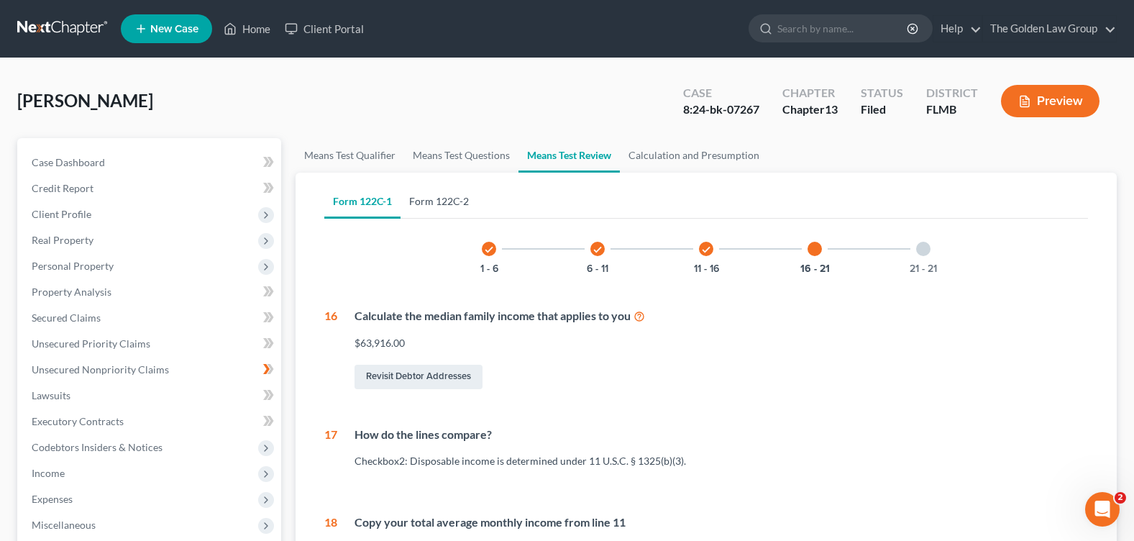
click at [424, 198] on link "Form 122C-2" at bounding box center [438, 201] width 77 height 35
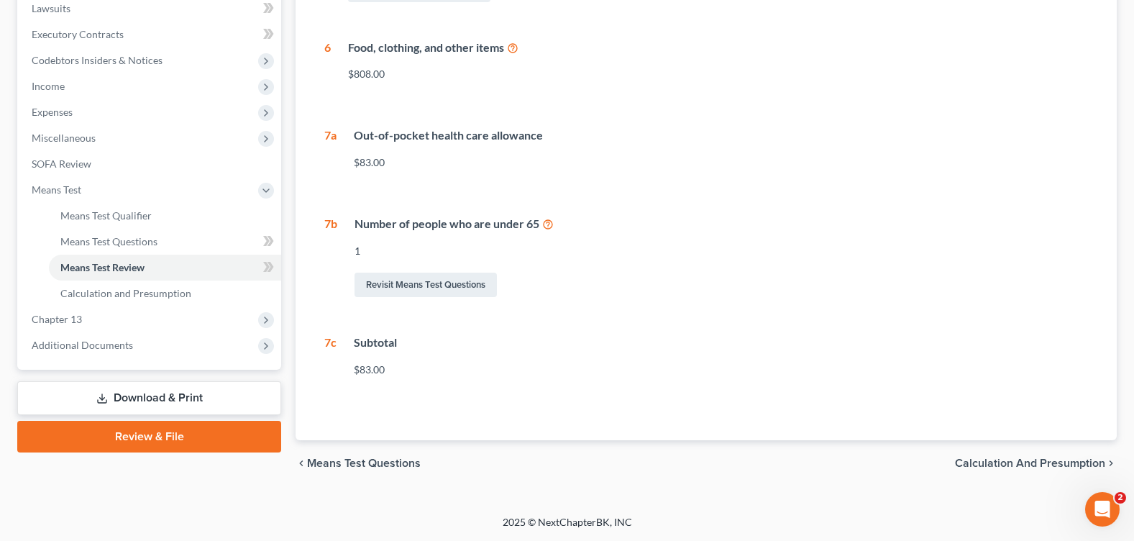
scroll to position [99, 0]
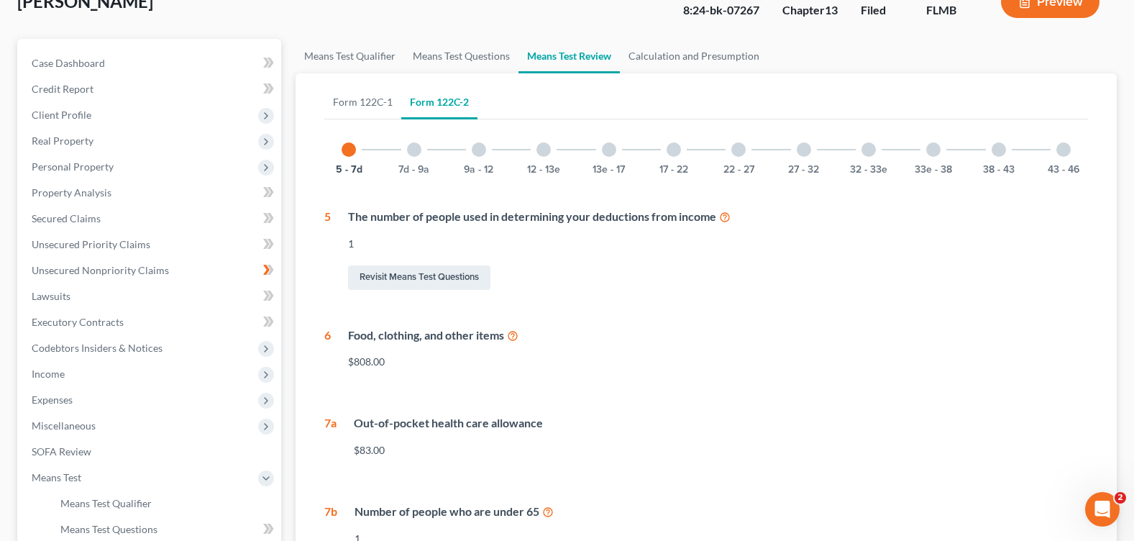
click at [477, 152] on div at bounding box center [479, 149] width 14 height 14
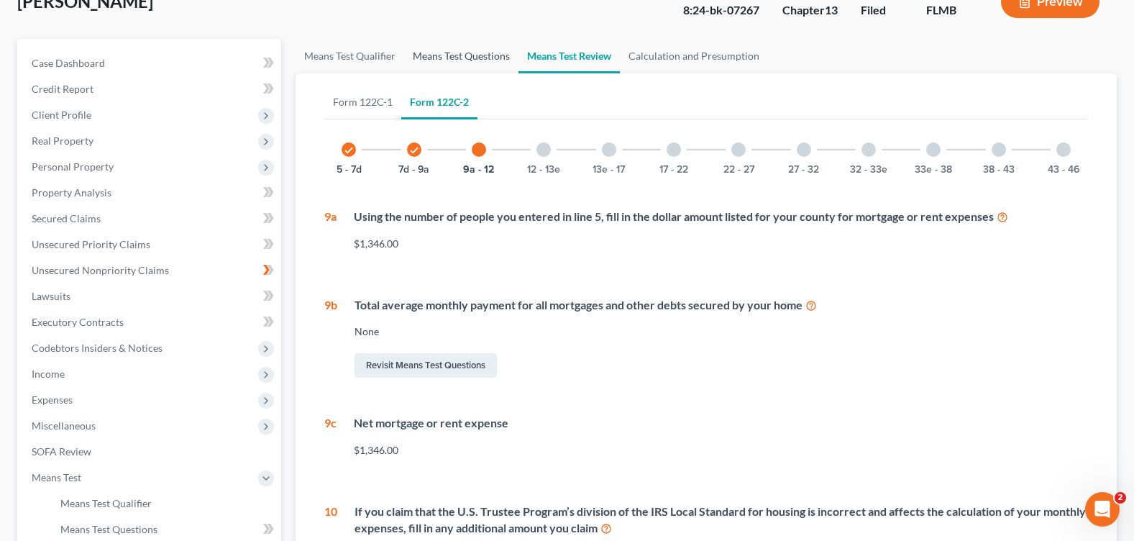
click at [441, 68] on link "Means Test Questions" at bounding box center [461, 56] width 114 height 35
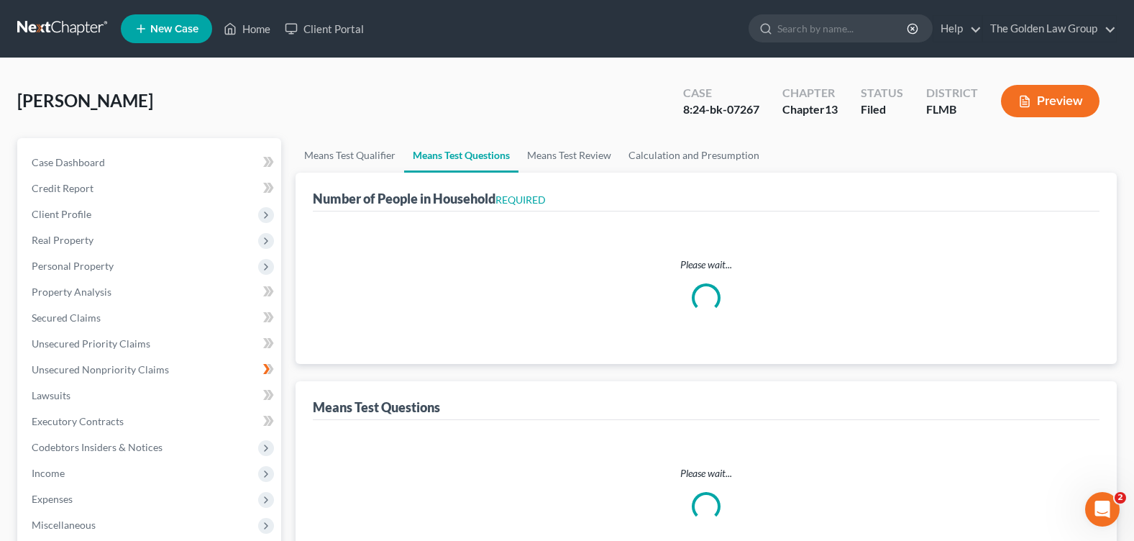
select select "1"
select select "60"
select select "1"
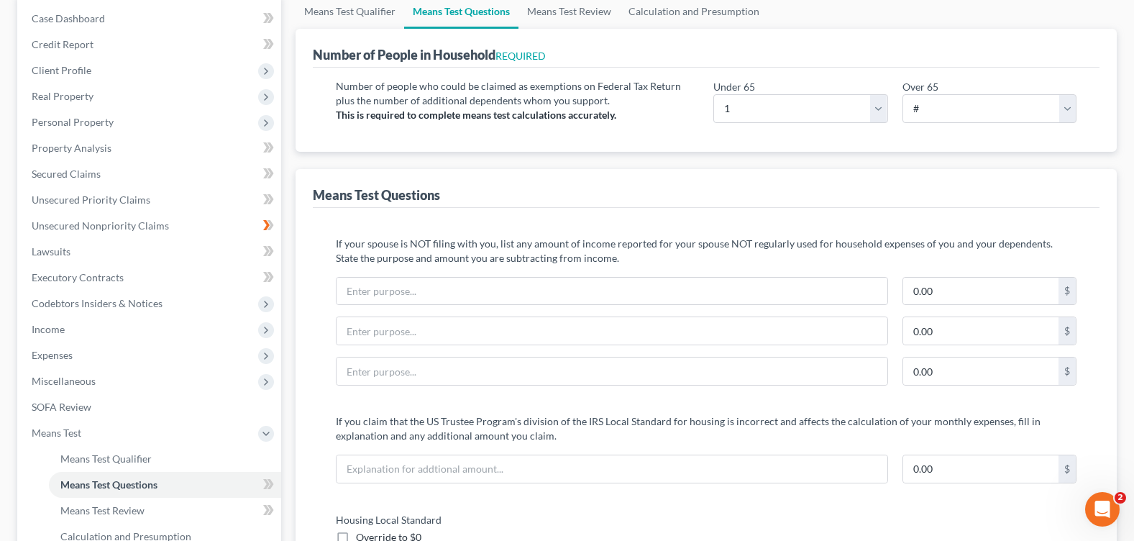
scroll to position [288, 0]
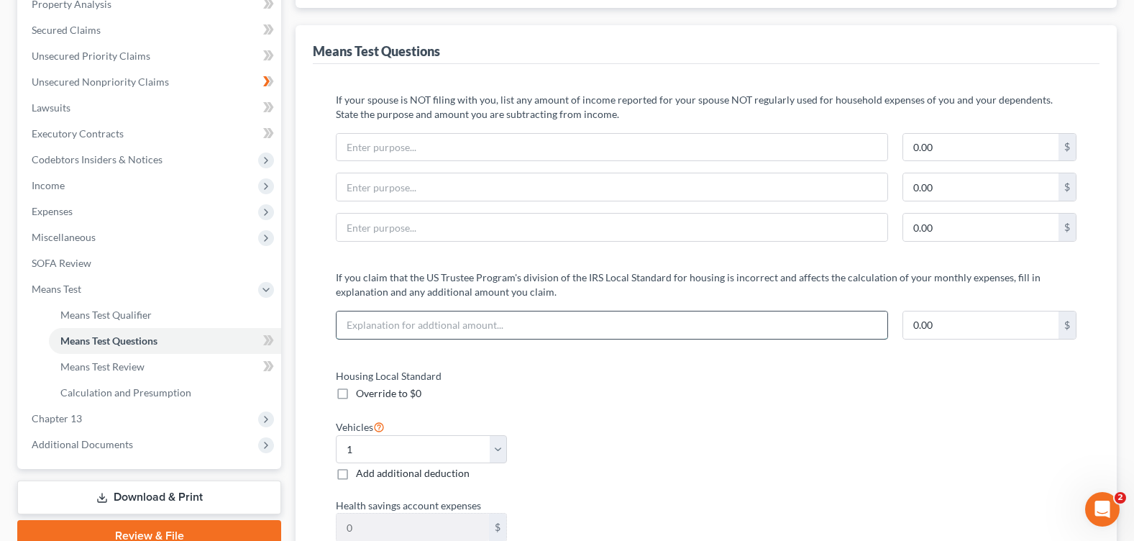
click at [407, 321] on input "text" at bounding box center [611, 324] width 550 height 27
type input "Addt'l Rent Expense"
type input "1,254"
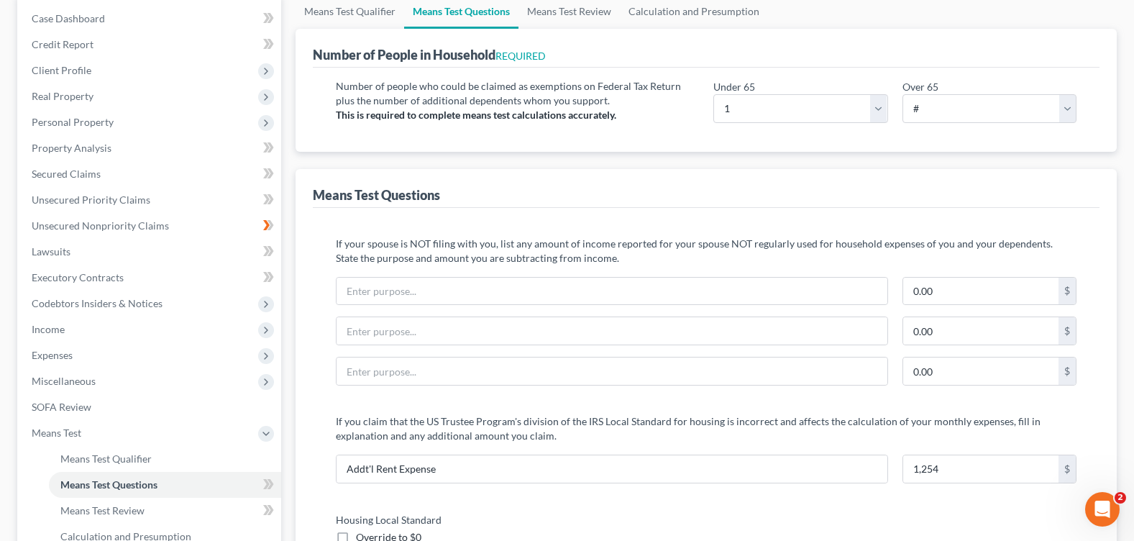
scroll to position [0, 0]
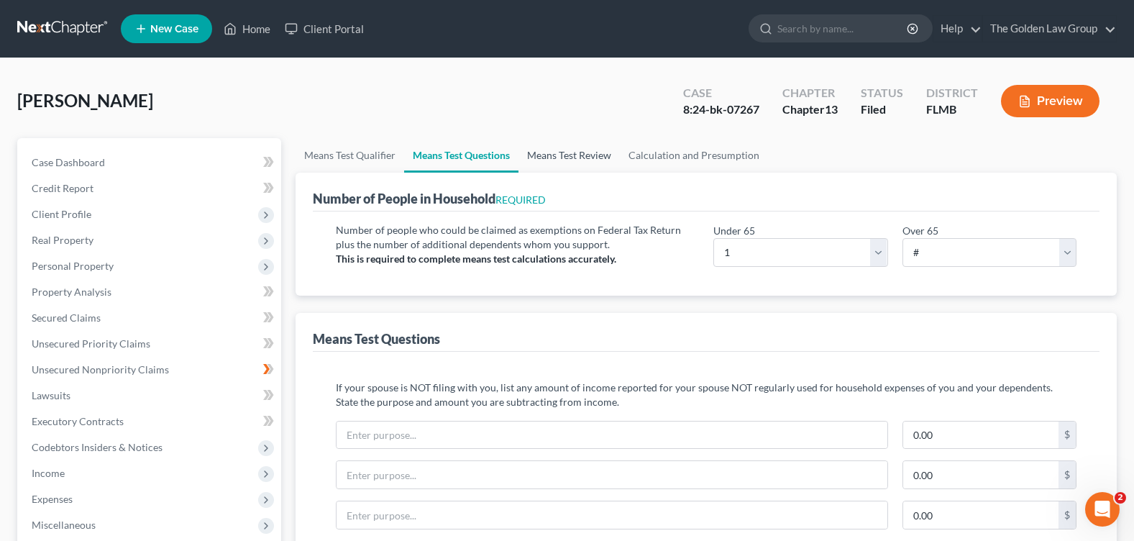
click at [562, 154] on link "Means Test Review" at bounding box center [568, 155] width 101 height 35
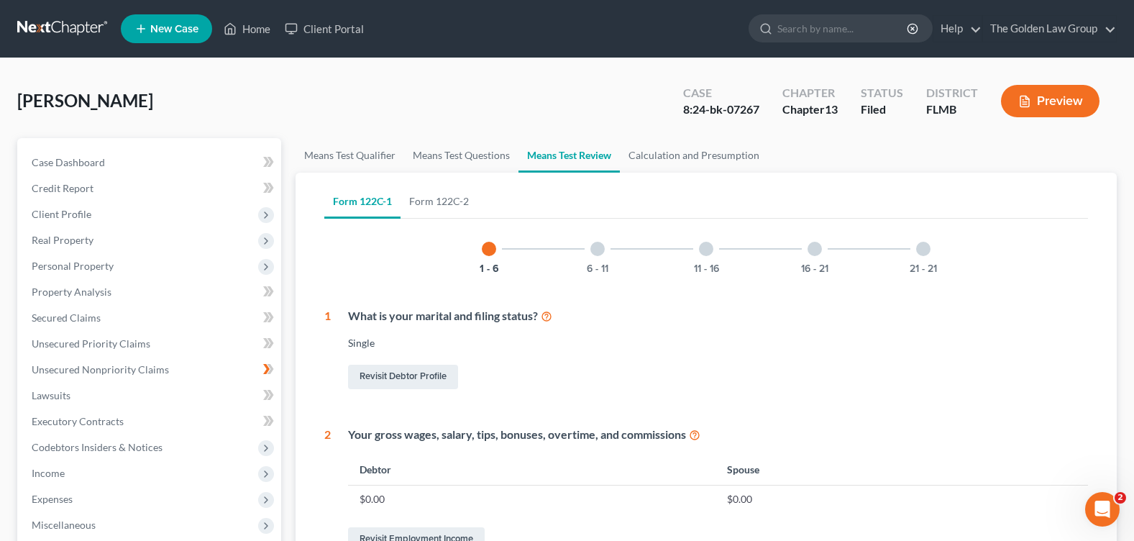
drag, startPoint x: 597, startPoint y: 250, endPoint x: 615, endPoint y: 249, distance: 18.7
click at [597, 249] on div at bounding box center [597, 249] width 14 height 14
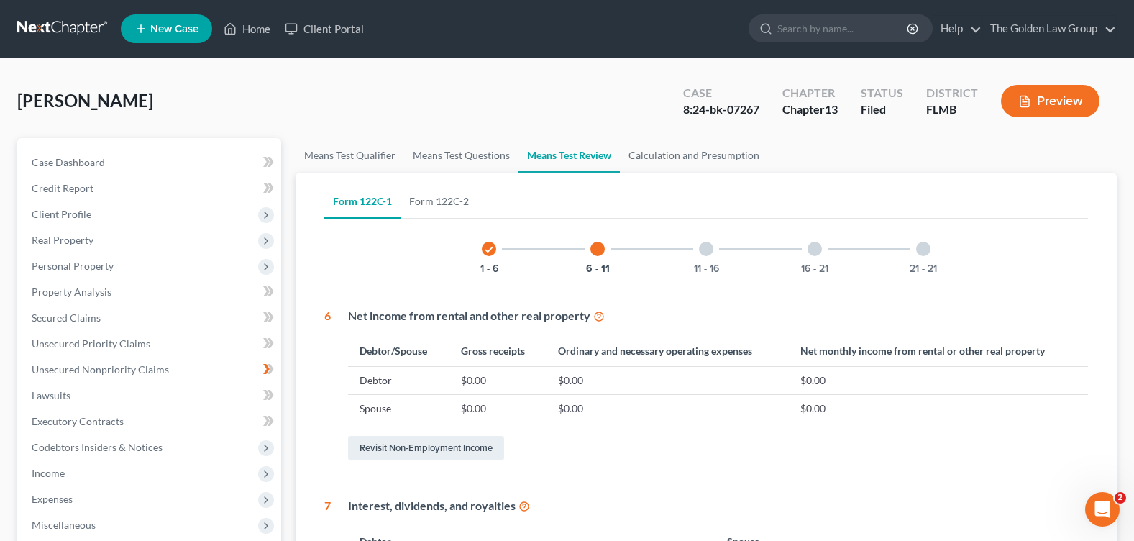
click at [814, 248] on div at bounding box center [814, 249] width 14 height 14
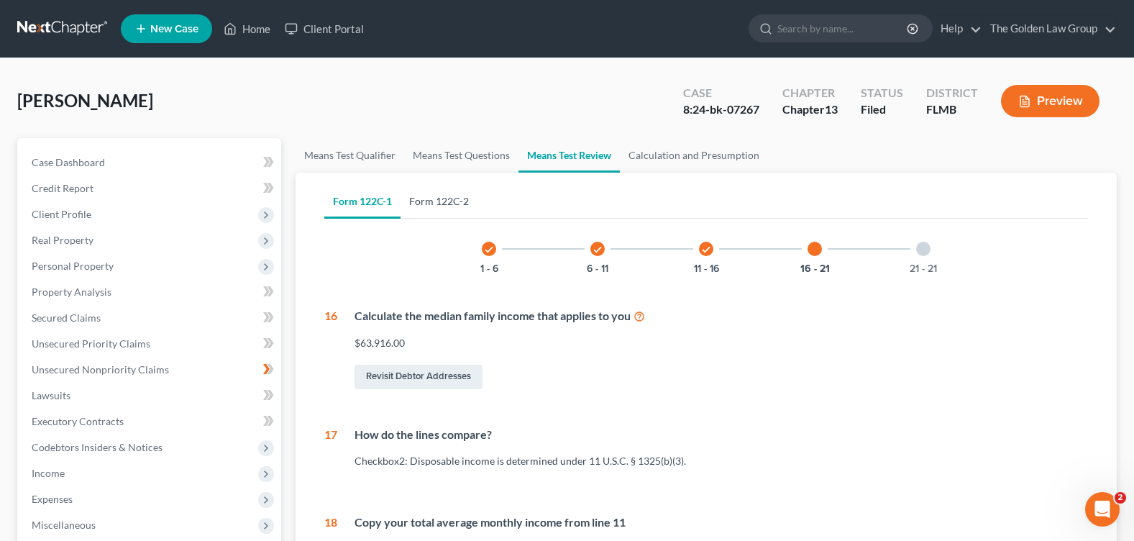
click at [454, 197] on link "Form 122C-2" at bounding box center [438, 201] width 77 height 35
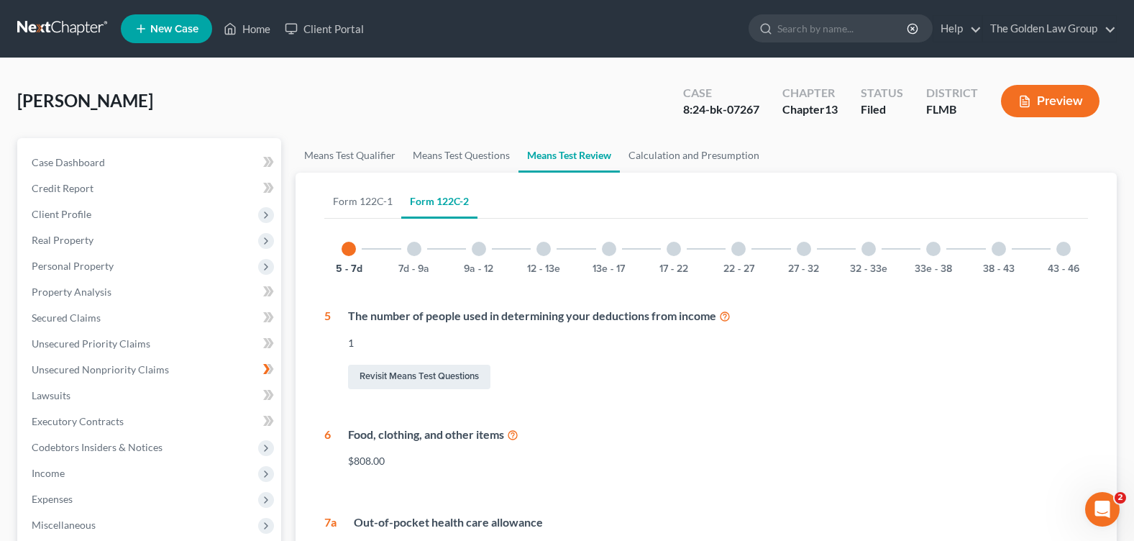
click at [481, 249] on div at bounding box center [479, 249] width 14 height 14
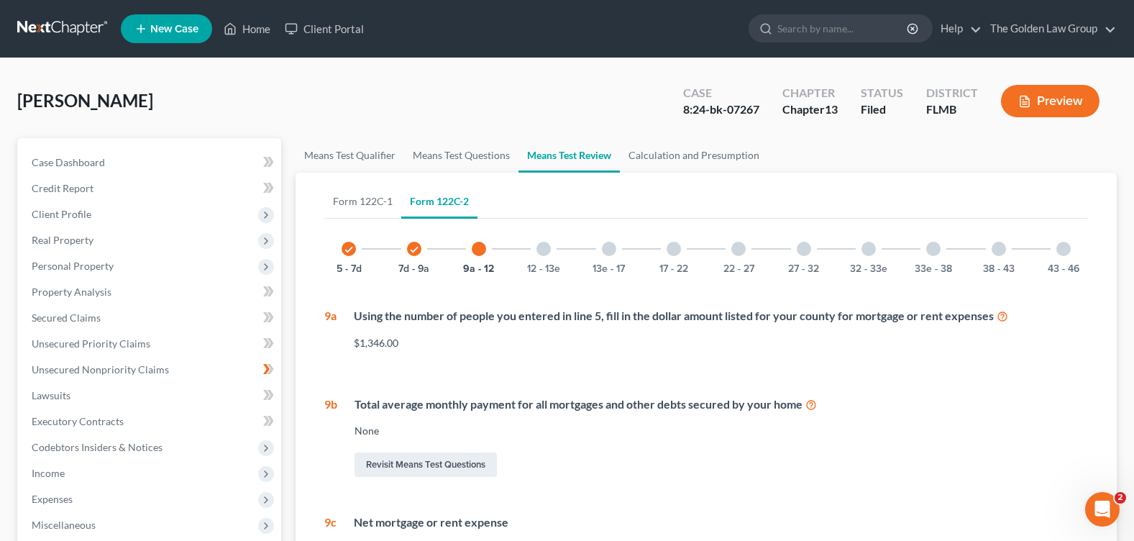
click at [610, 247] on div at bounding box center [609, 249] width 14 height 14
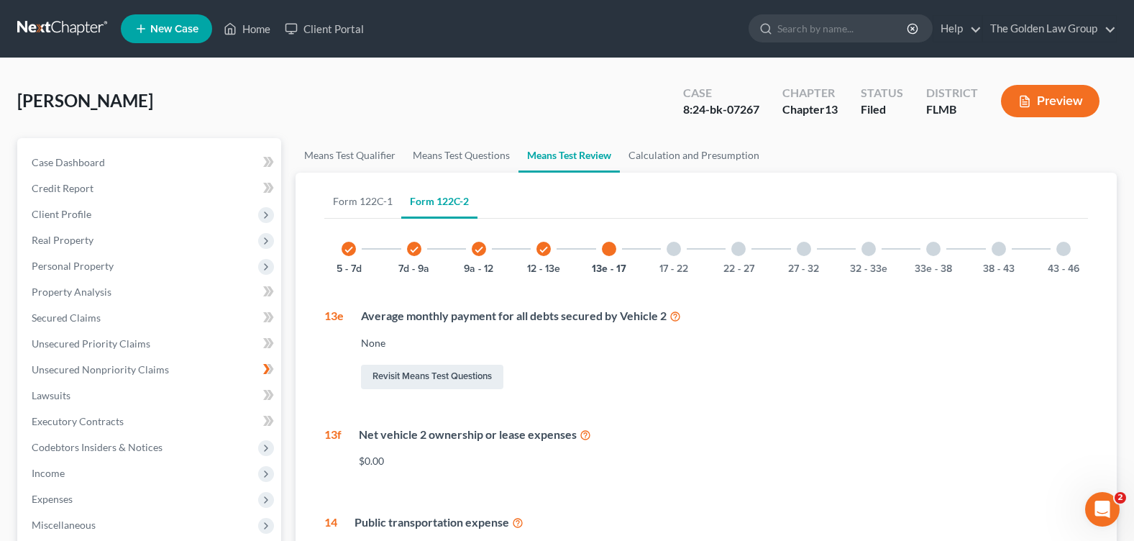
click at [733, 247] on div at bounding box center [738, 249] width 14 height 14
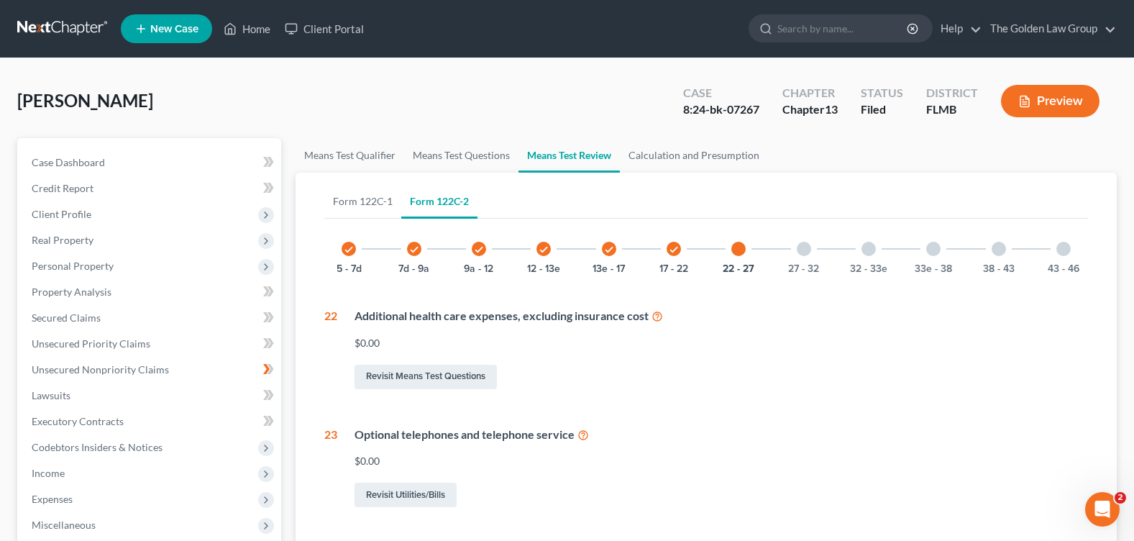
click at [867, 246] on div at bounding box center [868, 249] width 14 height 14
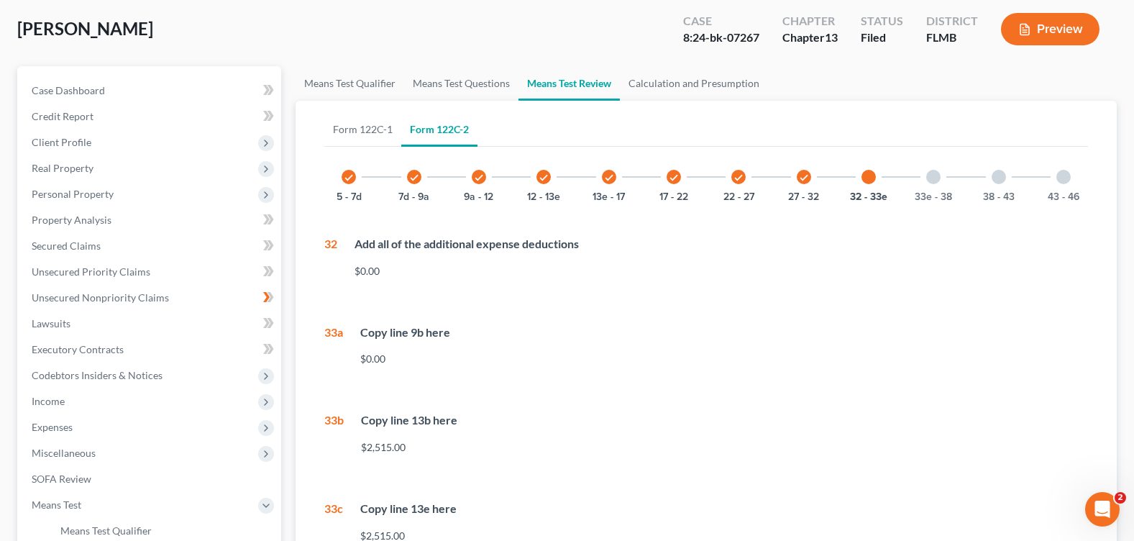
scroll to position [144, 0]
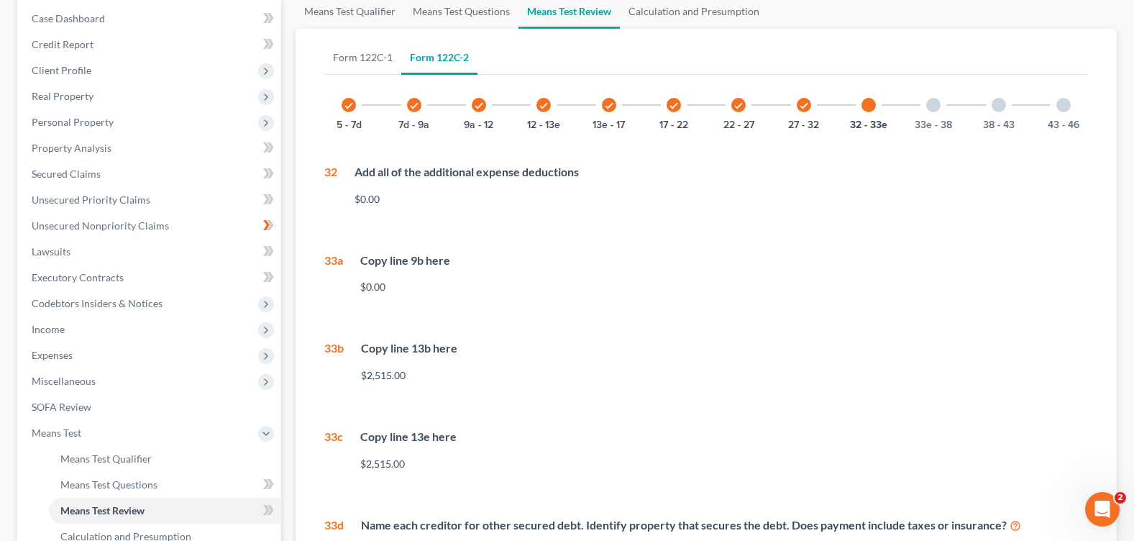
click at [1059, 106] on div at bounding box center [1063, 105] width 14 height 14
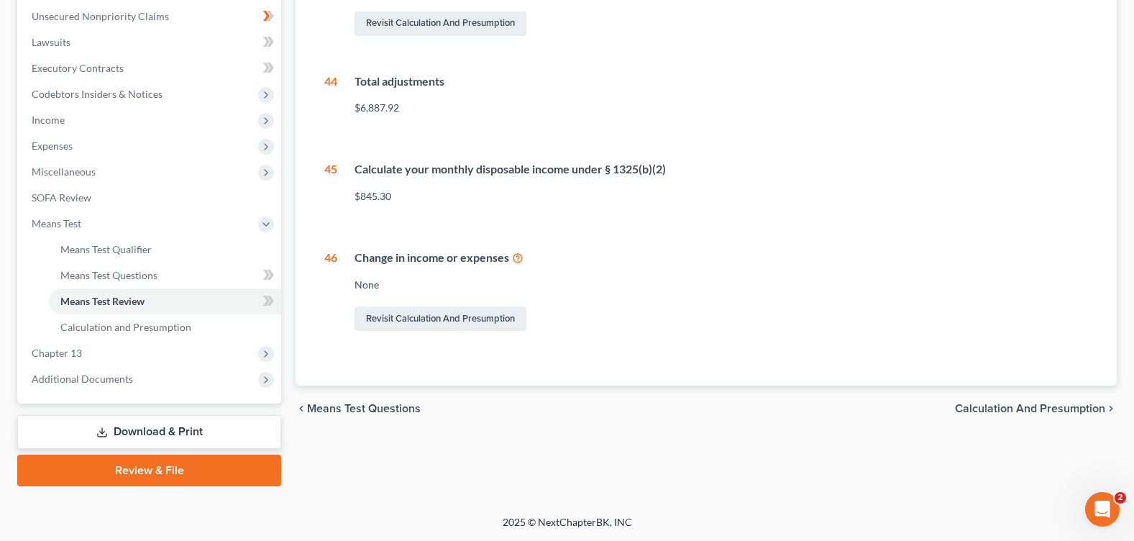
scroll to position [0, 0]
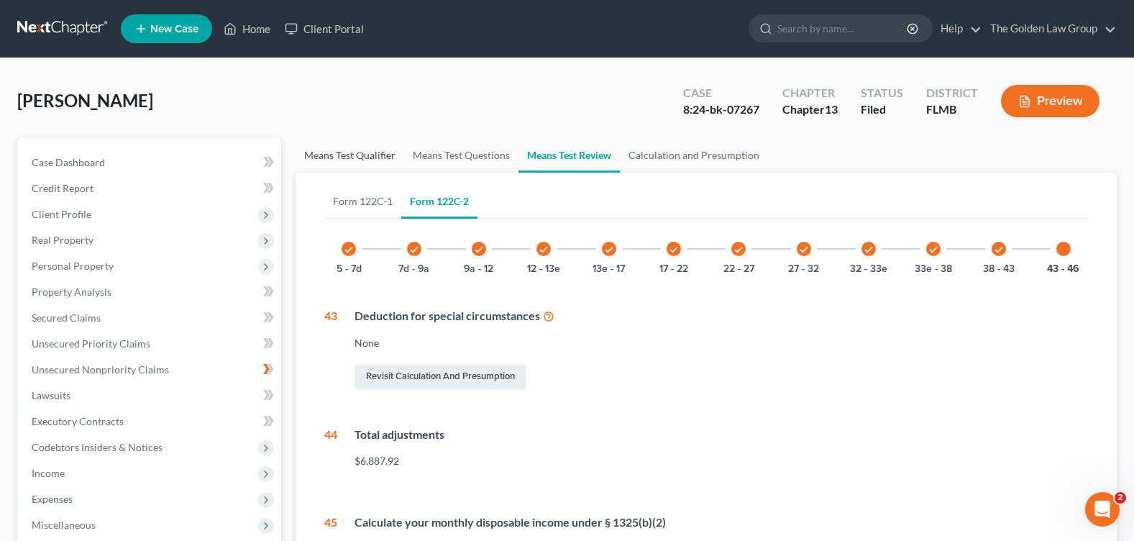
click at [359, 157] on link "Means Test Qualifier" at bounding box center [350, 155] width 109 height 35
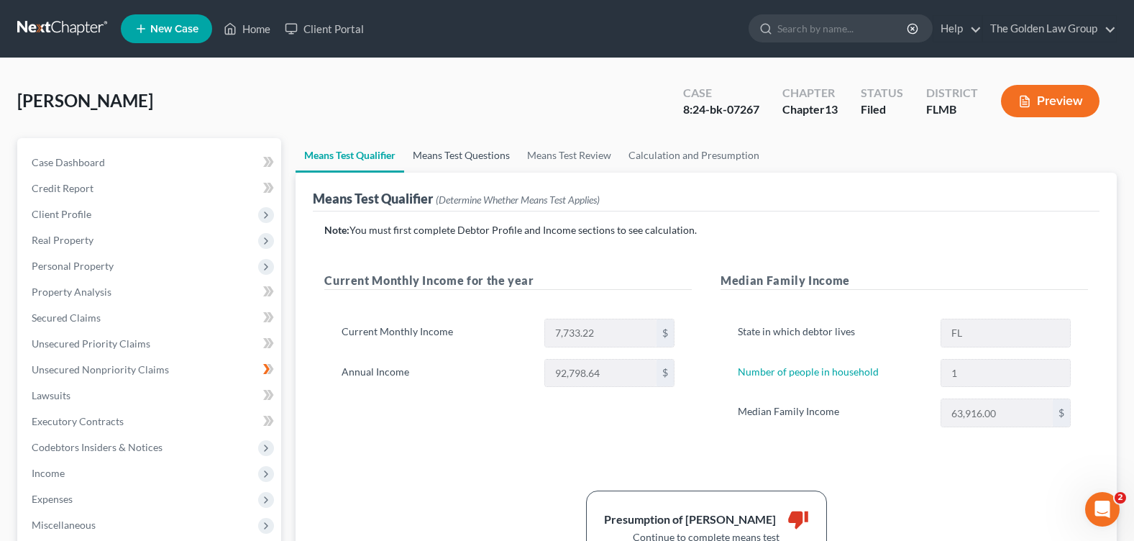
click at [455, 157] on link "Means Test Questions" at bounding box center [461, 155] width 114 height 35
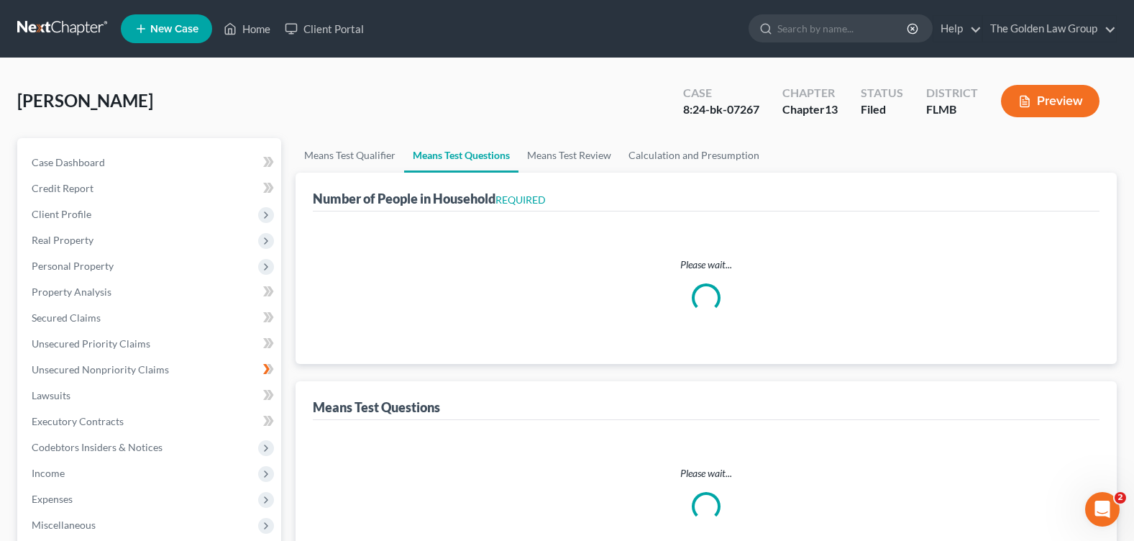
select select "1"
select select "60"
select select "1"
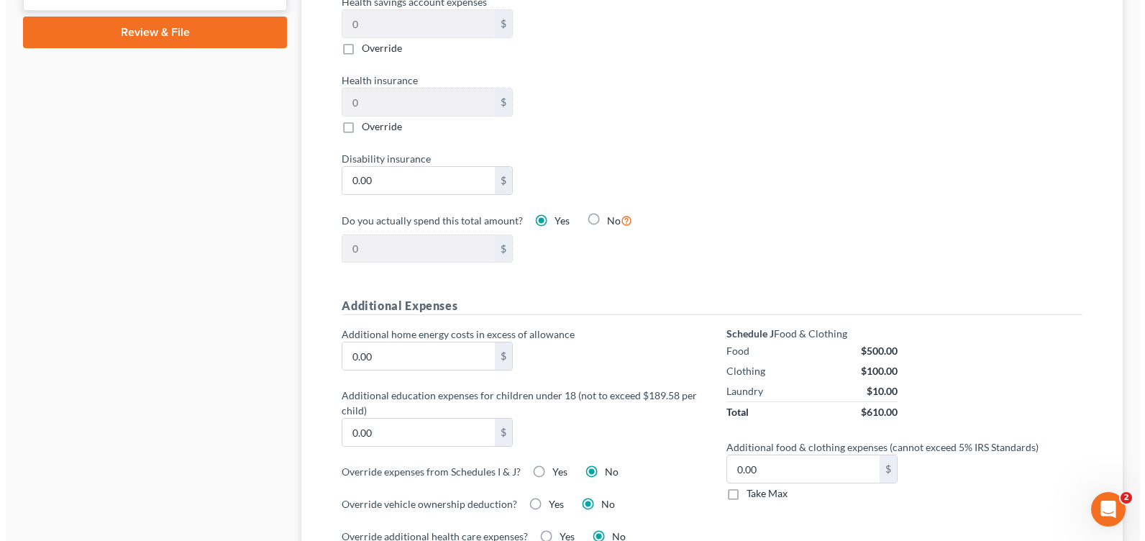
scroll to position [1078, 0]
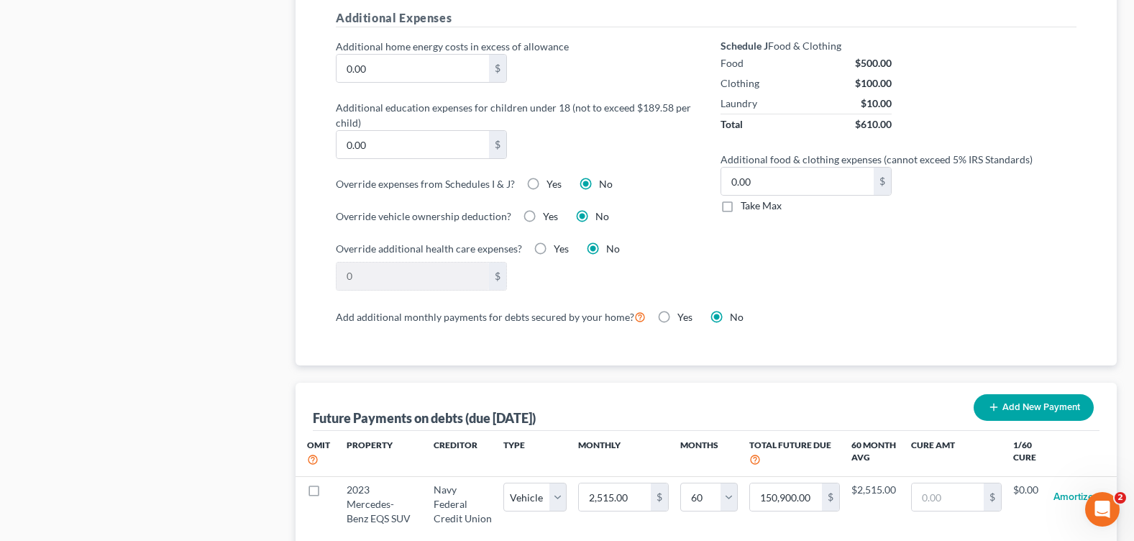
click at [546, 186] on label "Yes" at bounding box center [553, 184] width 15 height 14
click at [552, 186] on input "Yes" at bounding box center [556, 181] width 9 height 9
radio input "true"
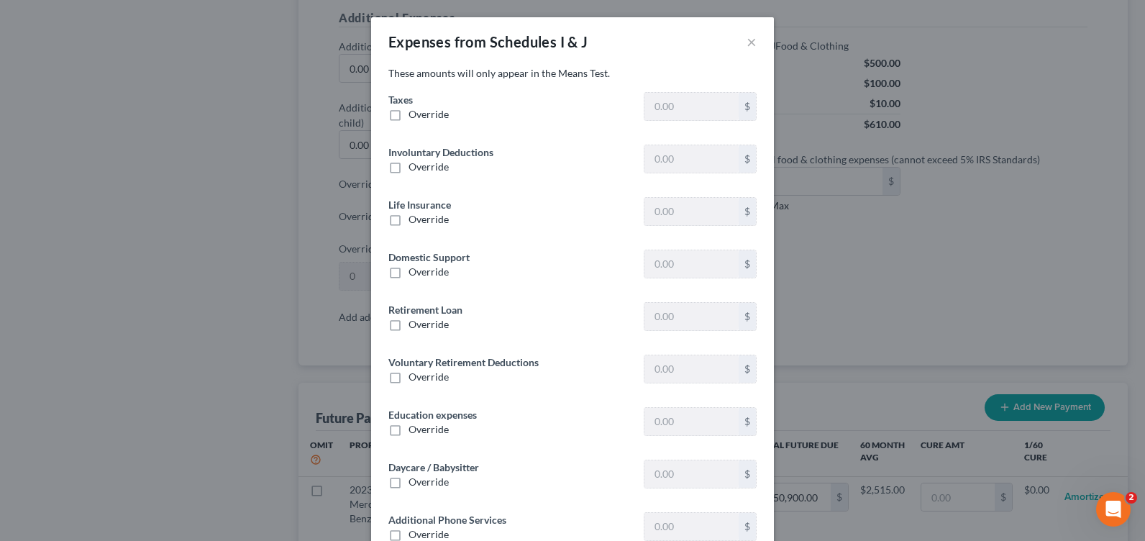
type input "0"
type input "24.00"
type input "0"
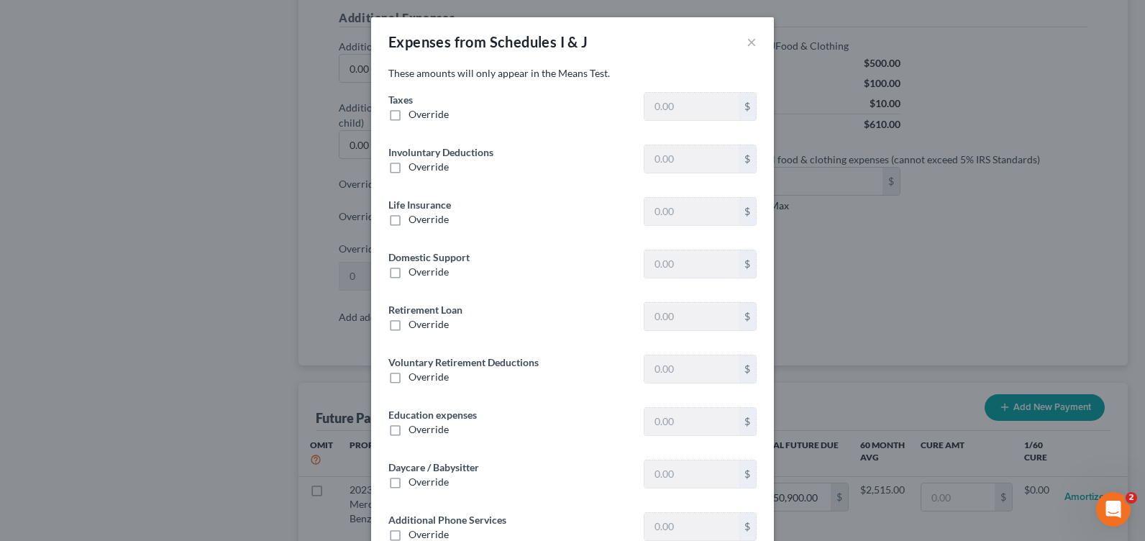
type input "0"
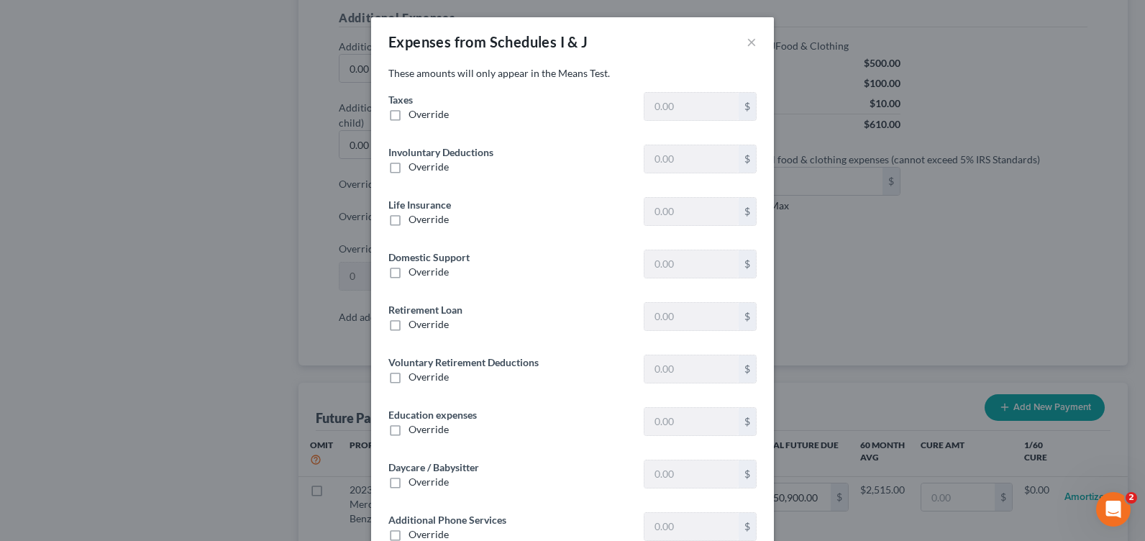
type input "0"
click at [408, 115] on label "Override" at bounding box center [428, 114] width 40 height 14
click at [414, 115] on input "Override" at bounding box center [418, 111] width 9 height 9
checkbox input "true"
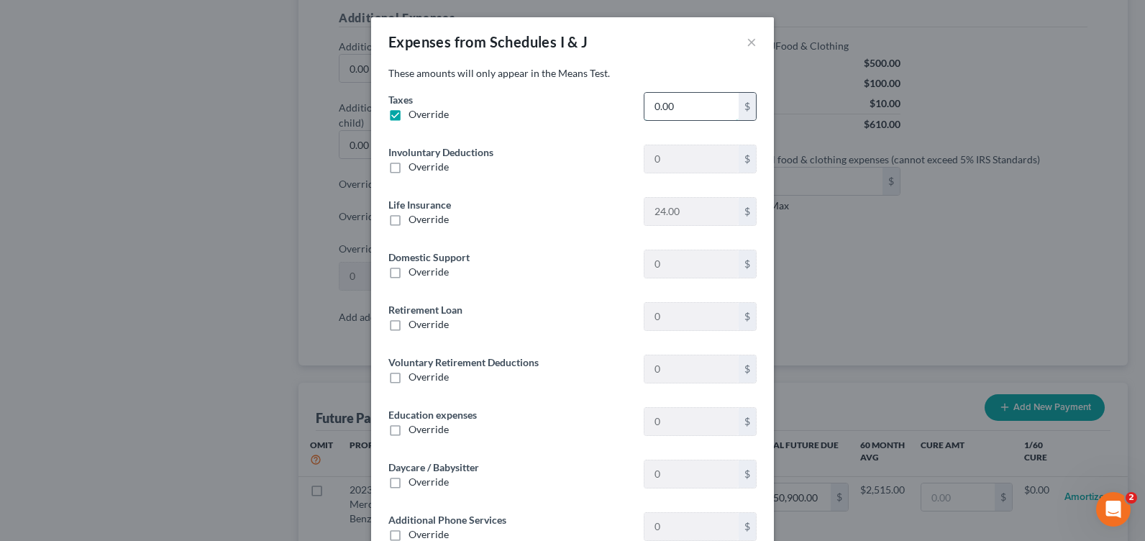
click at [647, 105] on input "0.00" at bounding box center [691, 106] width 94 height 27
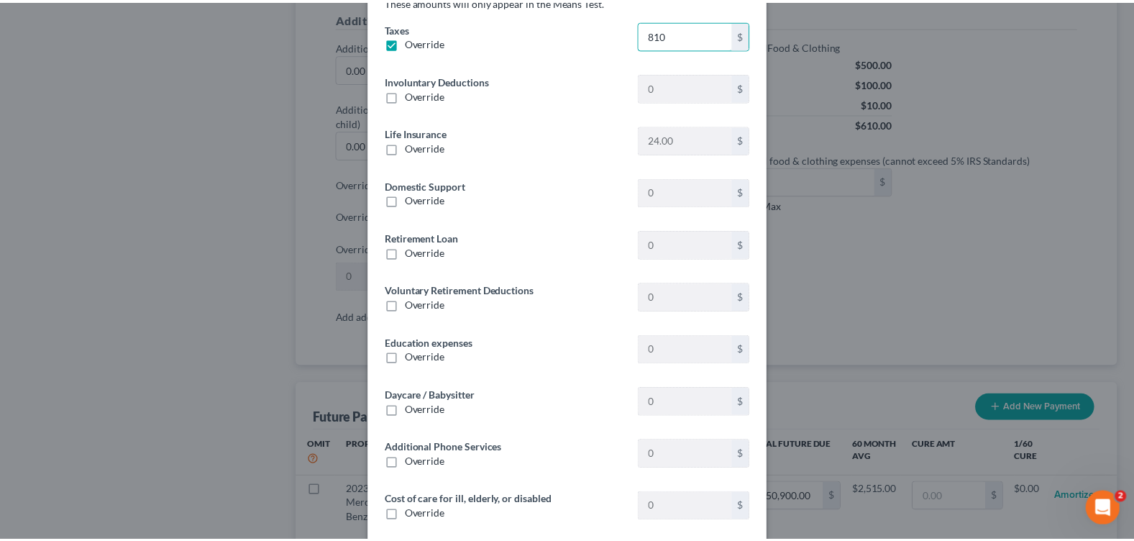
scroll to position [247, 0]
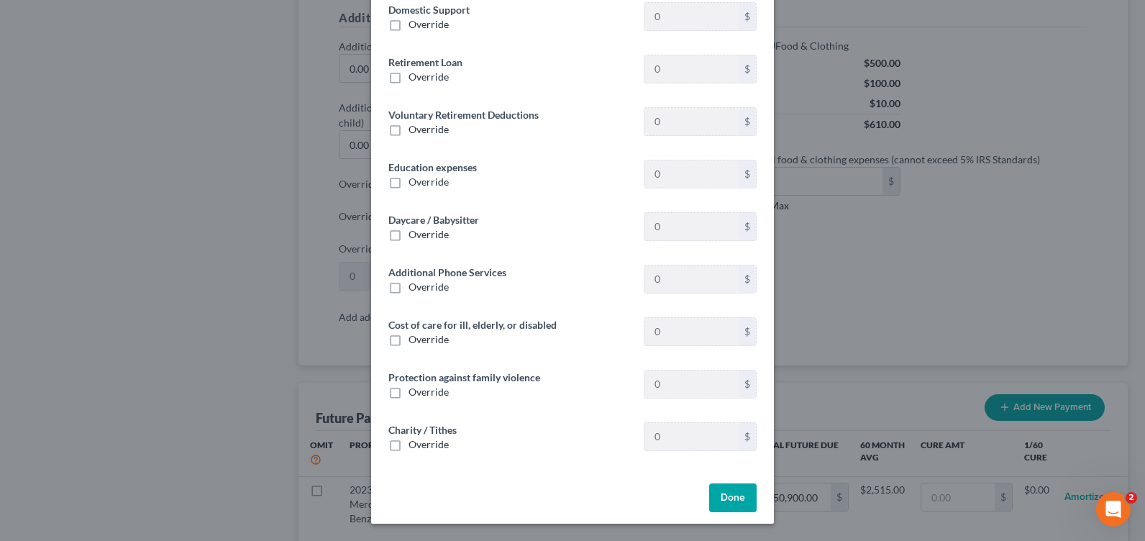
type input "810"
click at [736, 492] on button "Done" at bounding box center [732, 497] width 47 height 29
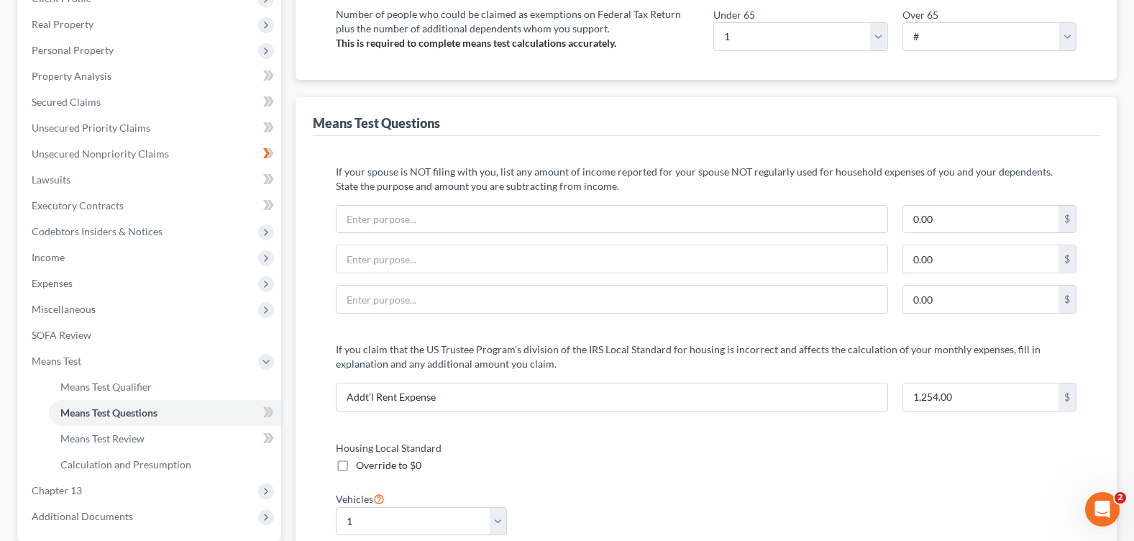
scroll to position [0, 0]
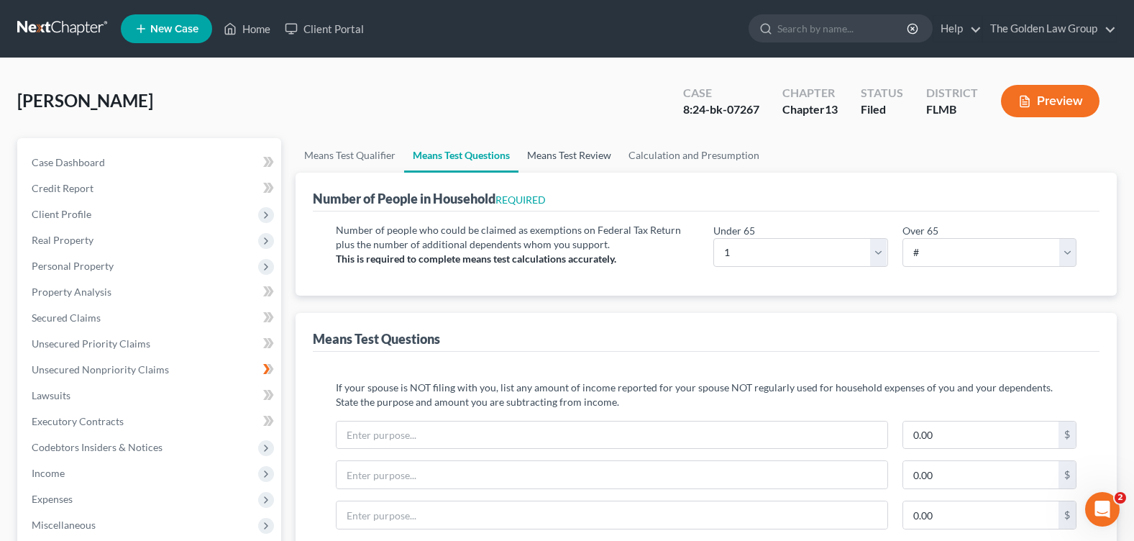
click at [582, 157] on link "Means Test Review" at bounding box center [568, 155] width 101 height 35
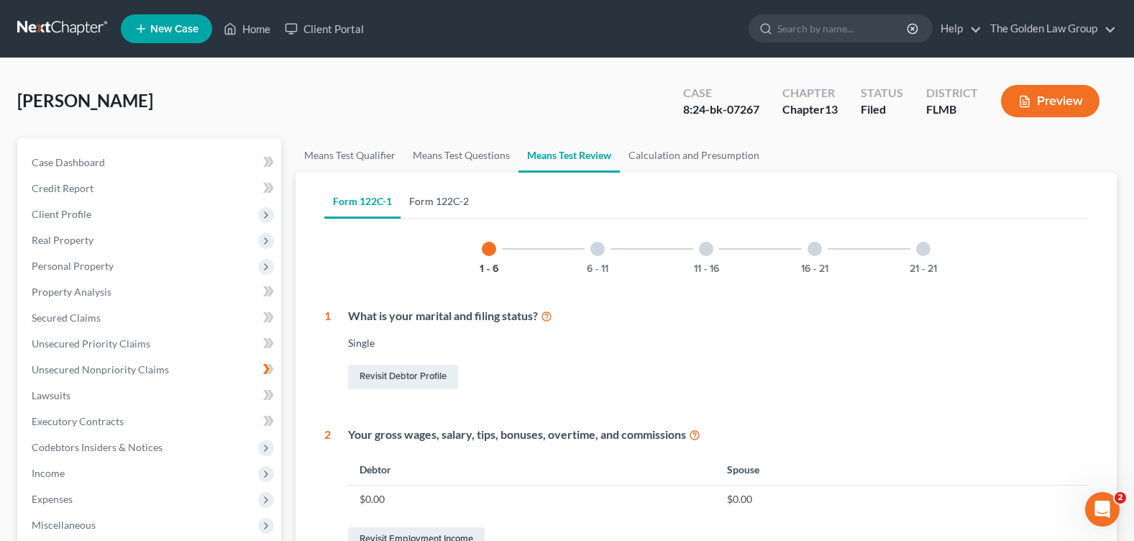
click at [435, 203] on link "Form 122C-2" at bounding box center [438, 201] width 77 height 35
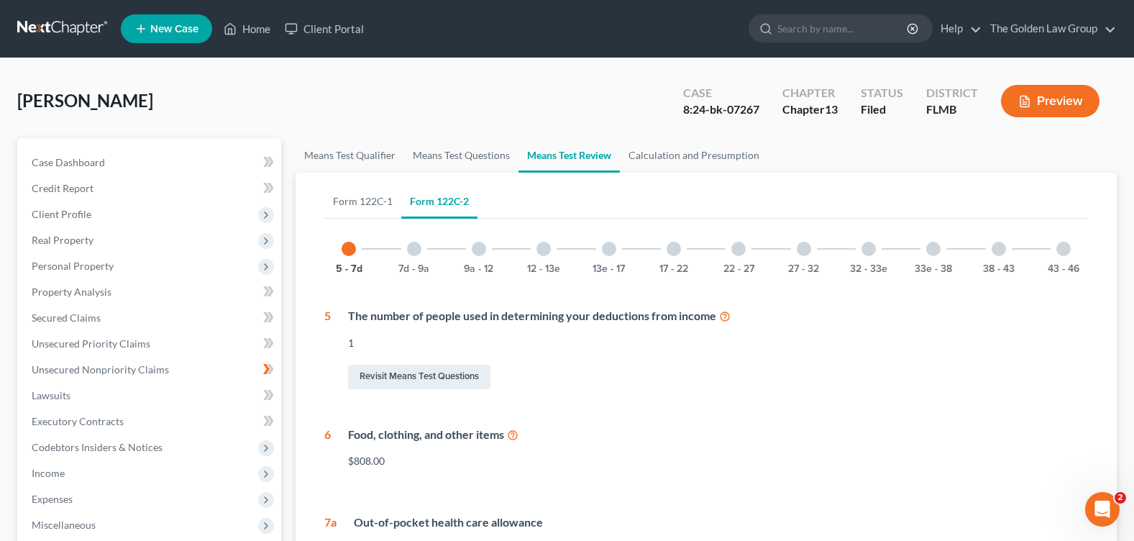
click at [610, 252] on div at bounding box center [609, 249] width 14 height 14
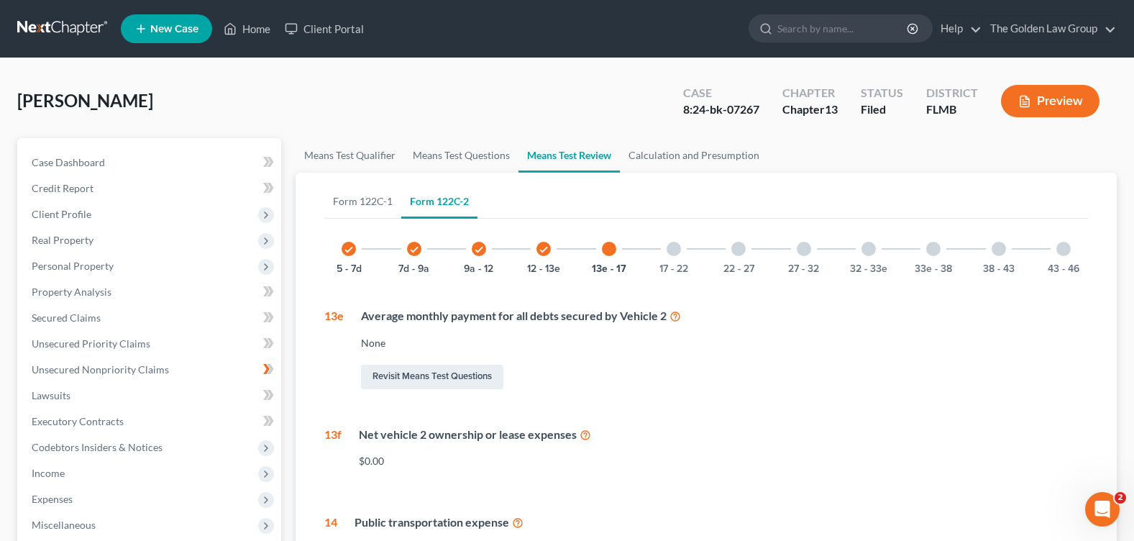
drag, startPoint x: 803, startPoint y: 247, endPoint x: 794, endPoint y: 251, distance: 10.3
click at [805, 247] on div at bounding box center [804, 249] width 14 height 14
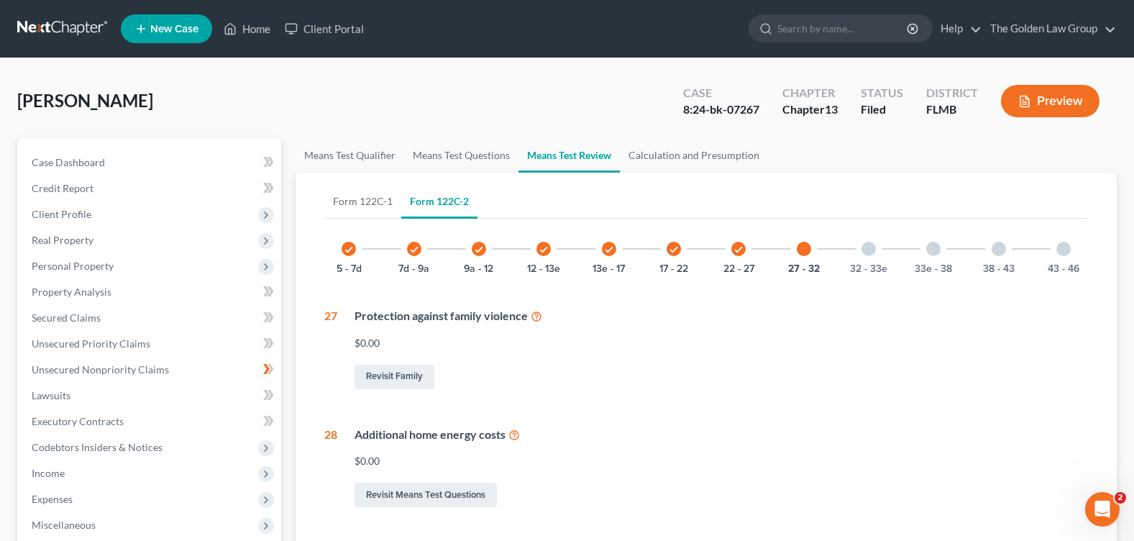
click at [1061, 248] on div at bounding box center [1063, 249] width 14 height 14
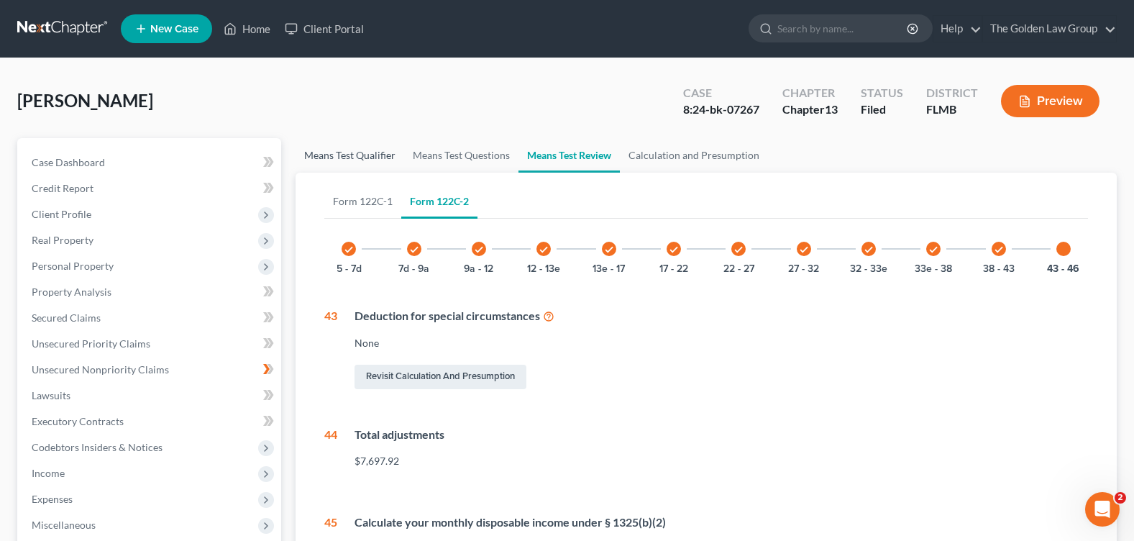
click at [355, 155] on link "Means Test Qualifier" at bounding box center [350, 155] width 109 height 35
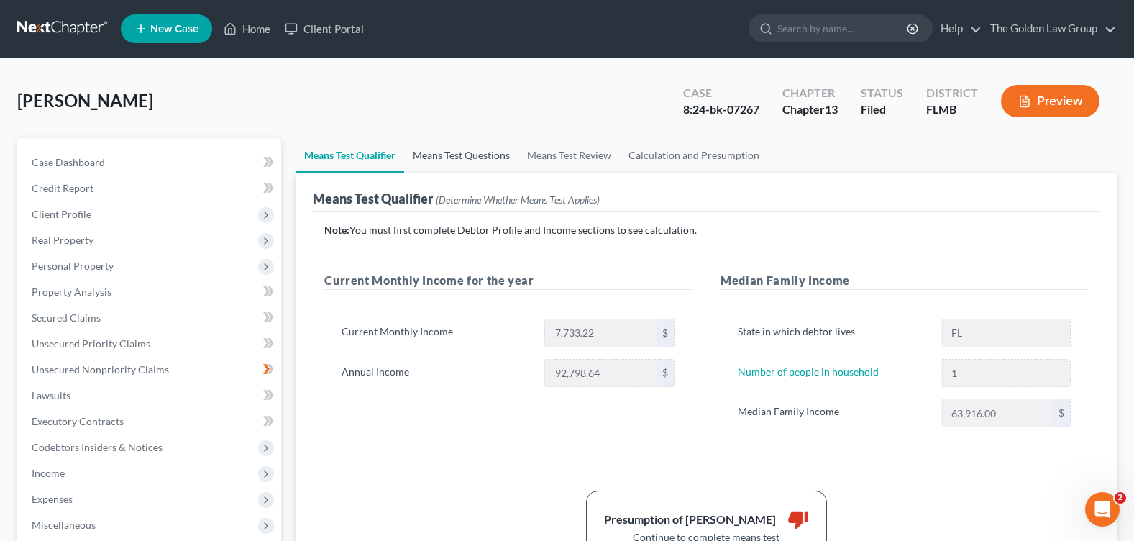
click at [470, 162] on link "Means Test Questions" at bounding box center [461, 155] width 114 height 35
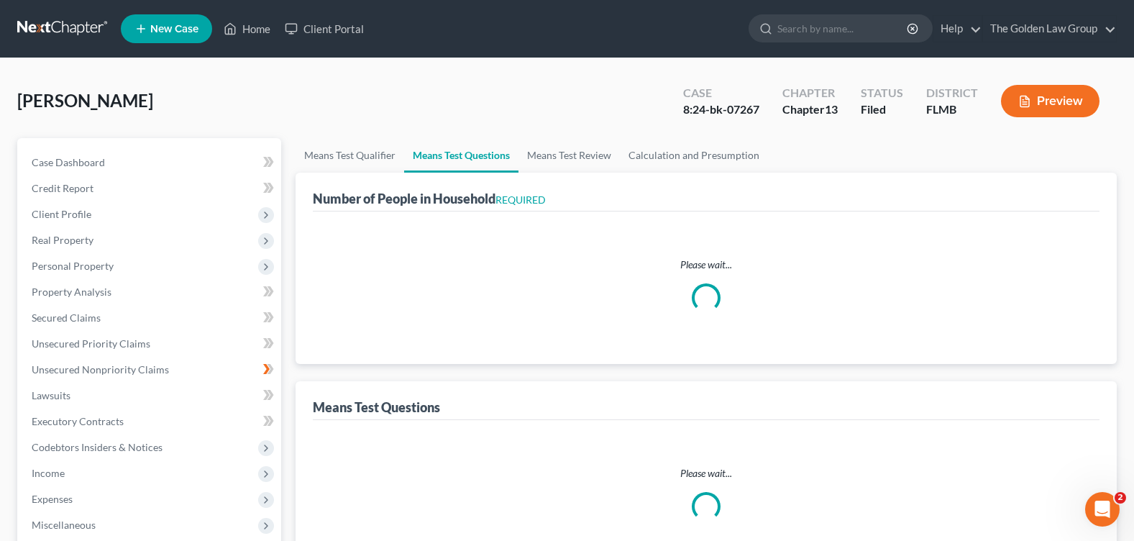
select select "1"
select select "60"
select select "1"
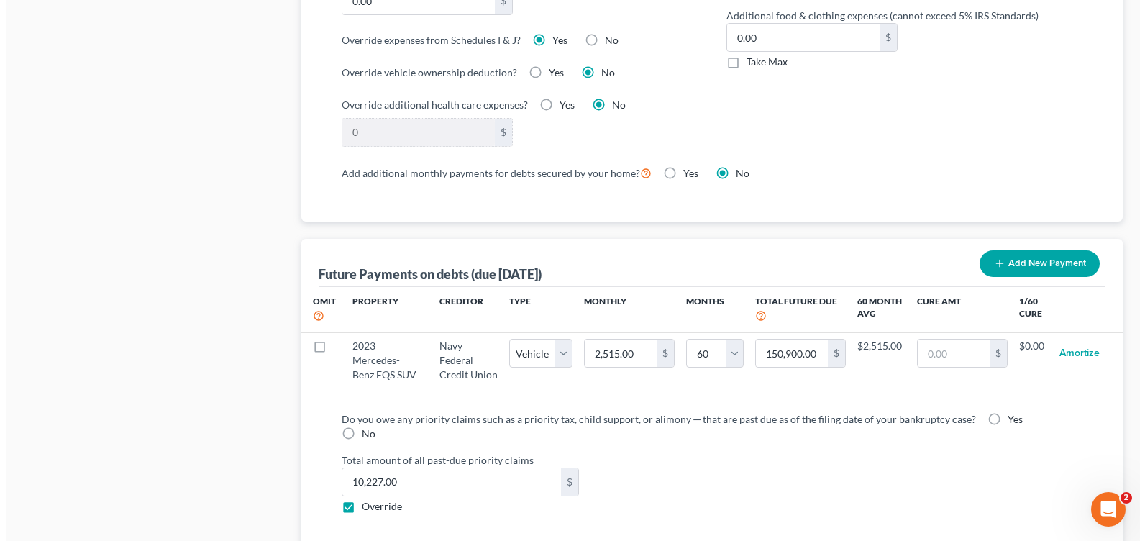
scroll to position [935, 0]
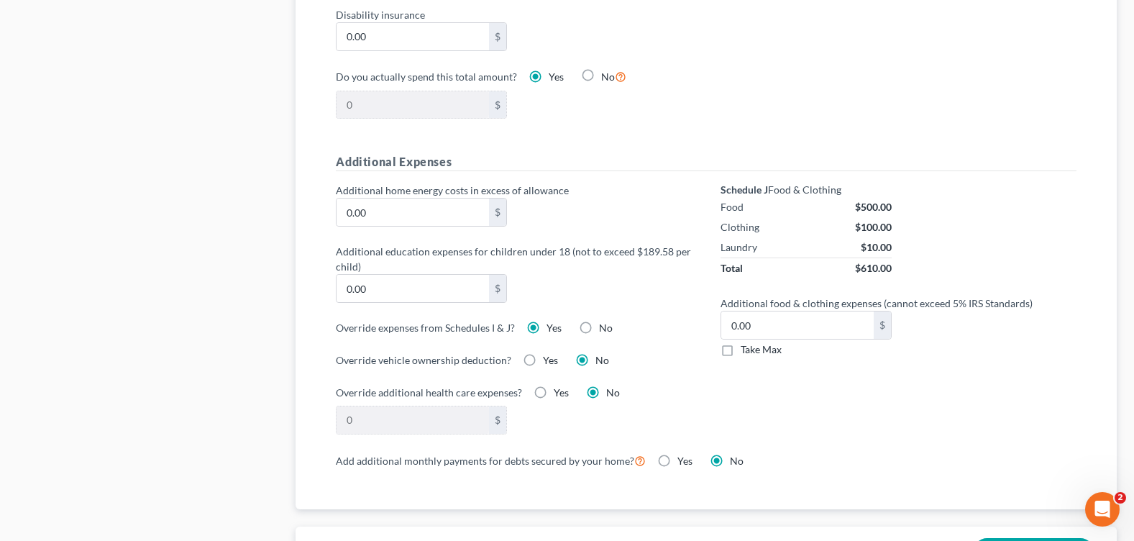
click at [599, 327] on label "No" at bounding box center [606, 328] width 14 height 14
click at [605, 327] on input "No" at bounding box center [609, 325] width 9 height 9
radio input "true"
click at [546, 327] on label "Yes" at bounding box center [553, 328] width 15 height 14
click at [552, 327] on input "Yes" at bounding box center [556, 325] width 9 height 9
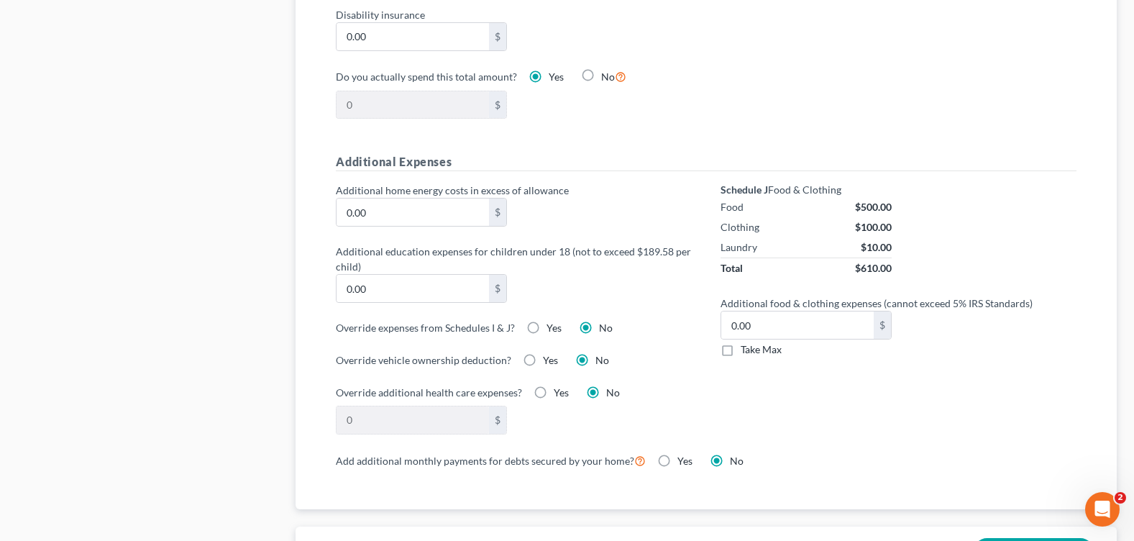
radio input "true"
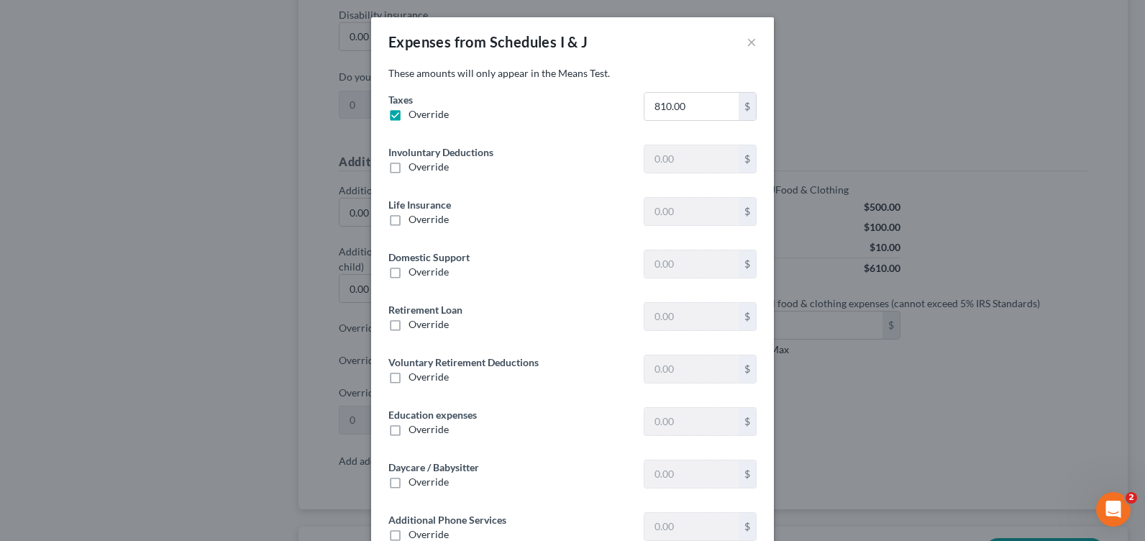
type input "0"
type input "24.00"
type input "0"
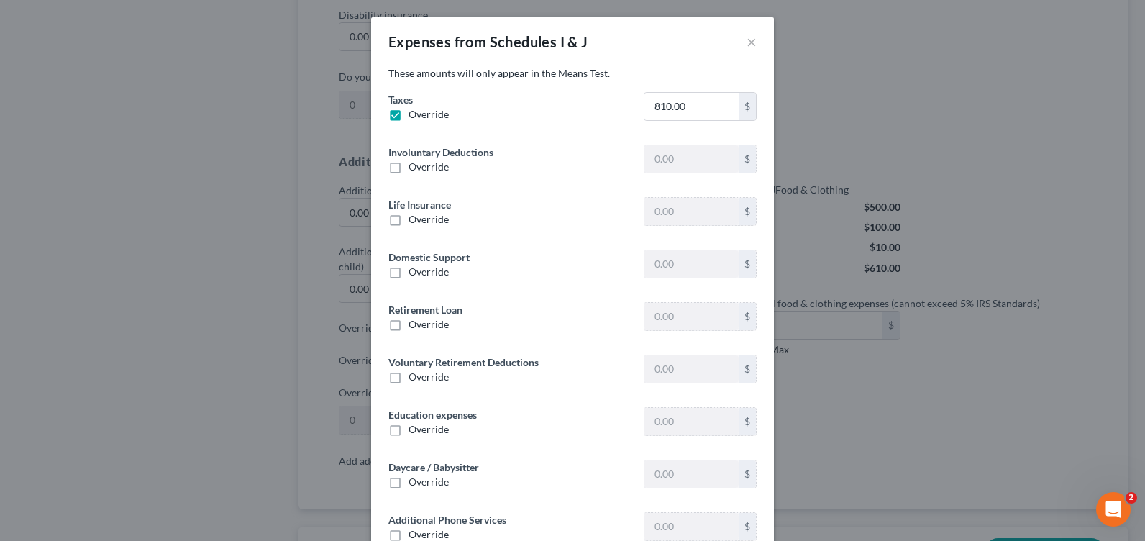
type input "0"
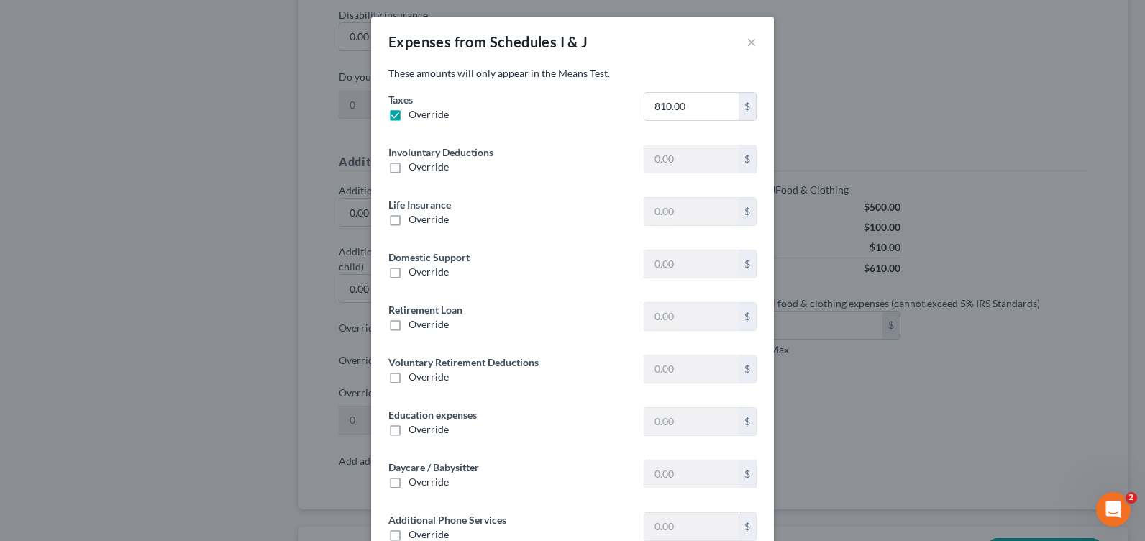
type input "0"
click at [408, 122] on label "Override" at bounding box center [428, 114] width 40 height 14
click at [414, 116] on input "Override" at bounding box center [418, 111] width 9 height 9
checkbox input "false"
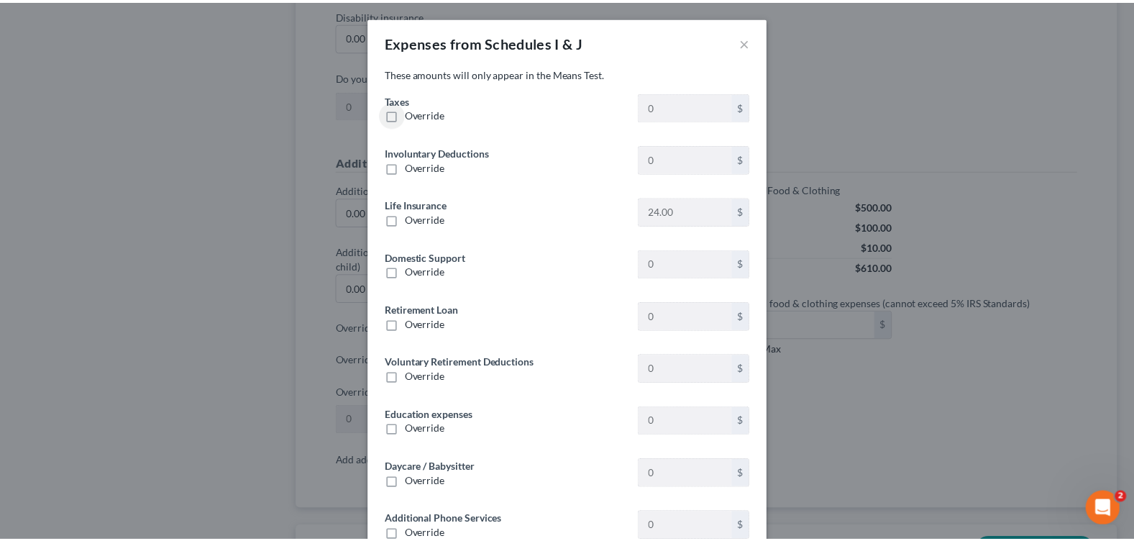
scroll to position [247, 0]
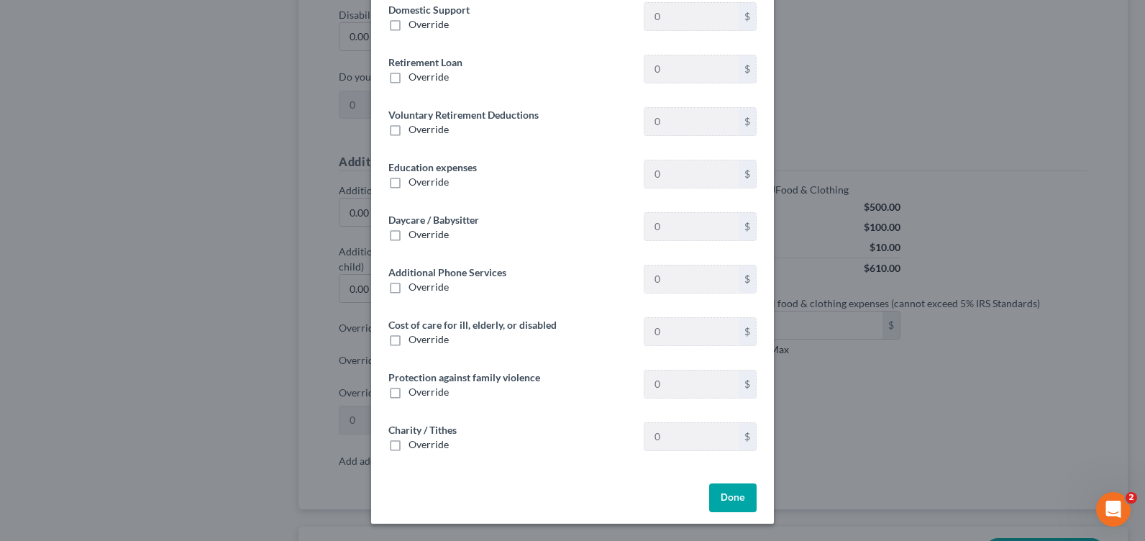
click at [736, 491] on button "Done" at bounding box center [732, 497] width 47 height 29
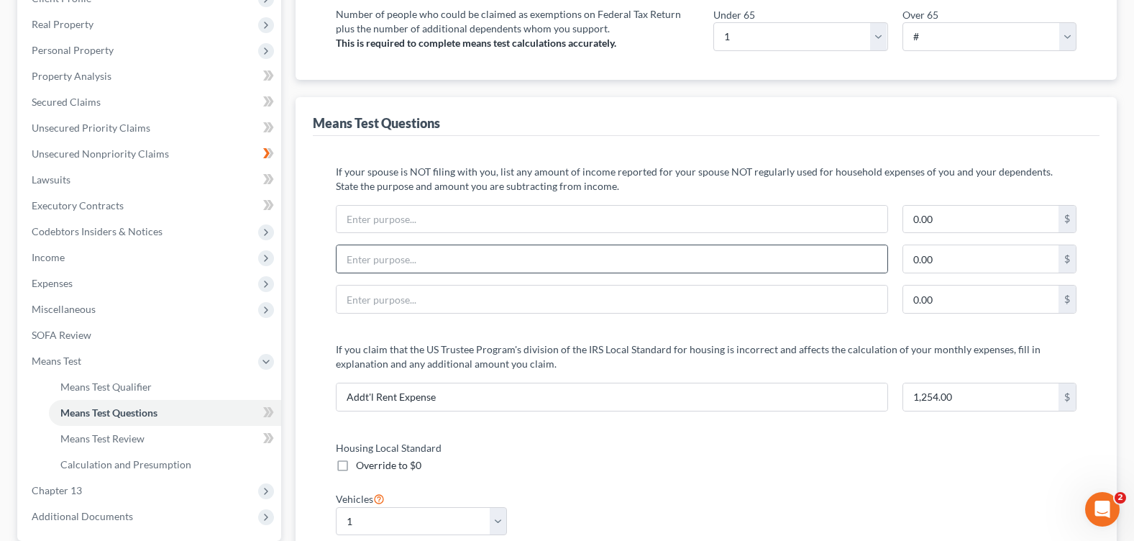
scroll to position [0, 0]
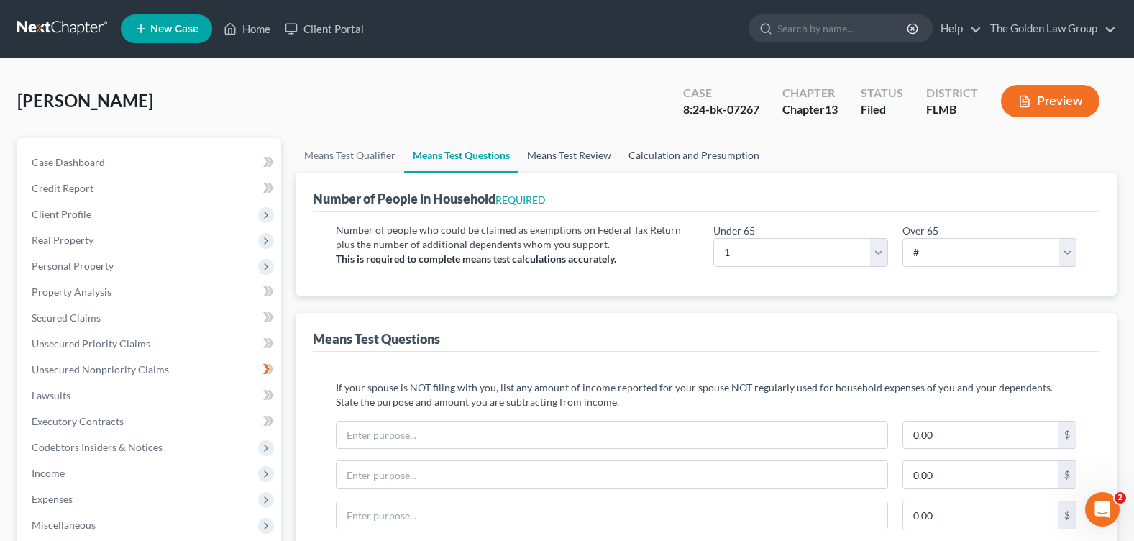
drag, startPoint x: 585, startPoint y: 155, endPoint x: 669, endPoint y: 168, distance: 85.1
click at [585, 153] on link "Means Test Review" at bounding box center [568, 155] width 101 height 35
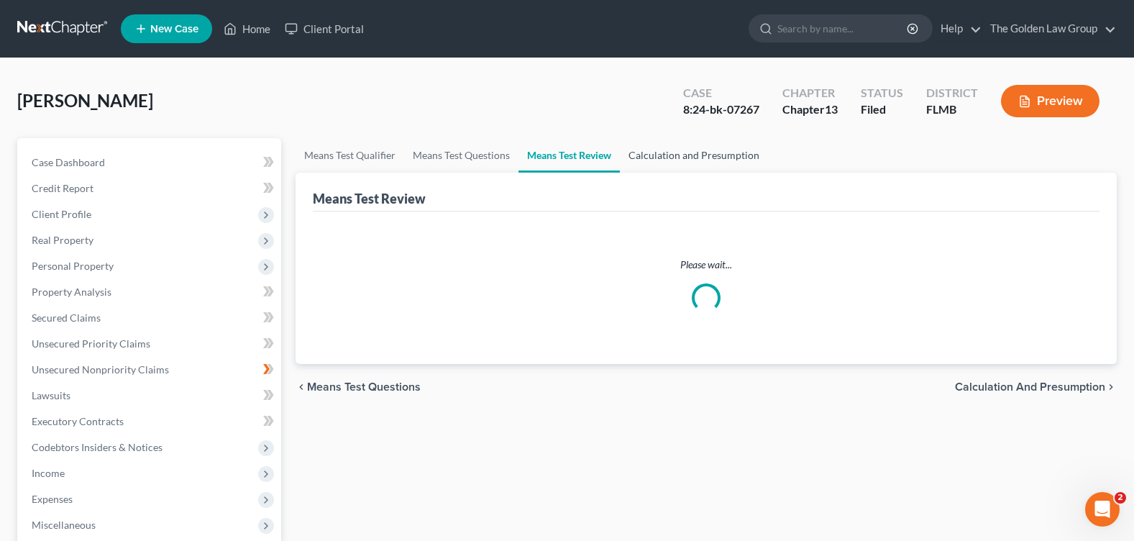
click at [674, 153] on link "Calculation and Presumption" at bounding box center [694, 155] width 148 height 35
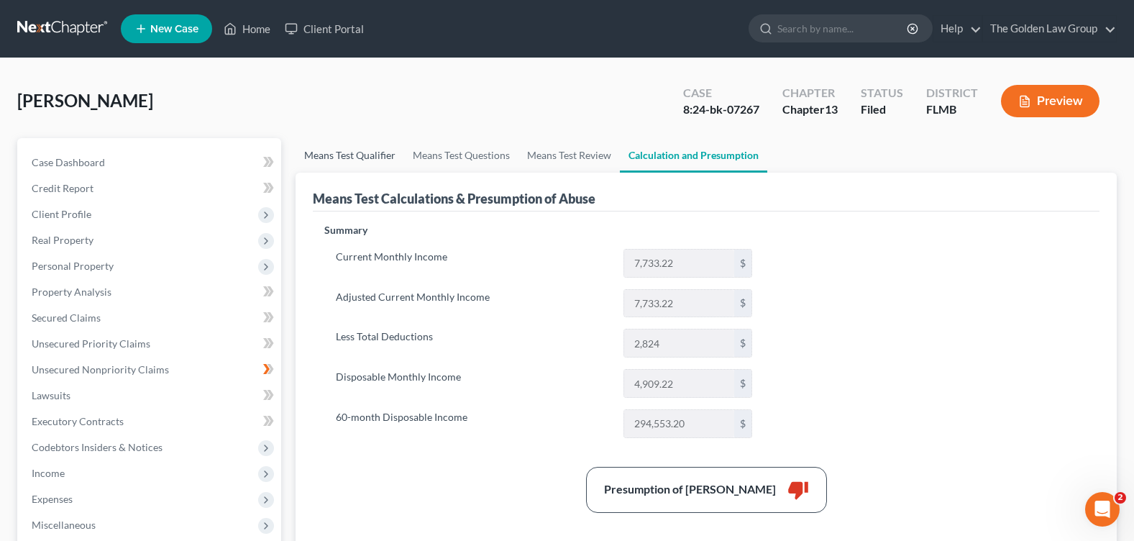
click at [363, 158] on link "Means Test Qualifier" at bounding box center [350, 155] width 109 height 35
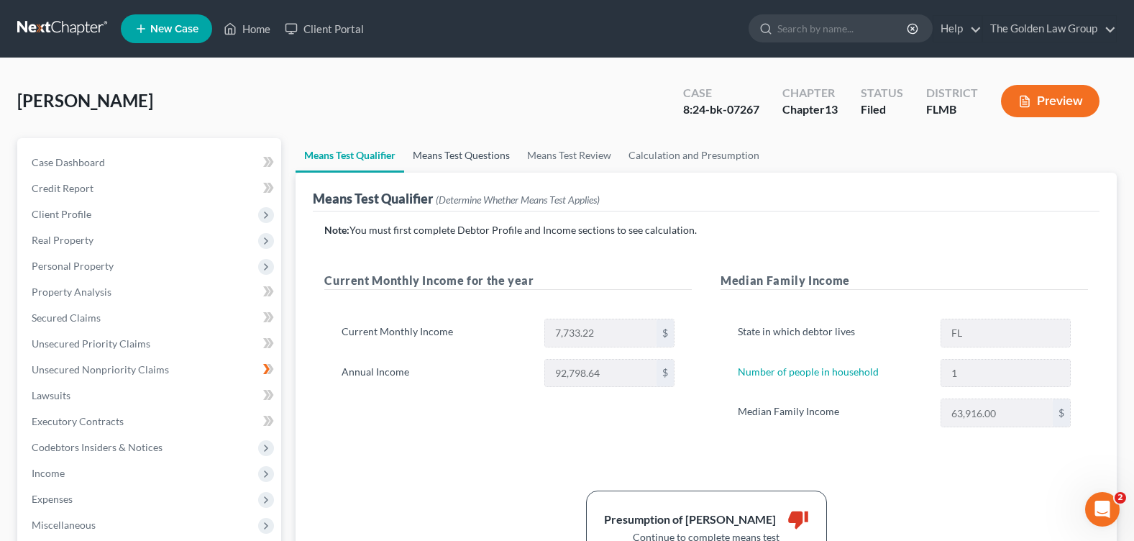
click at [461, 167] on link "Means Test Questions" at bounding box center [461, 155] width 114 height 35
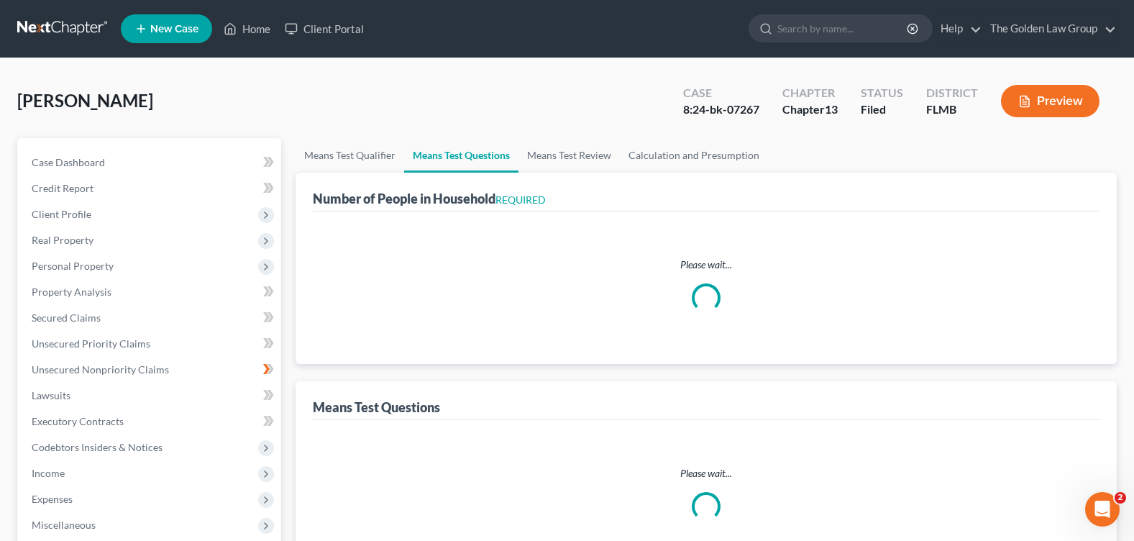
select select "1"
select select "60"
select select "1"
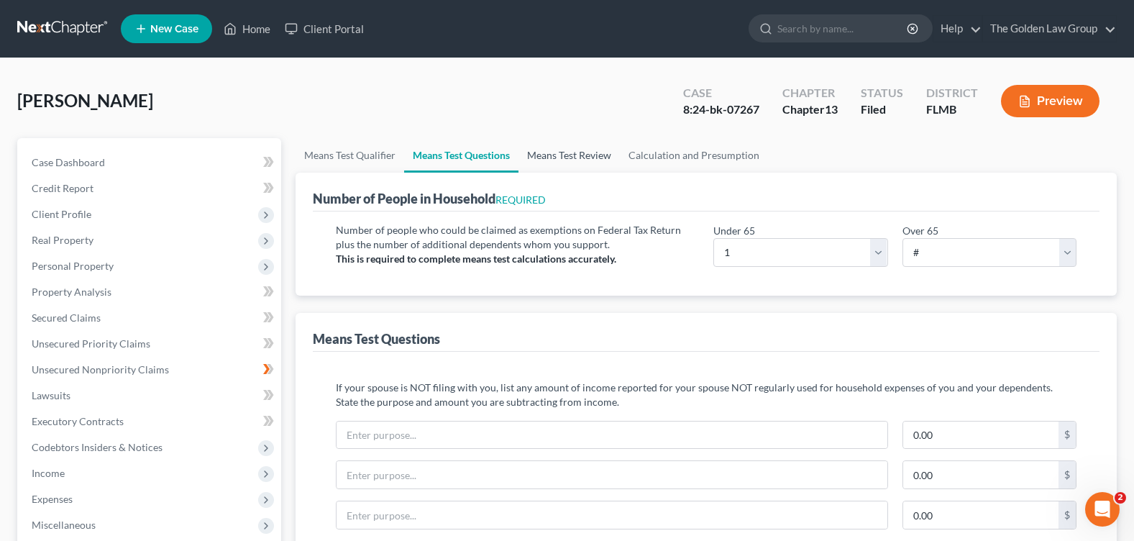
click at [548, 162] on link "Means Test Review" at bounding box center [568, 155] width 101 height 35
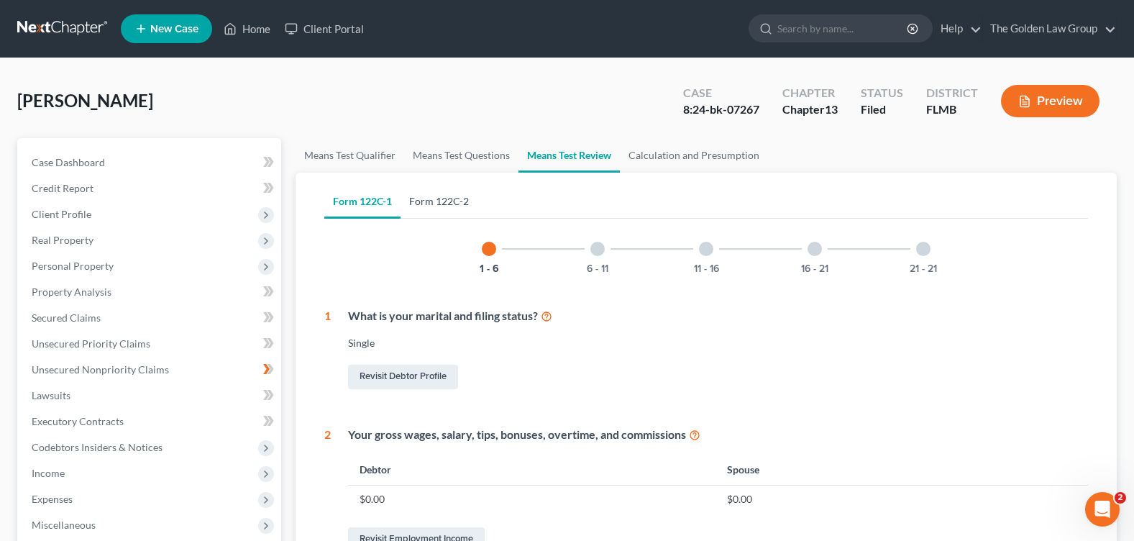
click at [431, 198] on link "Form 122C-2" at bounding box center [438, 201] width 77 height 35
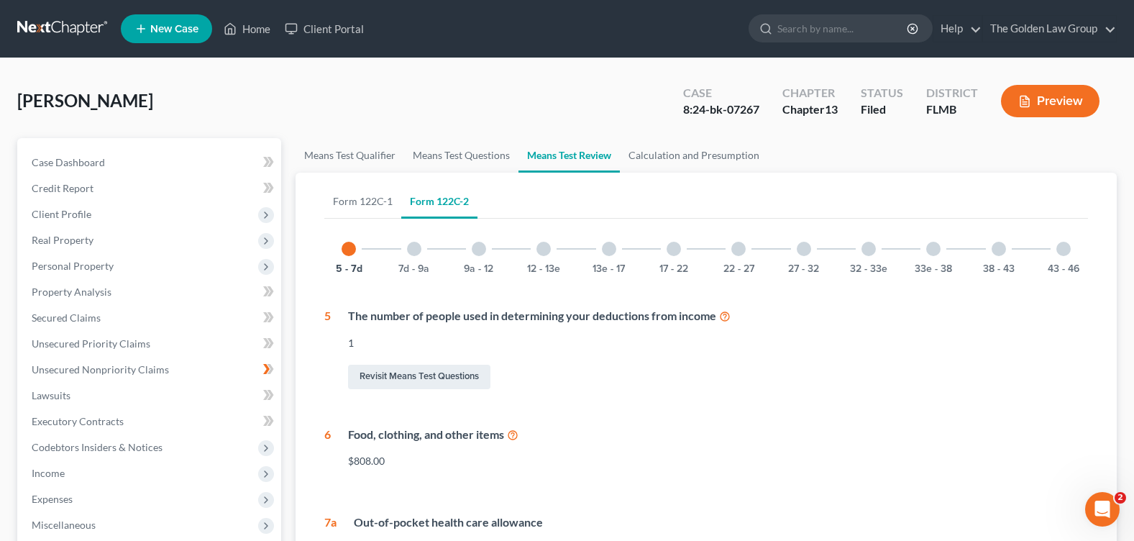
click at [485, 246] on div at bounding box center [479, 249] width 14 height 14
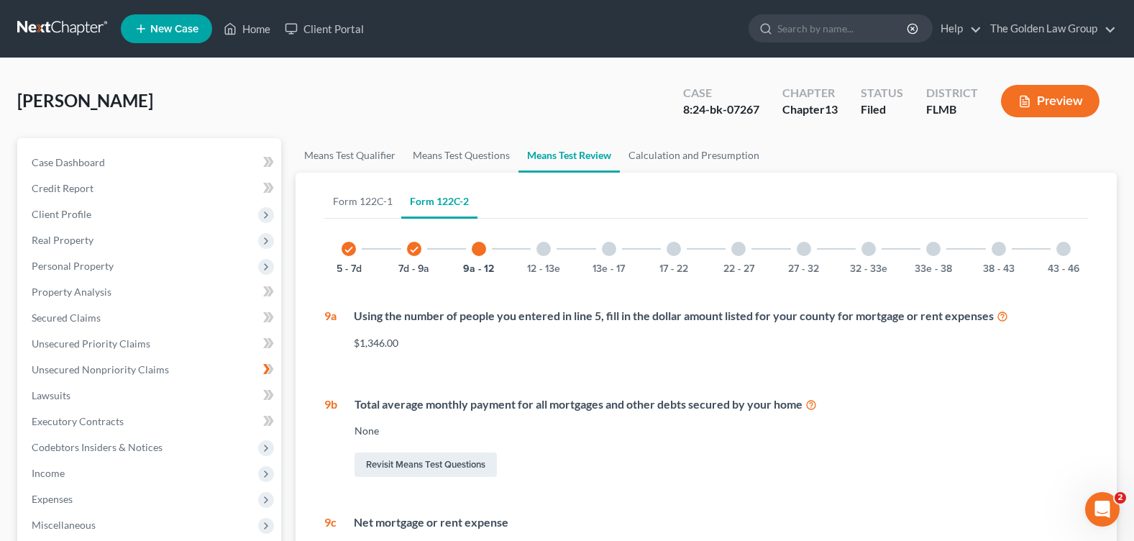
click at [610, 246] on div at bounding box center [609, 249] width 14 height 14
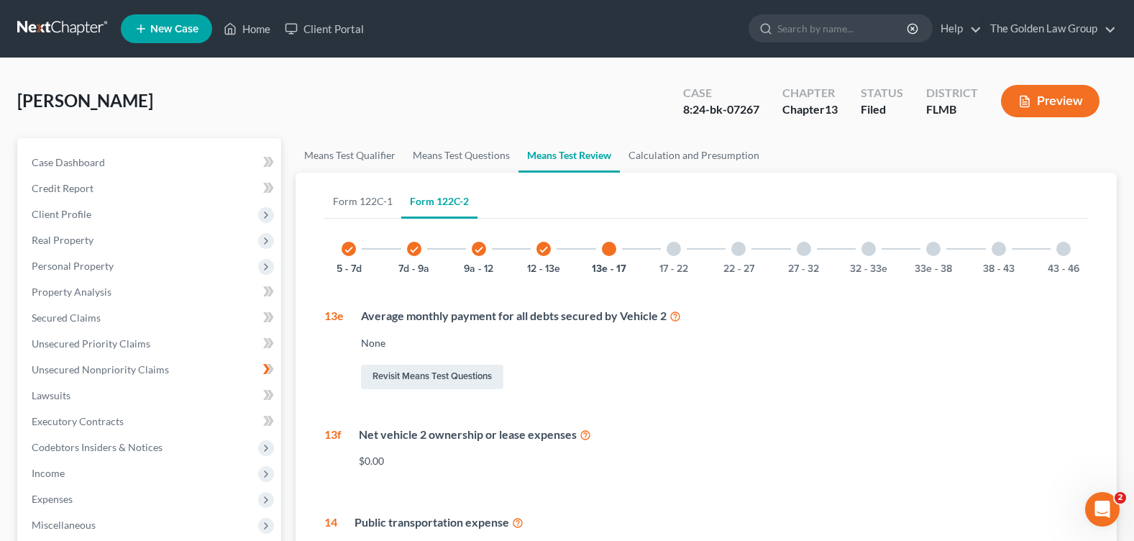
click at [741, 247] on div at bounding box center [738, 249] width 14 height 14
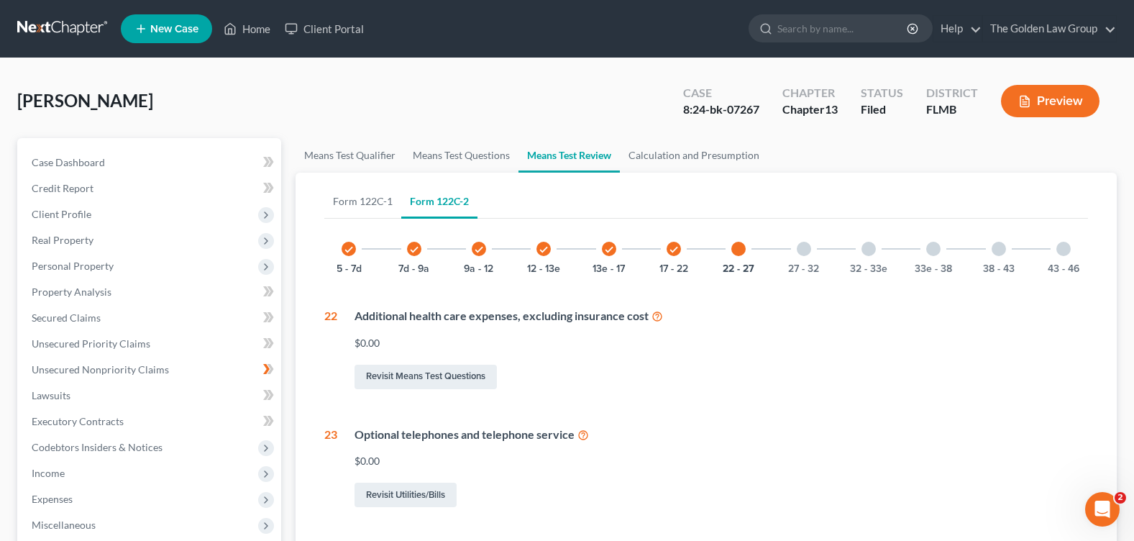
click at [870, 247] on div at bounding box center [868, 249] width 14 height 14
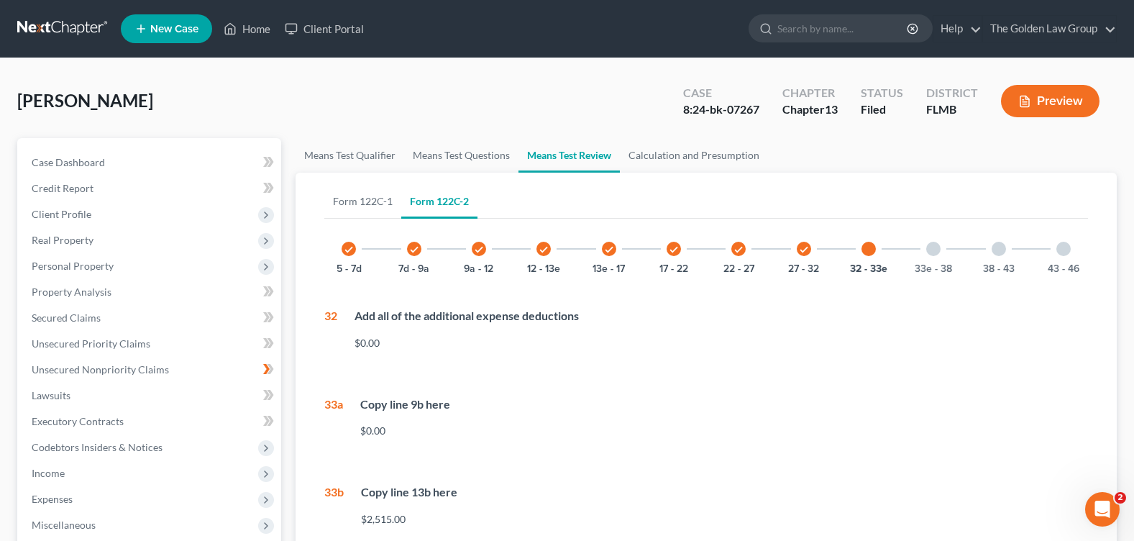
click at [1063, 251] on div at bounding box center [1063, 249] width 14 height 14
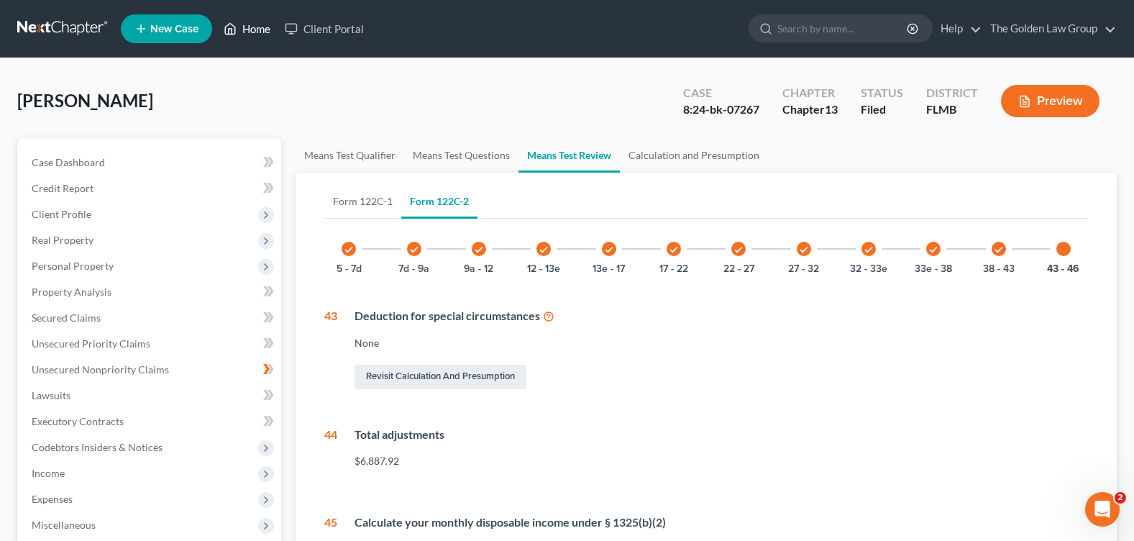
click at [256, 27] on link "Home" at bounding box center [246, 29] width 61 height 26
